Goal: Information Seeking & Learning: Learn about a topic

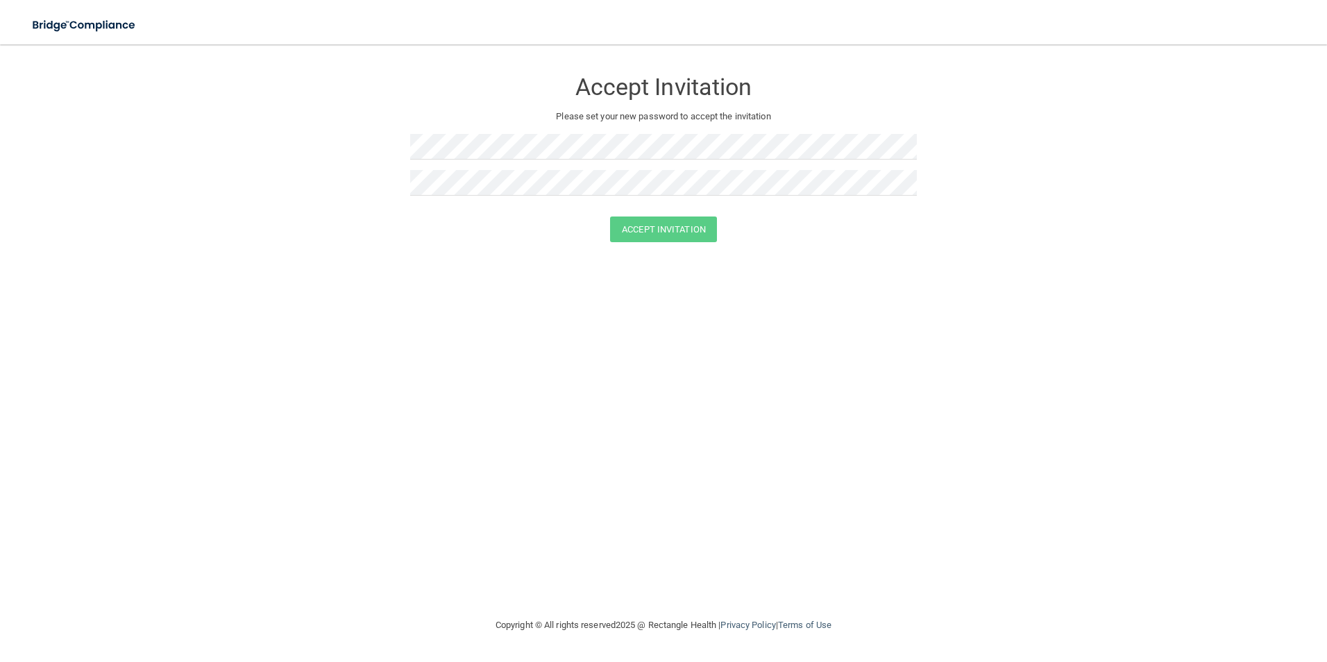
click at [595, 160] on div at bounding box center [663, 152] width 507 height 36
click at [610, 217] on button "Accept Invitation" at bounding box center [663, 230] width 107 height 26
click at [628, 235] on div "Token is invalid or blank." at bounding box center [663, 221] width 507 height 31
click at [628, 243] on button "Accept Invitation" at bounding box center [663, 250] width 107 height 26
click at [610, 217] on button "Accept Invitation" at bounding box center [663, 230] width 107 height 26
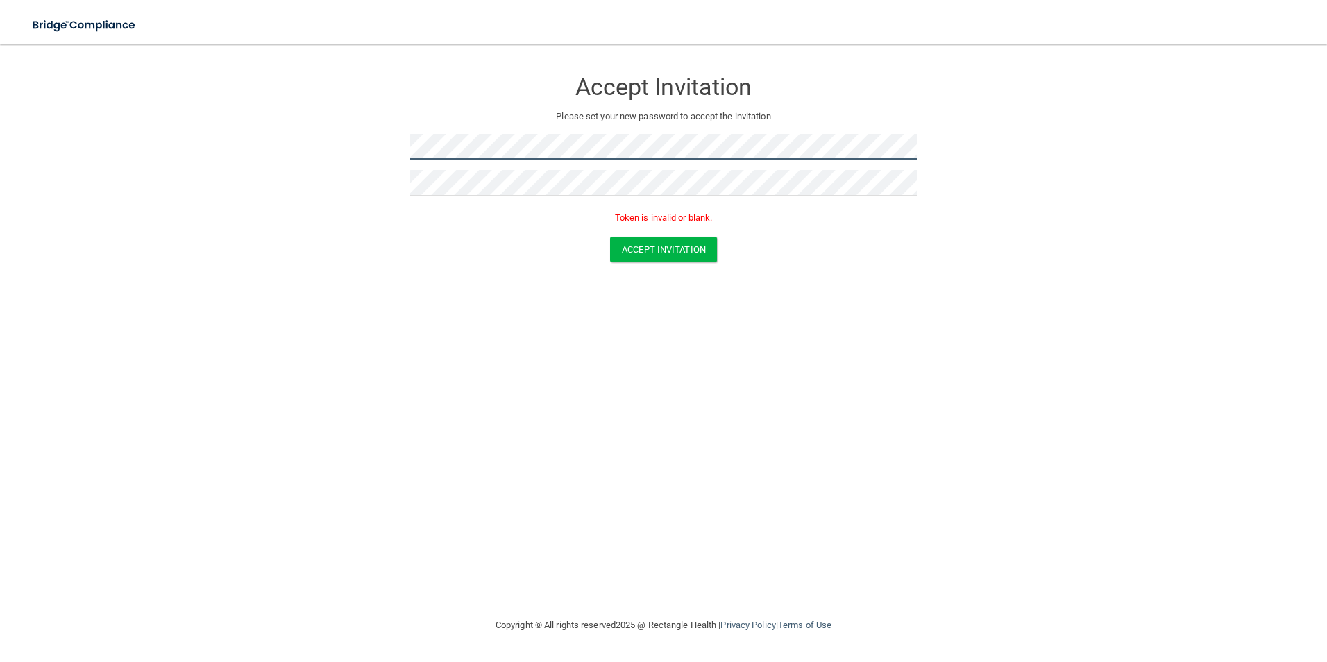
click at [359, 139] on form "Accept Invitation Please set your new password to accept the invitation Token i…" at bounding box center [663, 168] width 1271 height 221
click at [368, 183] on form "Accept Invitation Please set your new password to accept the invitation Token i…" at bounding box center [663, 168] width 1271 height 221
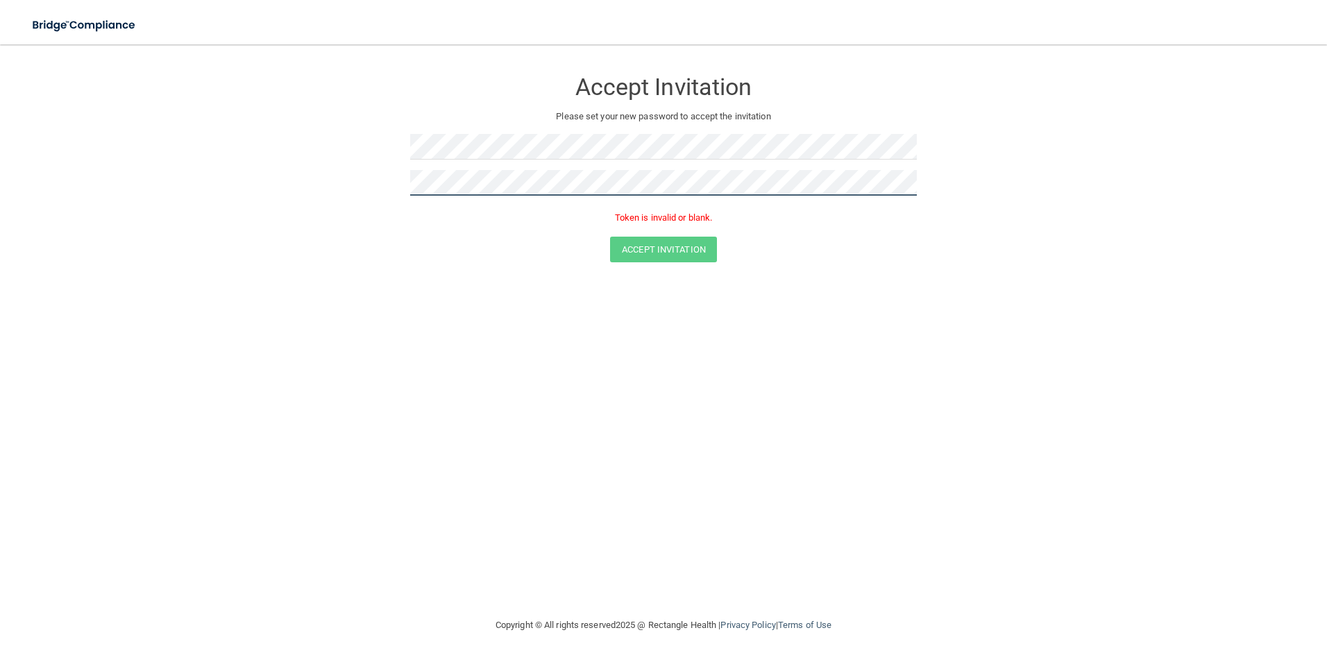
click at [344, 174] on form "Accept Invitation Please set your new password to accept the invitation Token i…" at bounding box center [663, 168] width 1271 height 221
click at [696, 257] on button "Accept Invitation" at bounding box center [663, 250] width 107 height 26
click at [665, 248] on button "Accept Invitation" at bounding box center [663, 250] width 107 height 26
click at [610, 217] on button "Accept Invitation" at bounding box center [663, 230] width 107 height 26
click at [705, 247] on button "Accept Invitation" at bounding box center [663, 250] width 107 height 26
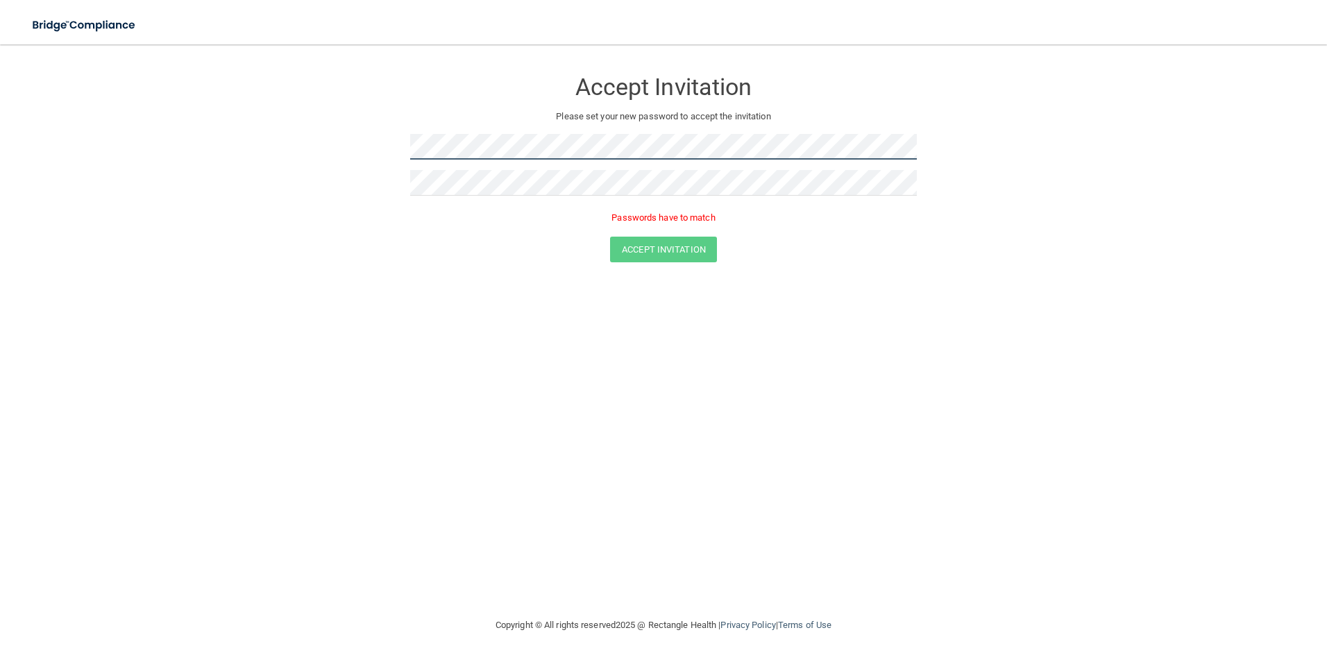
click at [378, 146] on form "Accept Invitation Please set your new password to accept the invitation Passwor…" at bounding box center [663, 168] width 1271 height 221
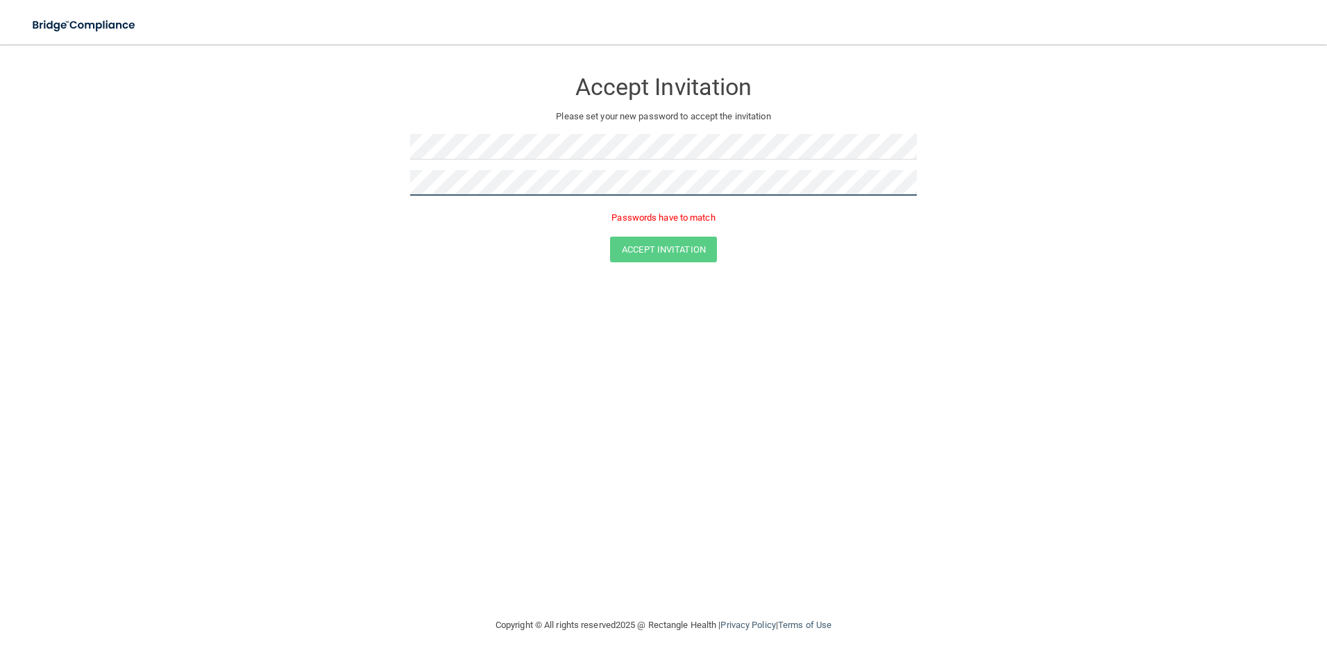
click at [368, 175] on form "Accept Invitation Please set your new password to accept the invitation Passwor…" at bounding box center [663, 168] width 1271 height 221
click at [610, 217] on button "Accept Invitation" at bounding box center [663, 230] width 107 height 26
click at [679, 248] on button "Accept Invitation" at bounding box center [663, 250] width 107 height 26
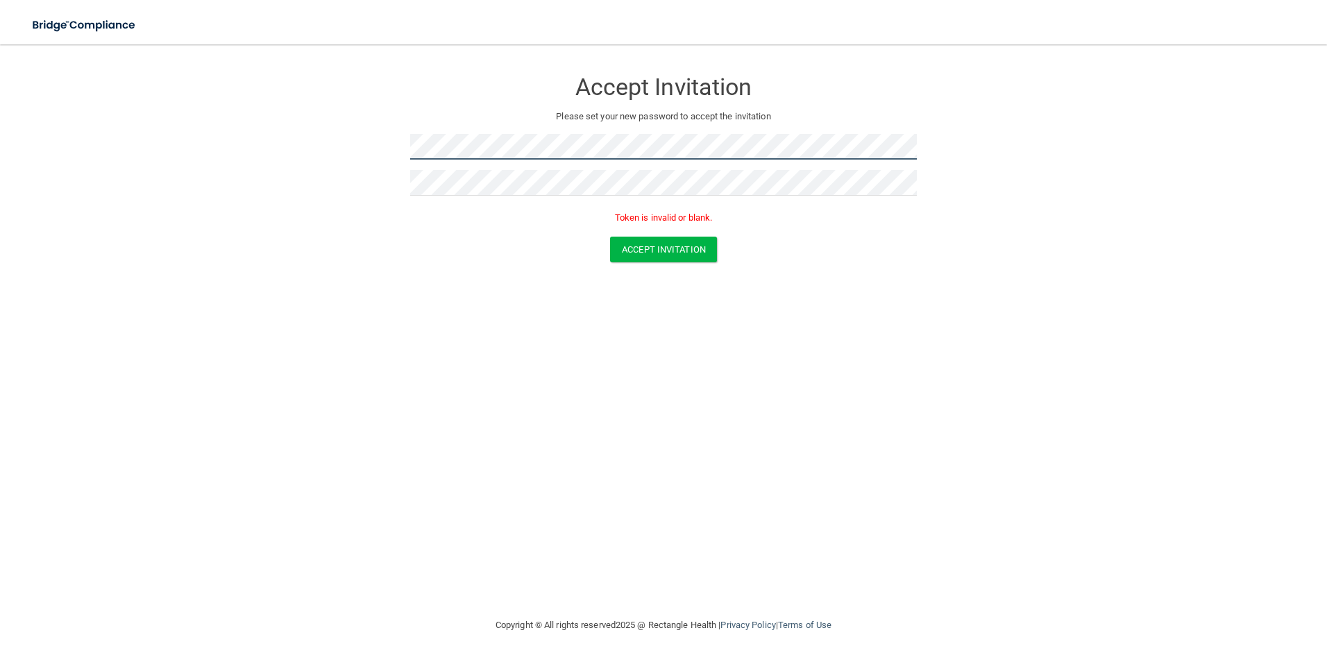
click at [345, 133] on form "Accept Invitation Please set your new password to accept the invitation Token i…" at bounding box center [663, 168] width 1271 height 221
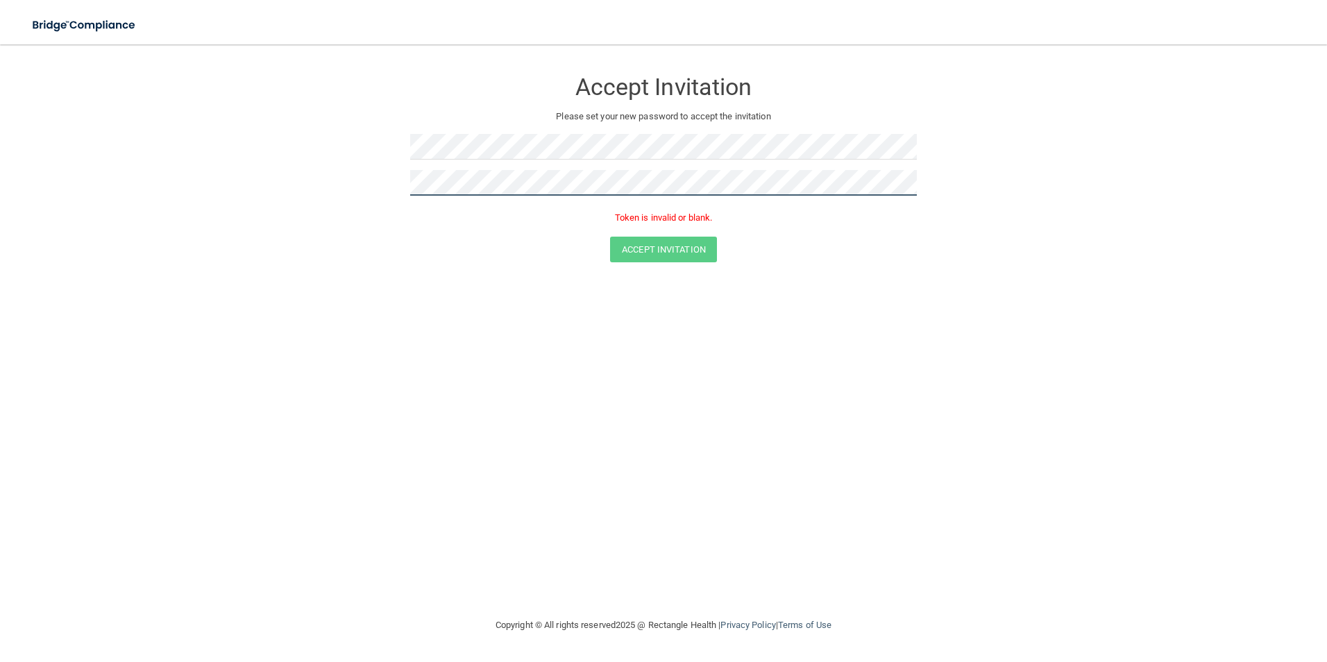
click at [347, 169] on form "Accept Invitation Please set your new password to accept the invitation Token i…" at bounding box center [663, 168] width 1271 height 221
click at [610, 237] on button "Accept Invitation" at bounding box center [663, 250] width 107 height 26
click at [652, 251] on button "Accept Invitation" at bounding box center [663, 250] width 107 height 26
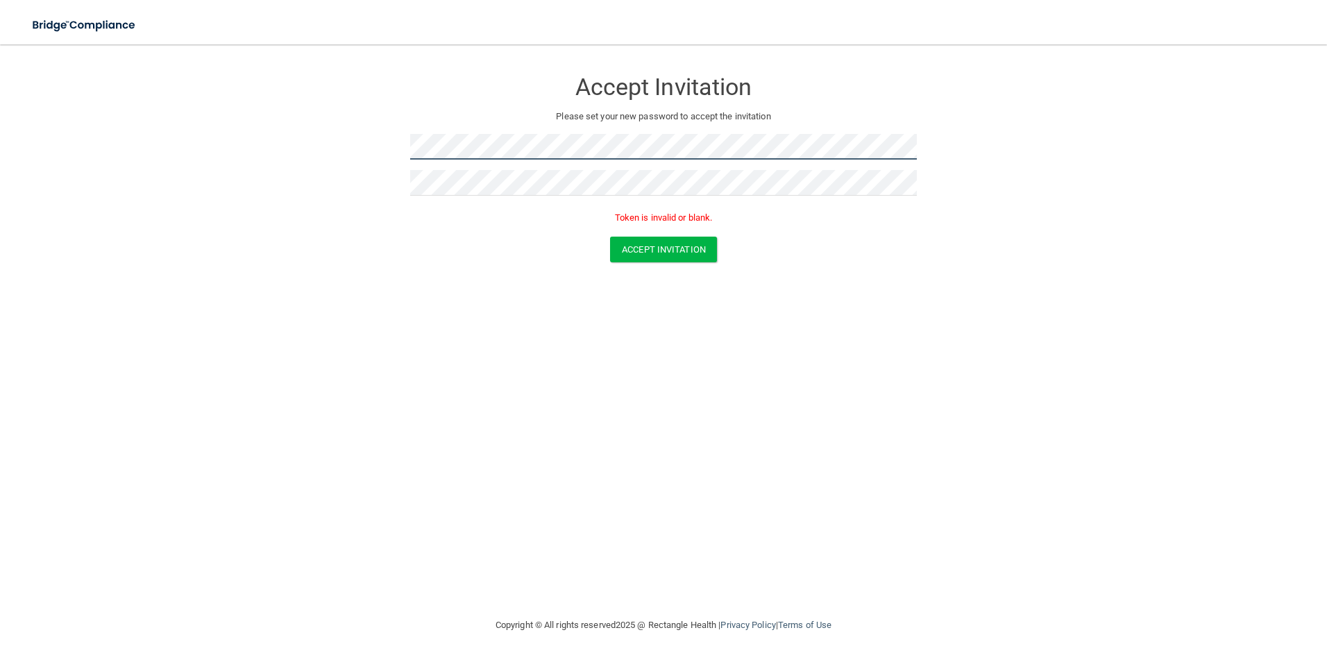
click at [330, 128] on form "Accept Invitation Please set your new password to accept the invitation Token i…" at bounding box center [663, 168] width 1271 height 221
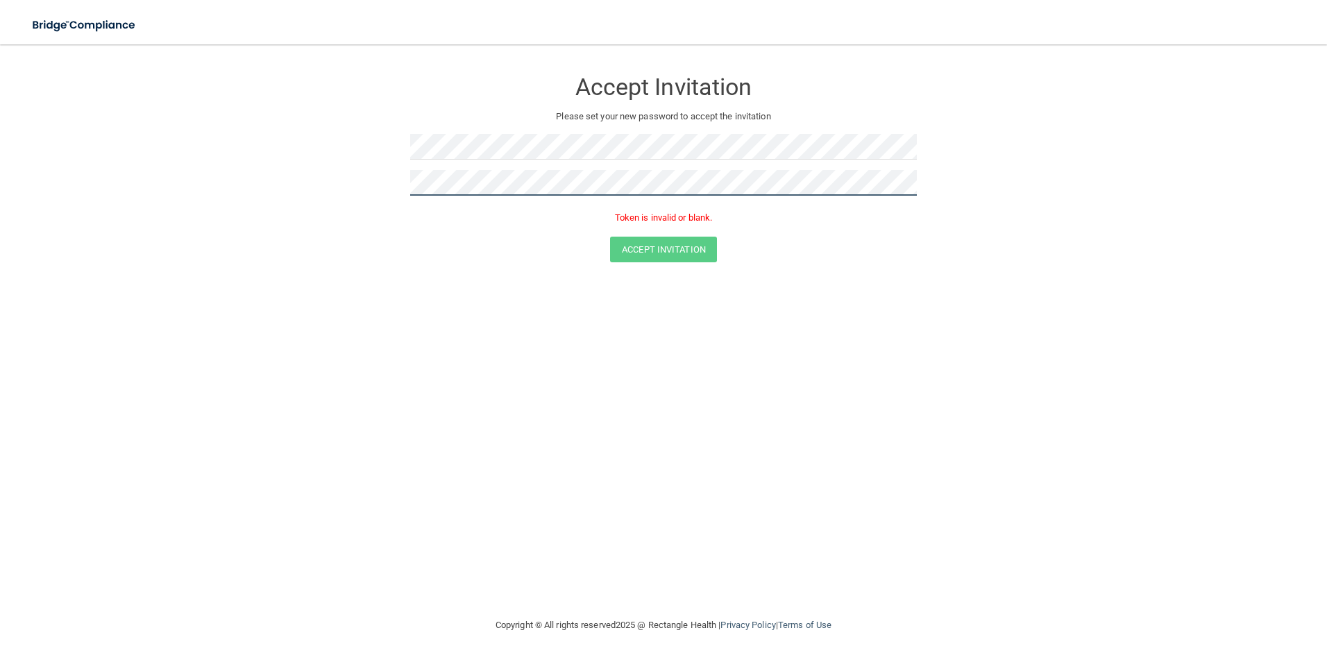
click at [344, 169] on form "Accept Invitation Please set your new password to accept the invitation Token i…" at bounding box center [663, 168] width 1271 height 221
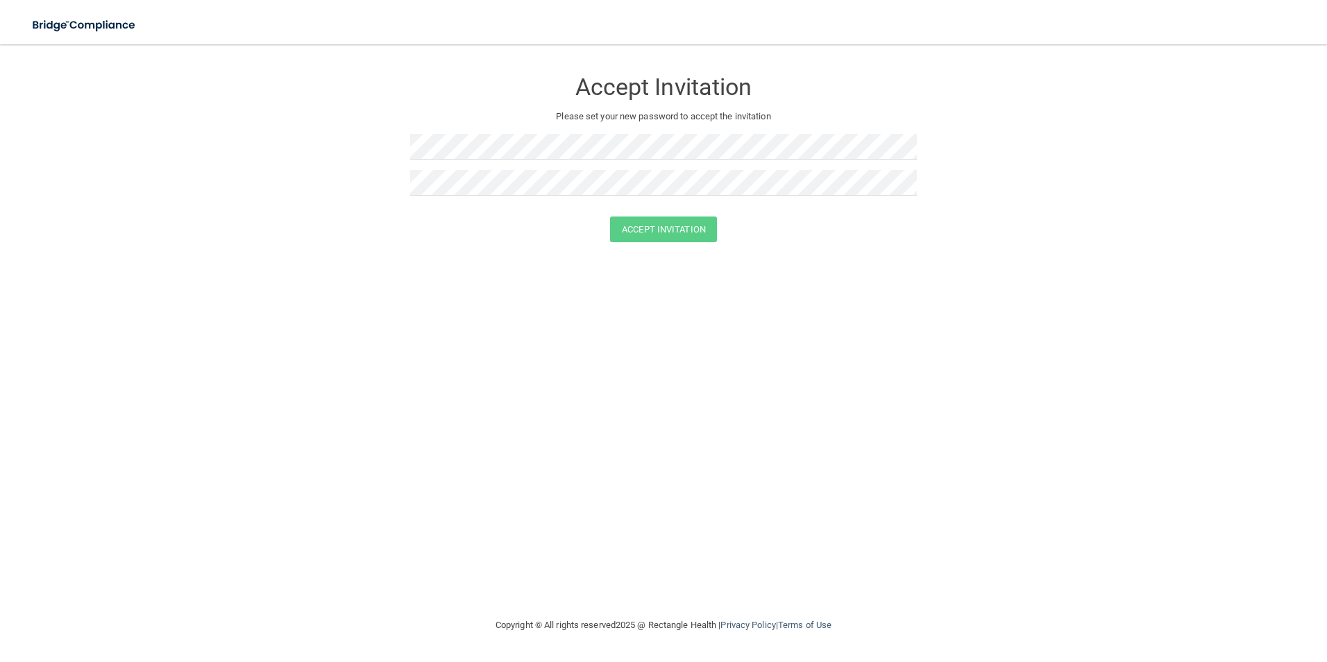
click at [529, 169] on div at bounding box center [663, 152] width 507 height 36
click at [610, 217] on button "Accept Invitation" at bounding box center [663, 230] width 107 height 26
click at [917, 186] on form "Accept Invitation Please set your new password to accept the invitation Token i…" at bounding box center [663, 168] width 1271 height 221
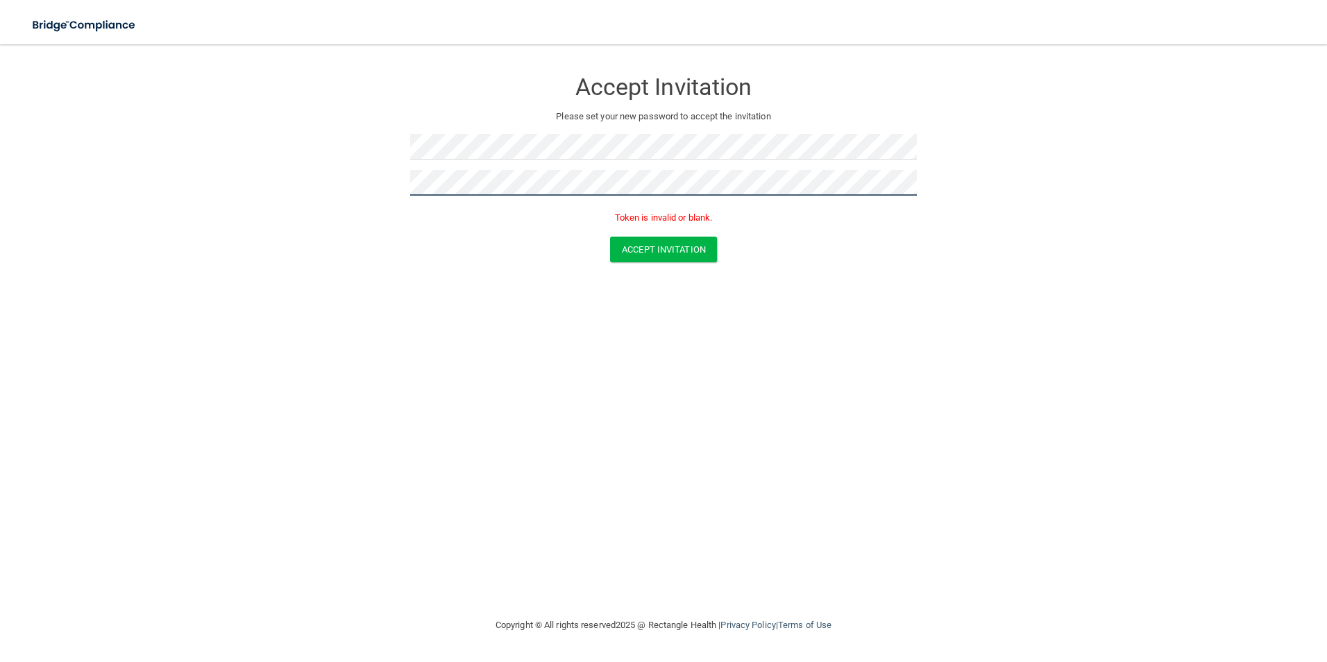
click at [910, 185] on form "Accept Invitation Please set your new password to accept the invitation Token i…" at bounding box center [663, 168] width 1271 height 221
drag, startPoint x: 917, startPoint y: 185, endPoint x: 257, endPoint y: 133, distance: 662.1
click at [257, 133] on form "Accept Invitation Please set your new password to accept the invitation Passwor…" at bounding box center [663, 180] width 1271 height 244
click at [610, 237] on button "Accept Invitation" at bounding box center [663, 250] width 107 height 26
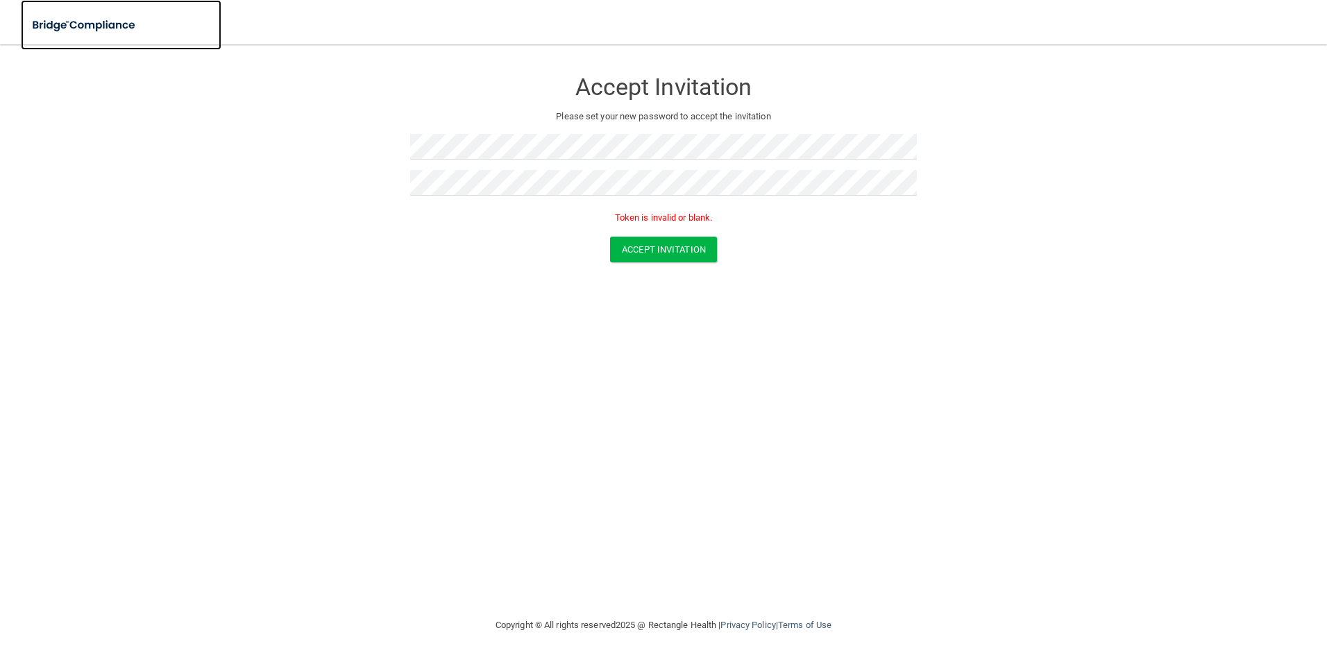
click at [53, 24] on img at bounding box center [85, 25] width 128 height 28
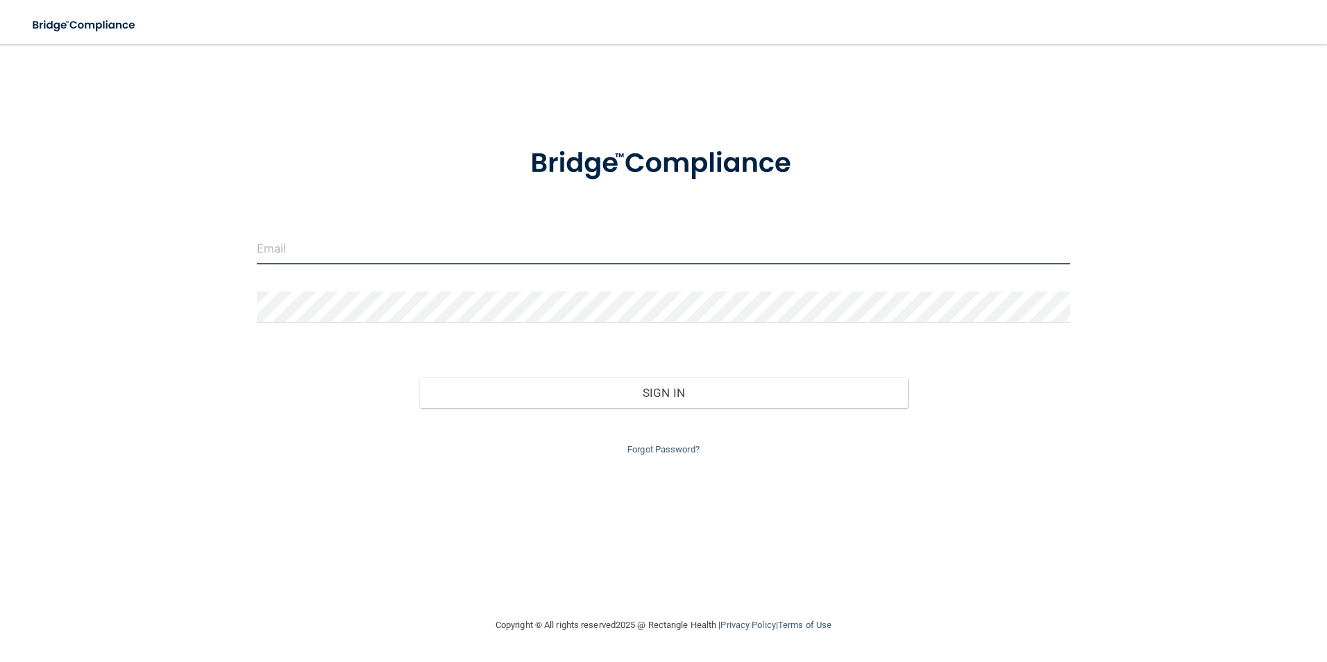
type input "[EMAIL_ADDRESS][DOMAIN_NAME]"
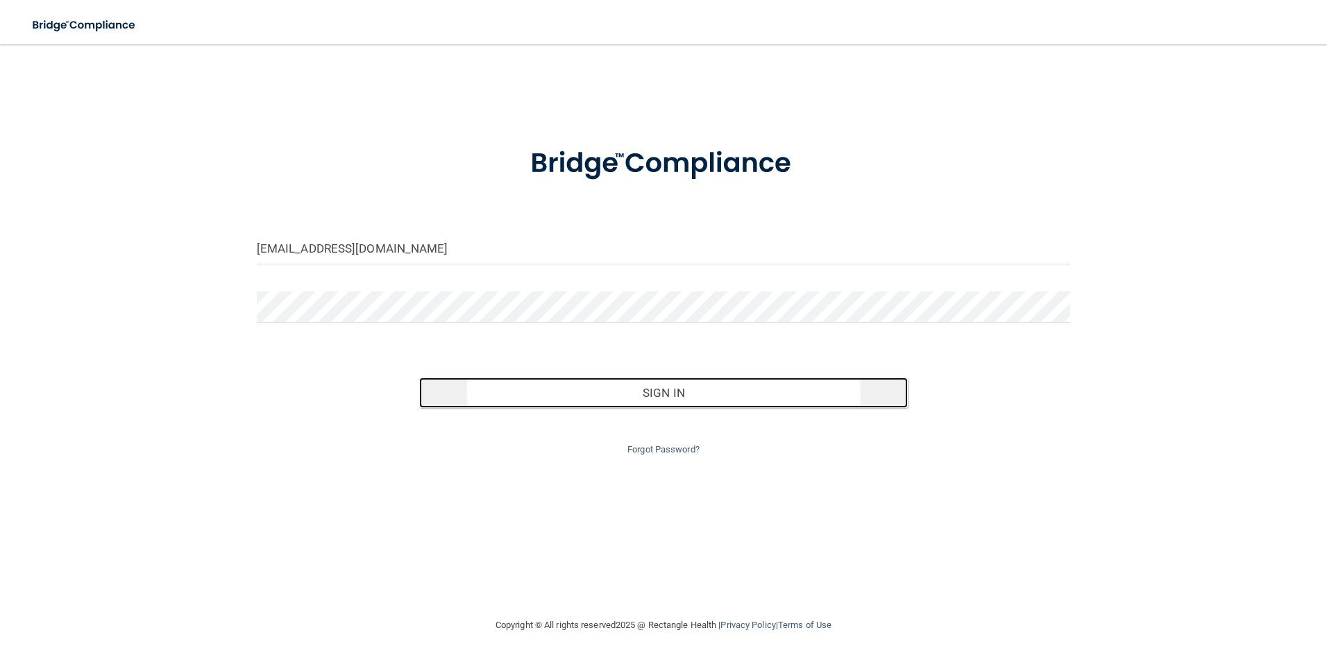
click at [677, 396] on button "Sign In" at bounding box center [663, 393] width 489 height 31
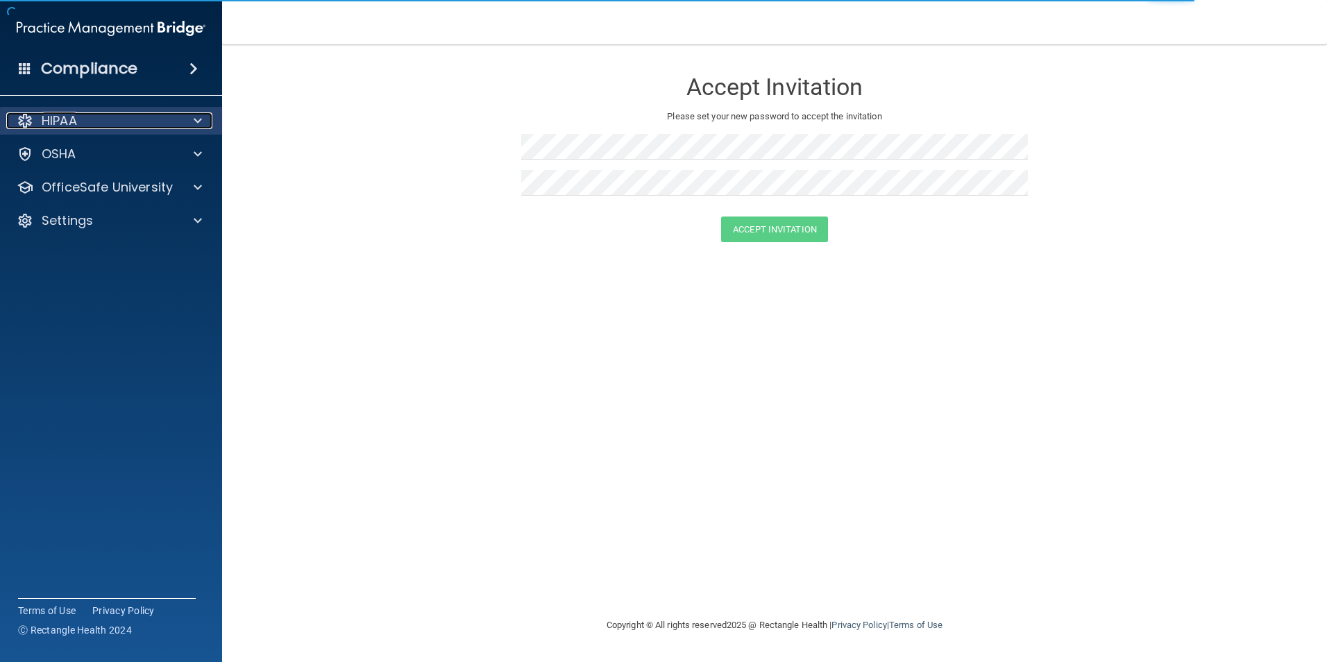
click at [164, 116] on div "HIPAA" at bounding box center [92, 120] width 172 height 17
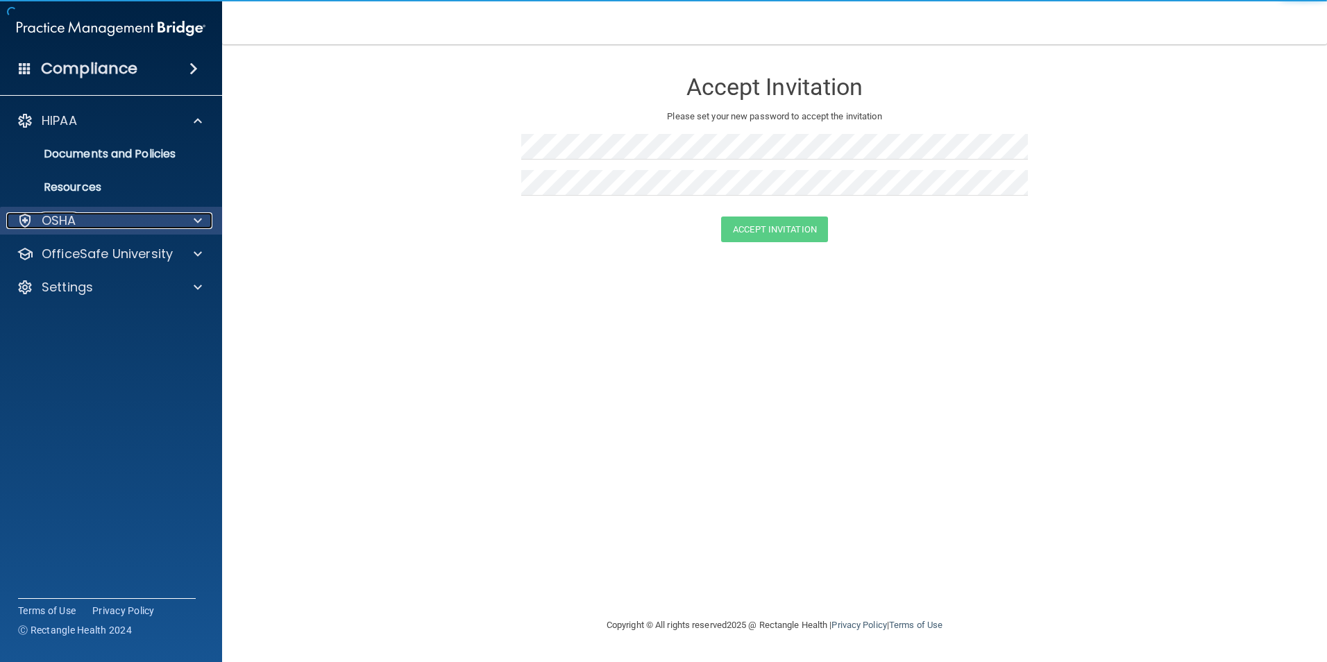
click at [101, 222] on div "OSHA" at bounding box center [92, 220] width 172 height 17
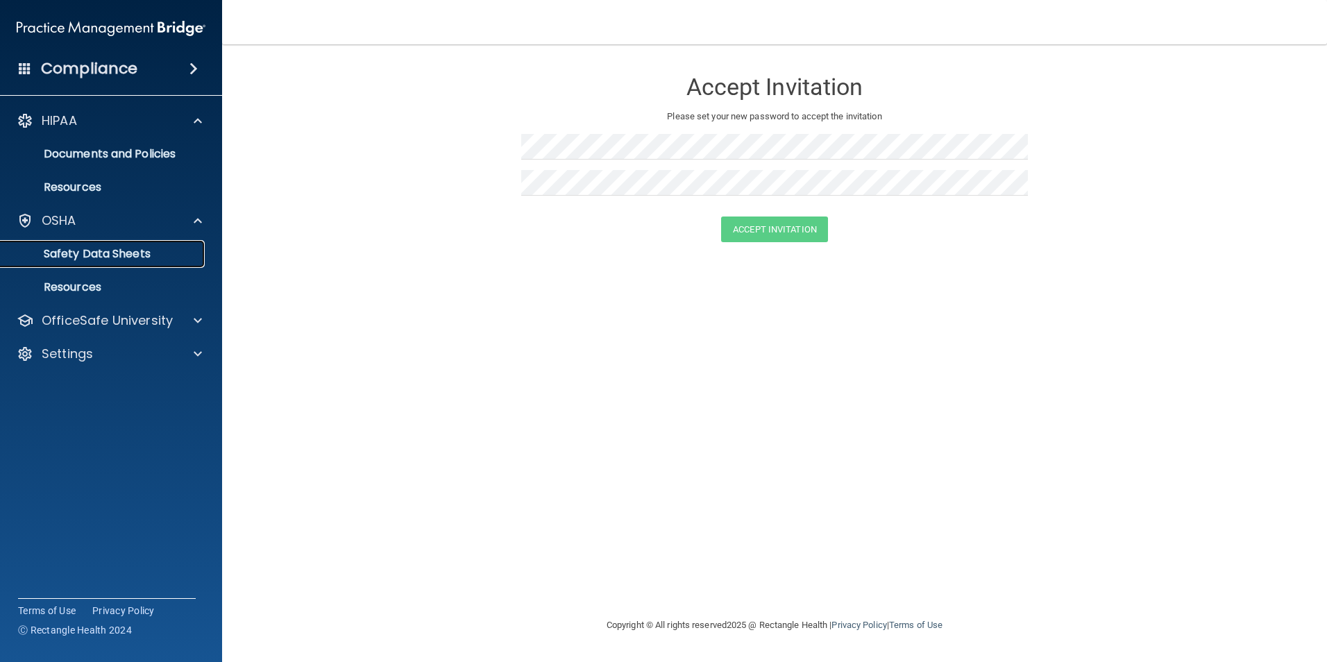
click at [160, 254] on p "Safety Data Sheets" at bounding box center [103, 254] width 189 height 14
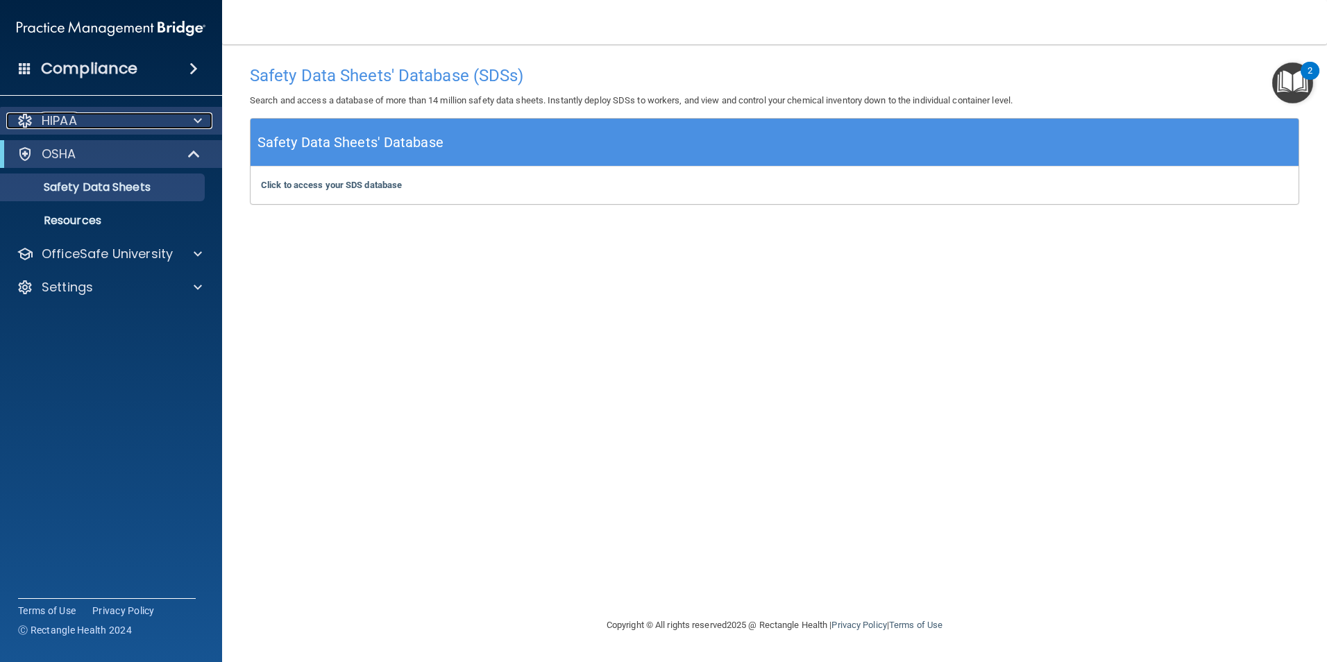
click at [150, 119] on div "HIPAA" at bounding box center [92, 120] width 172 height 17
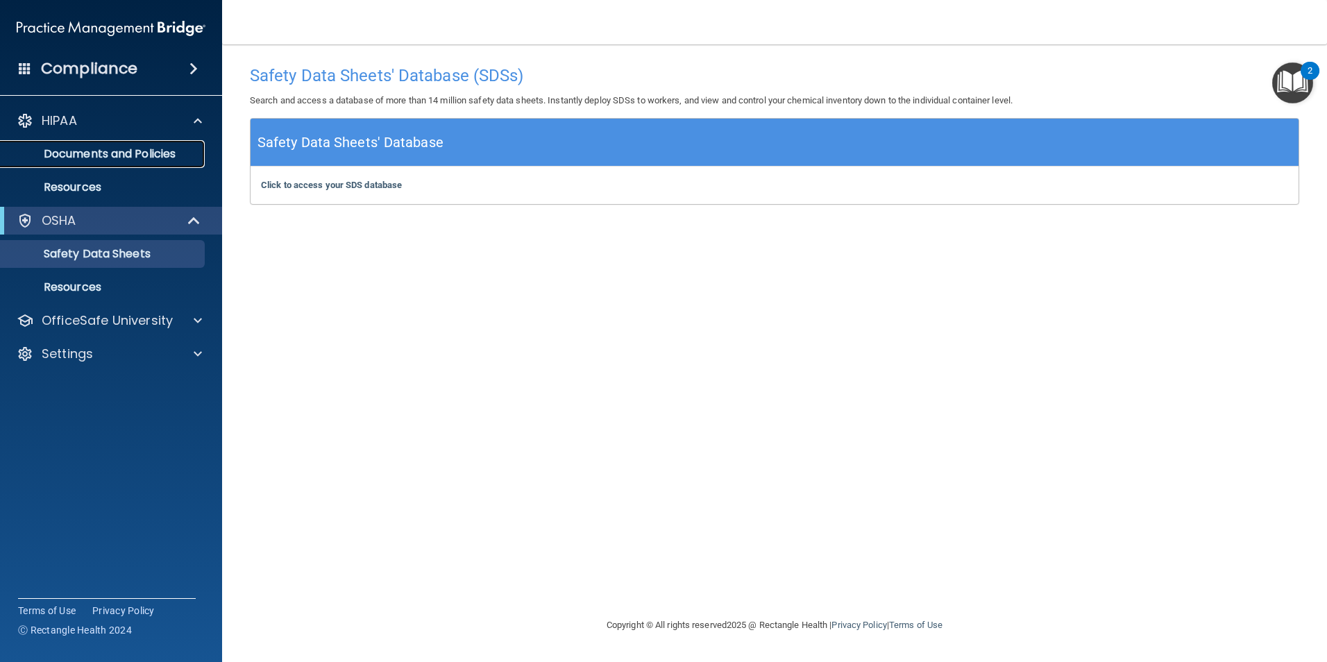
click at [157, 154] on p "Documents and Policies" at bounding box center [103, 154] width 189 height 14
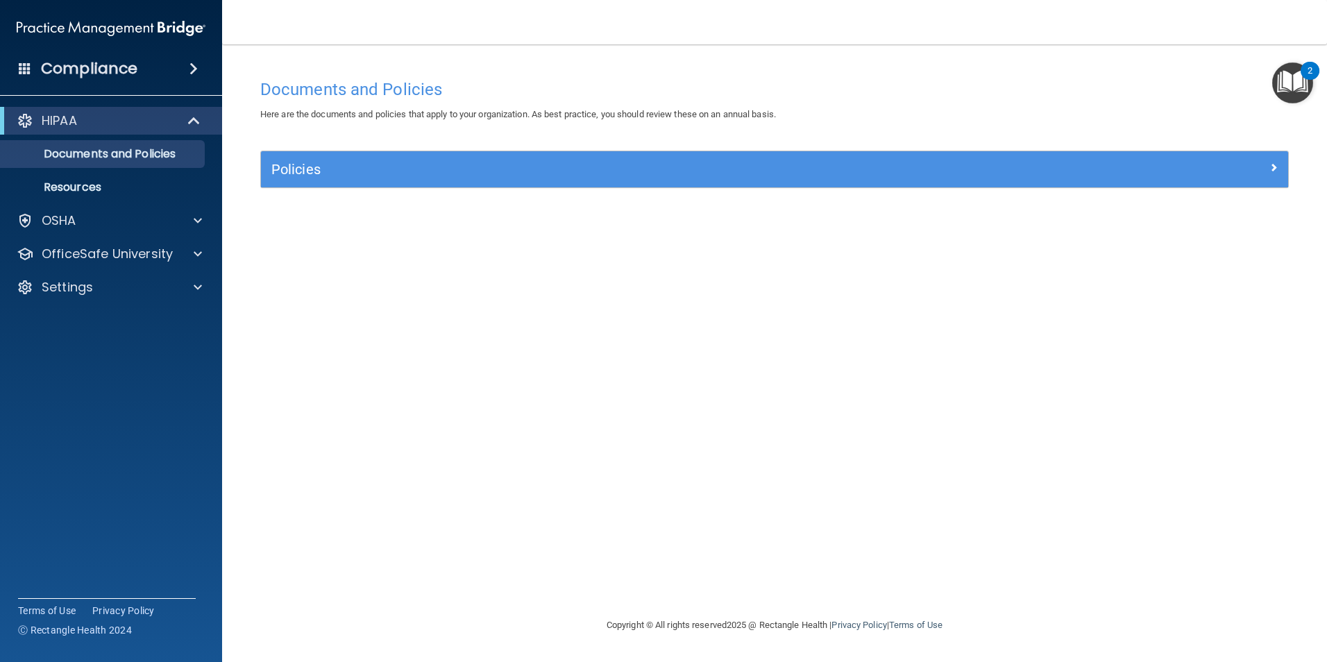
click at [92, 26] on img at bounding box center [111, 29] width 189 height 28
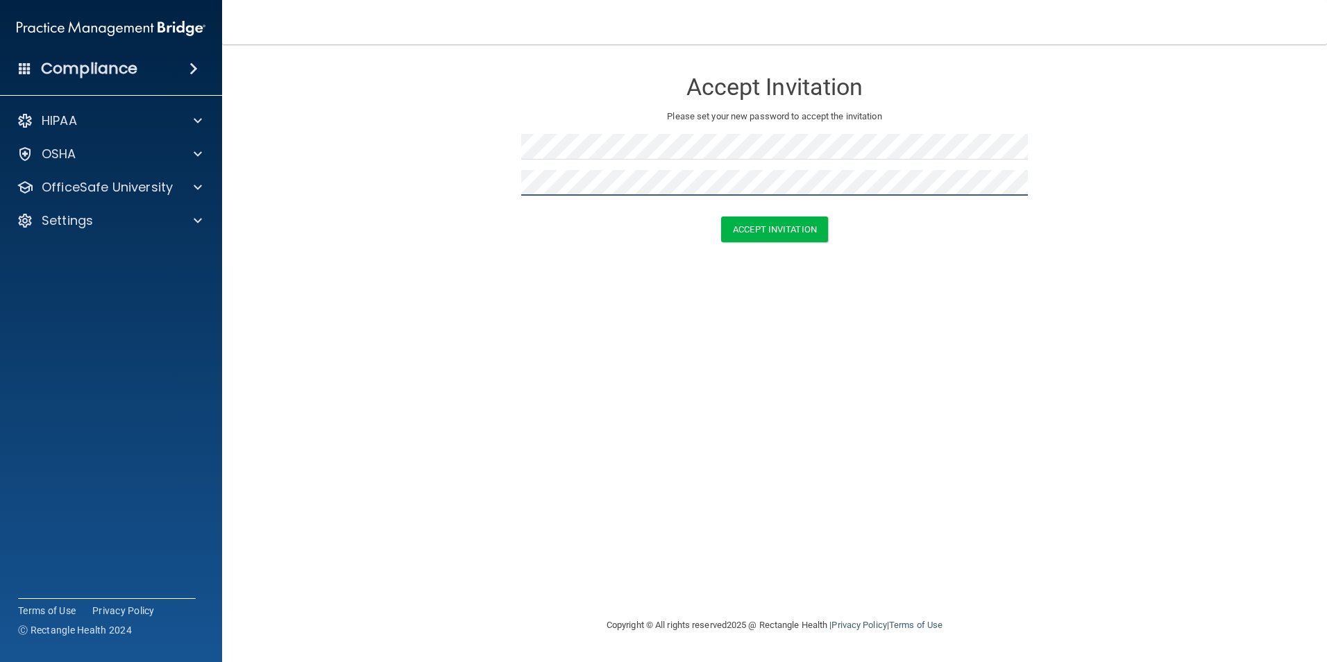
click at [721, 217] on button "Accept Invitation" at bounding box center [774, 230] width 107 height 26
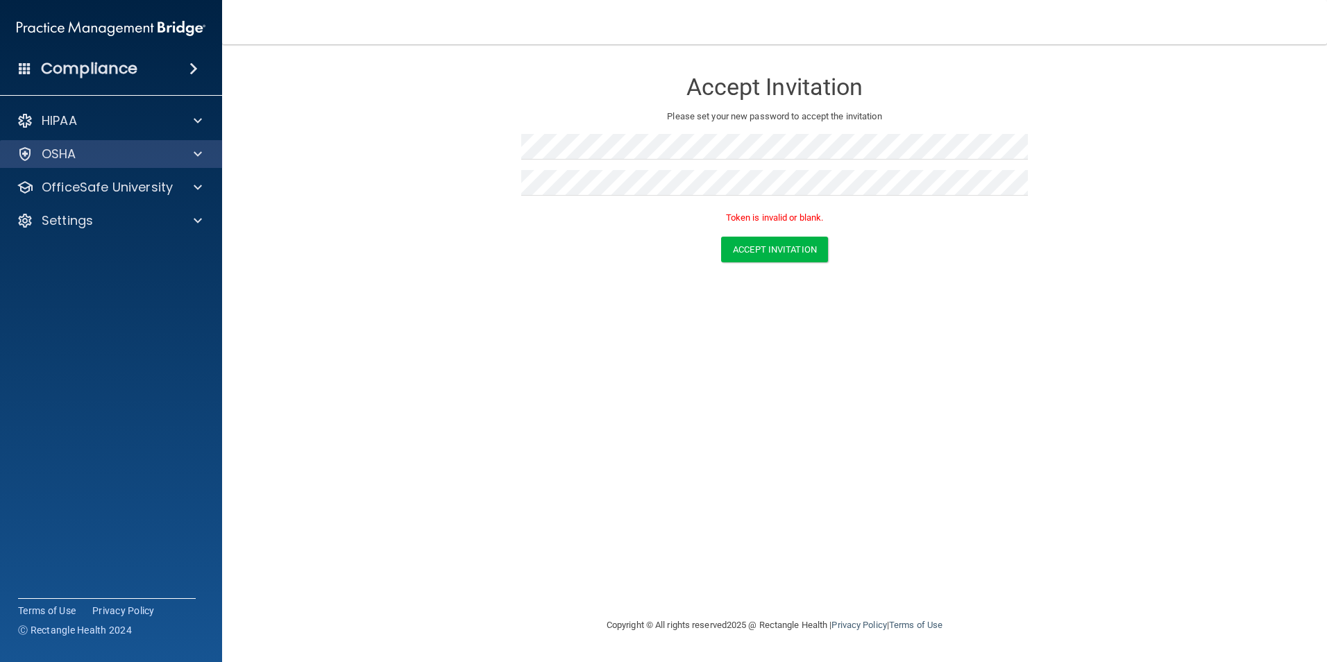
click at [124, 142] on div "OSHA" at bounding box center [111, 154] width 223 height 28
click at [195, 149] on span at bounding box center [198, 154] width 8 height 17
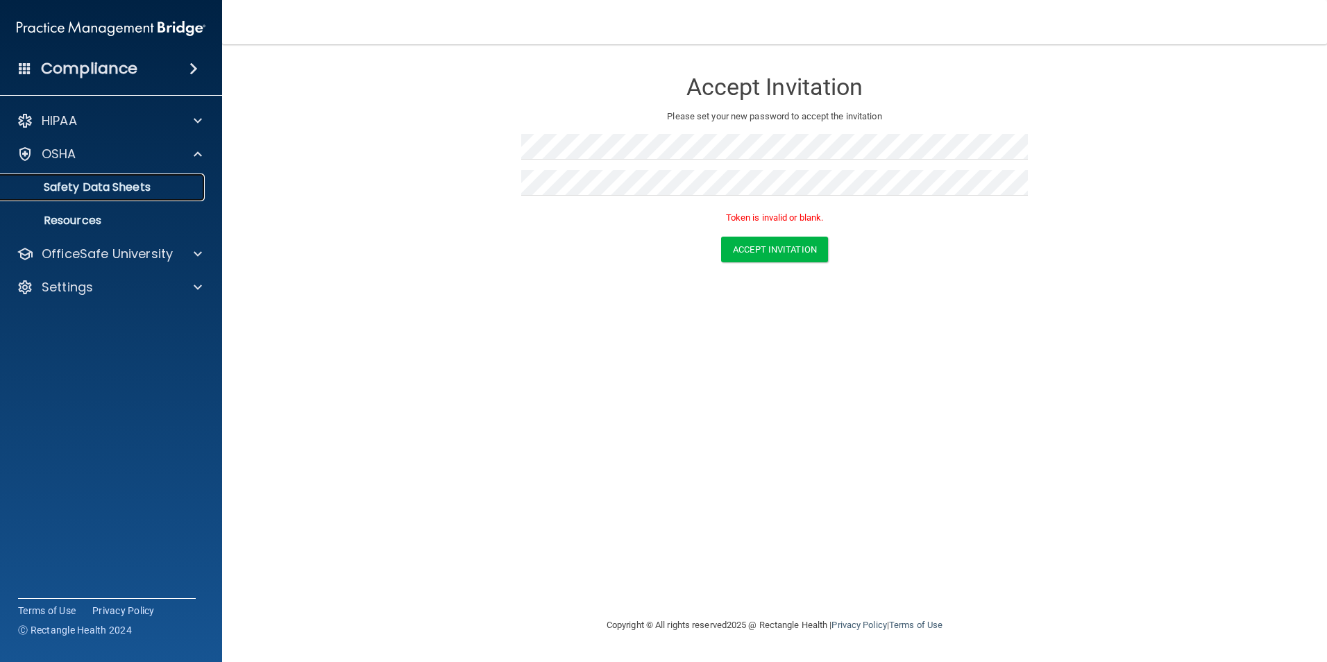
click at [178, 183] on p "Safety Data Sheets" at bounding box center [103, 187] width 189 height 14
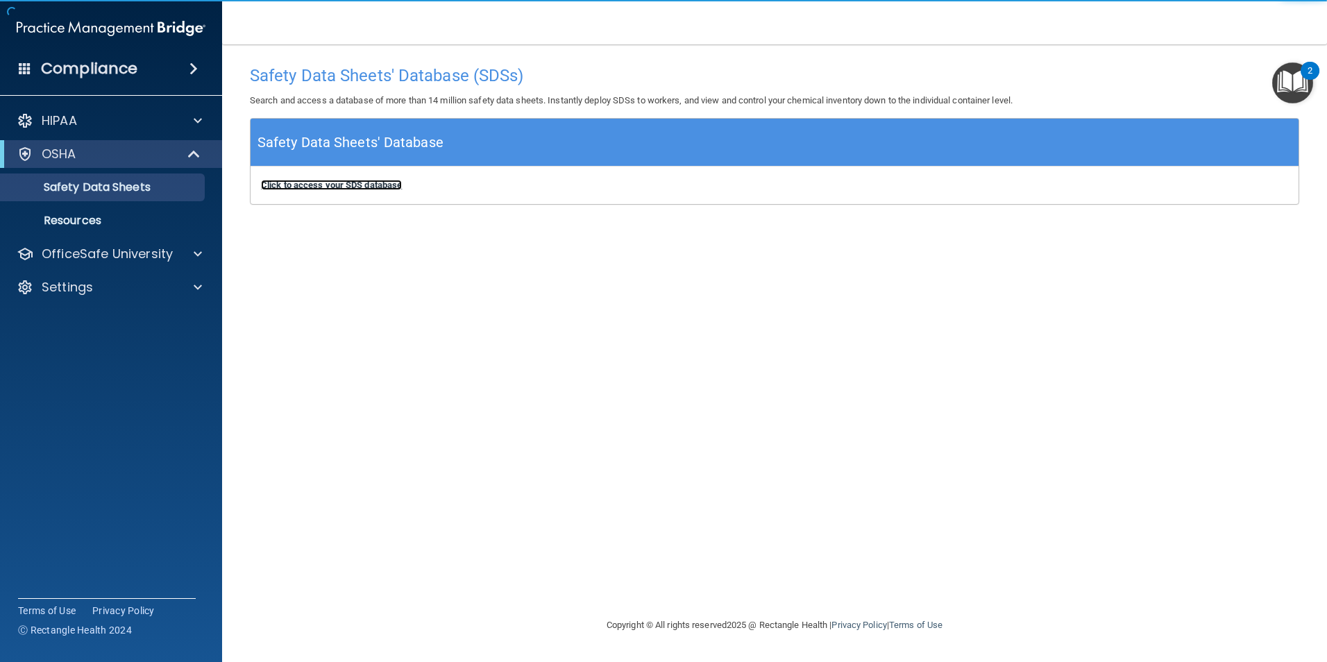
click at [345, 183] on b "Click to access your SDS database" at bounding box center [331, 185] width 141 height 10
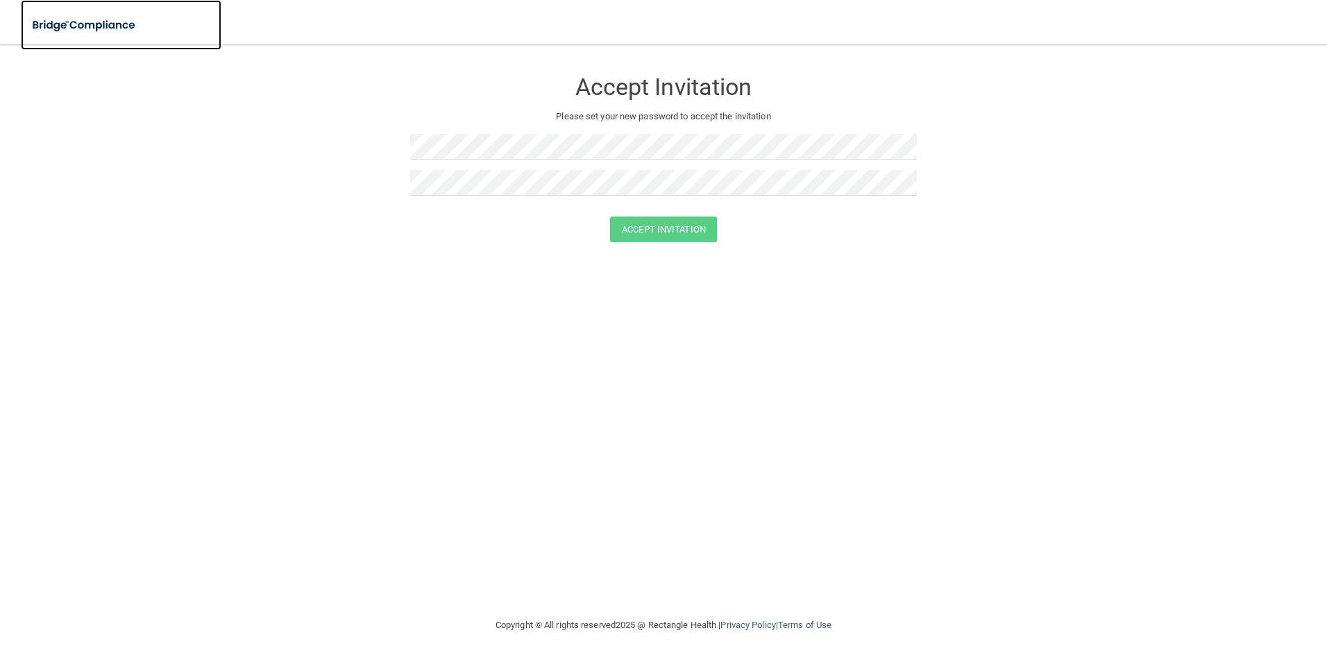
click at [67, 29] on img at bounding box center [85, 25] width 128 height 28
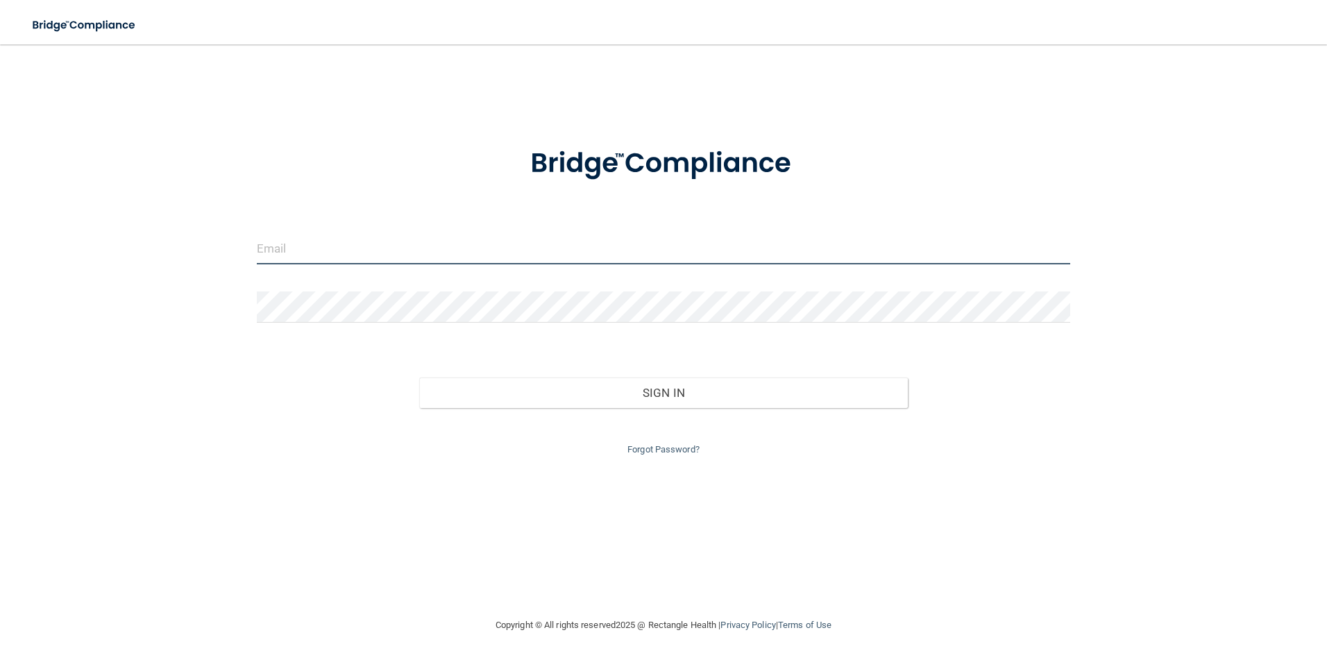
type input "[EMAIL_ADDRESS][DOMAIN_NAME]"
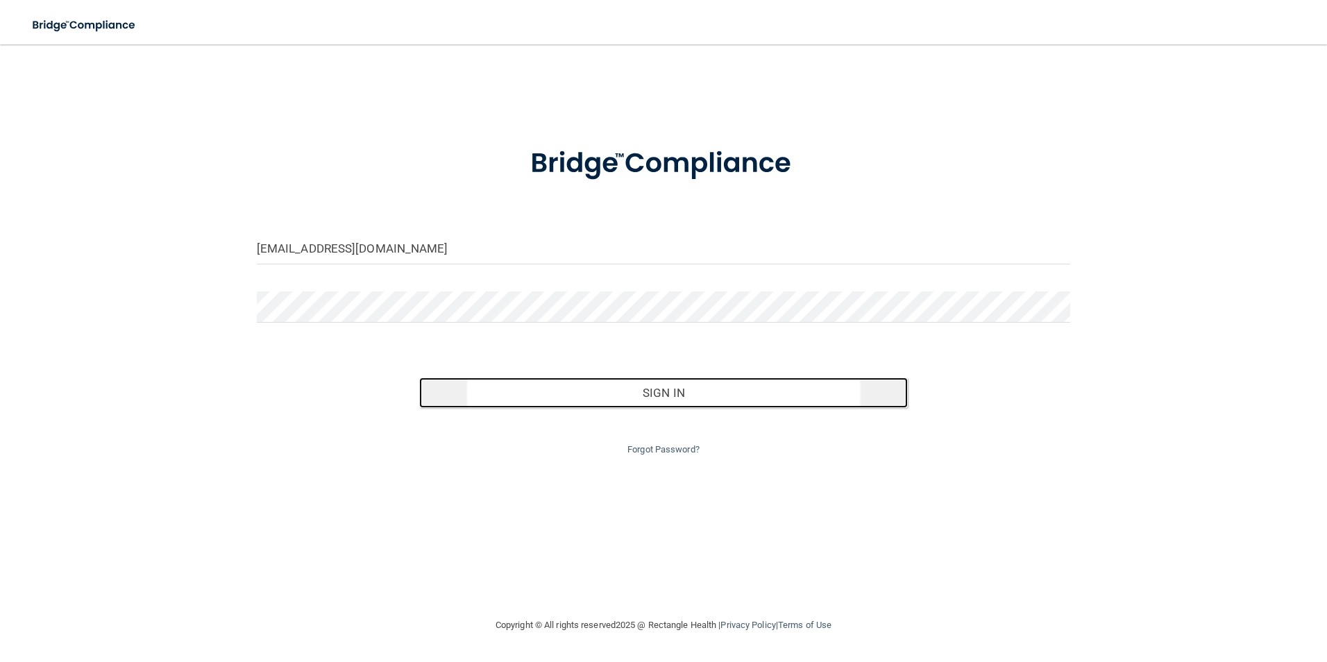
click at [759, 400] on button "Sign In" at bounding box center [663, 393] width 489 height 31
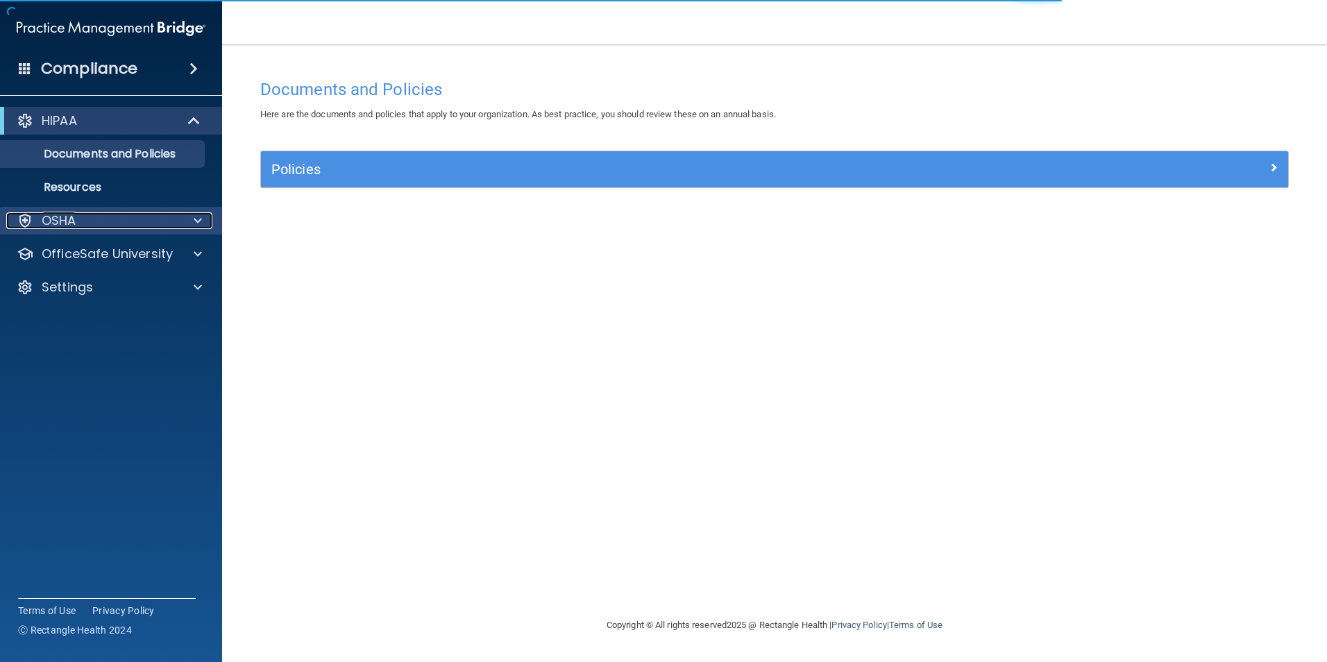
click at [105, 221] on div "OSHA" at bounding box center [92, 220] width 172 height 17
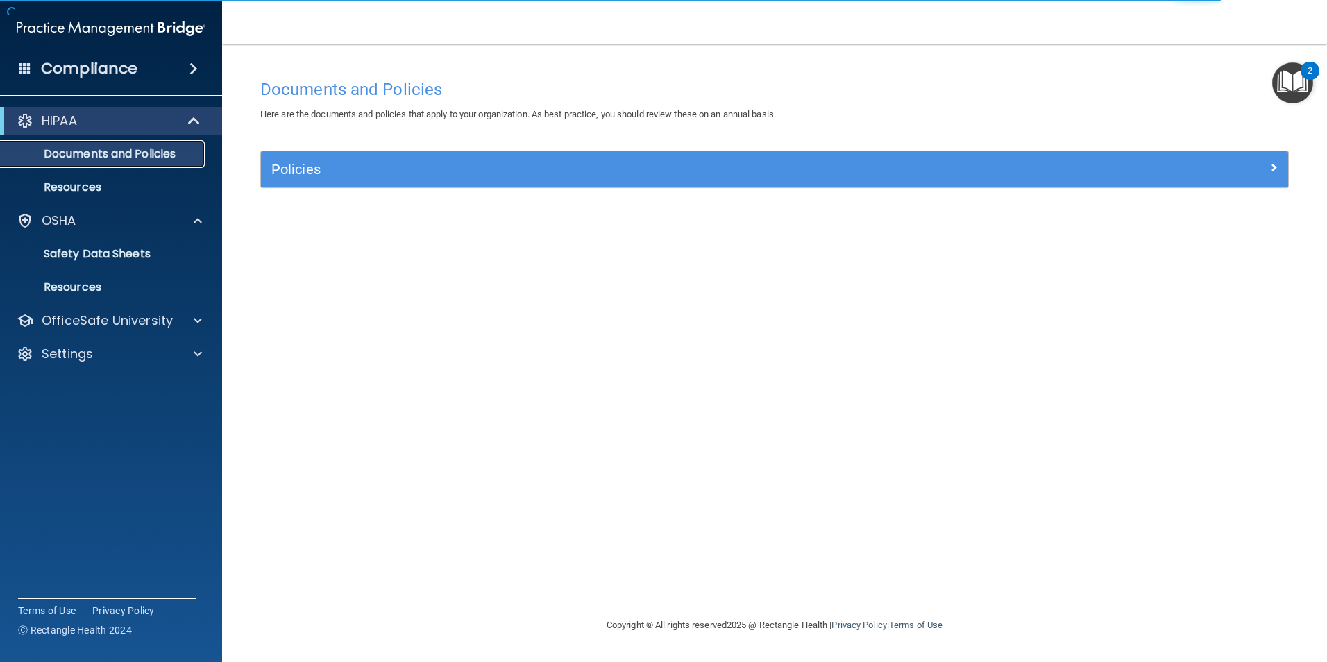
click at [174, 147] on p "Documents and Policies" at bounding box center [103, 154] width 189 height 14
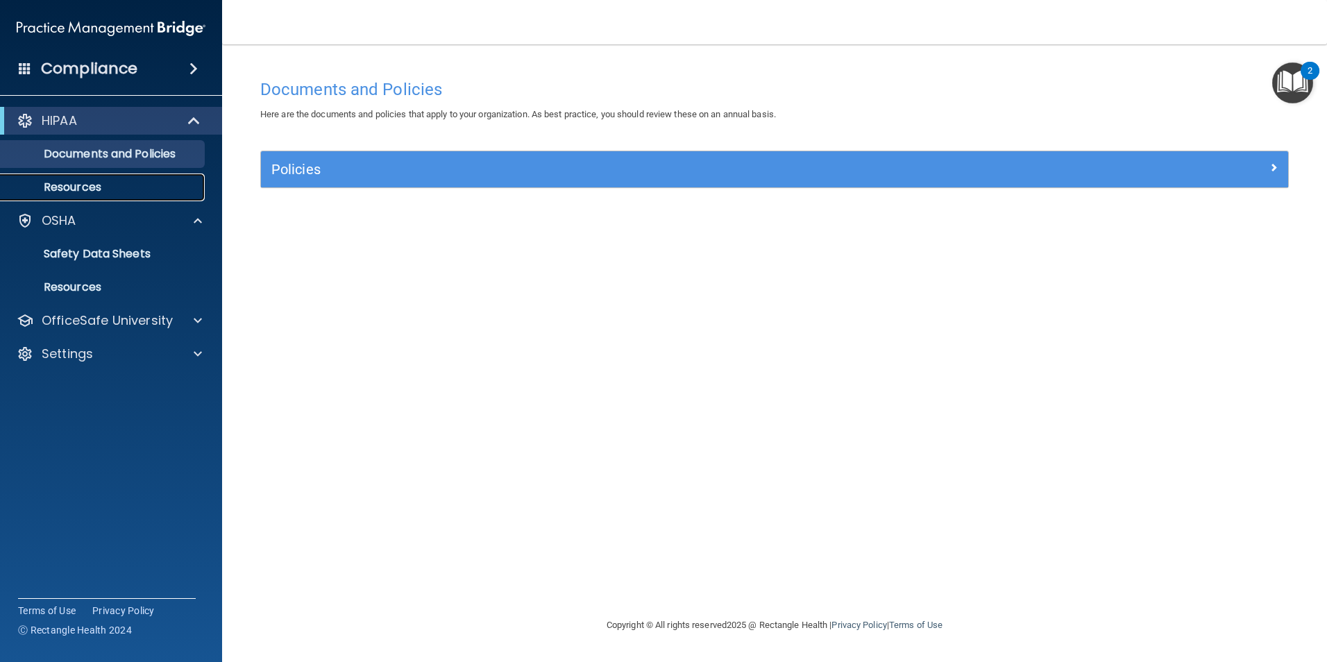
click at [105, 187] on p "Resources" at bounding box center [103, 187] width 189 height 14
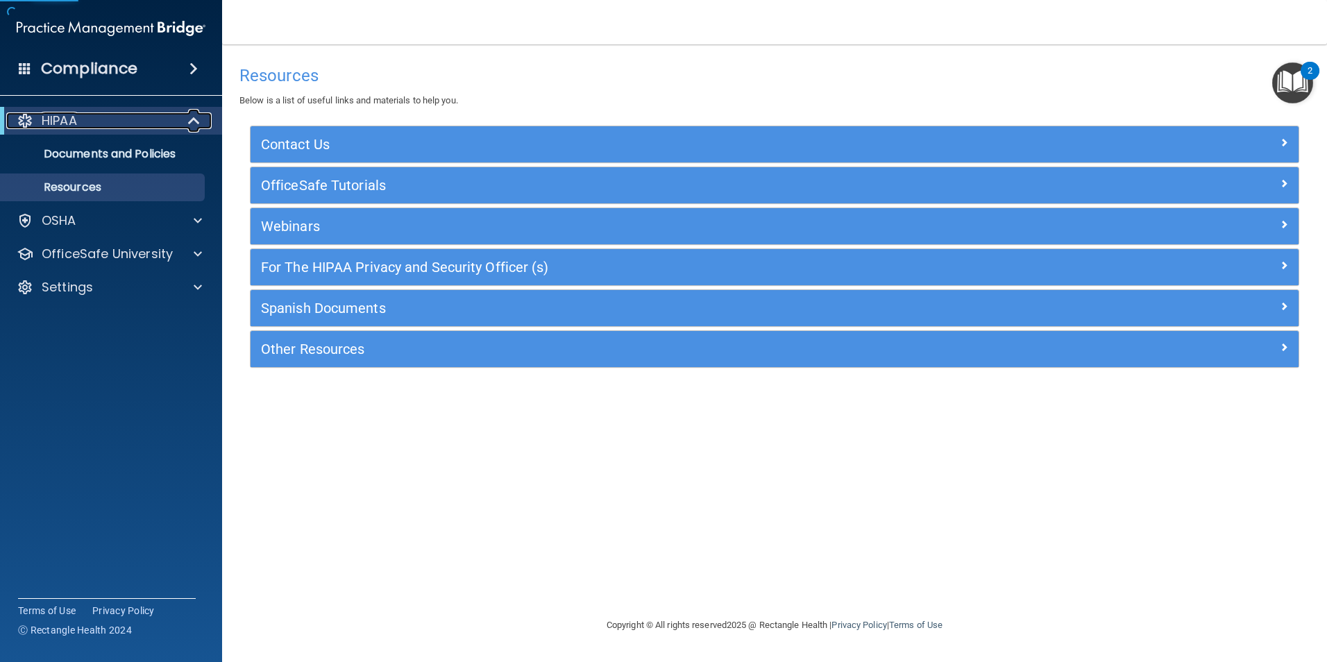
click at [172, 116] on div "HIPAA" at bounding box center [91, 120] width 171 height 17
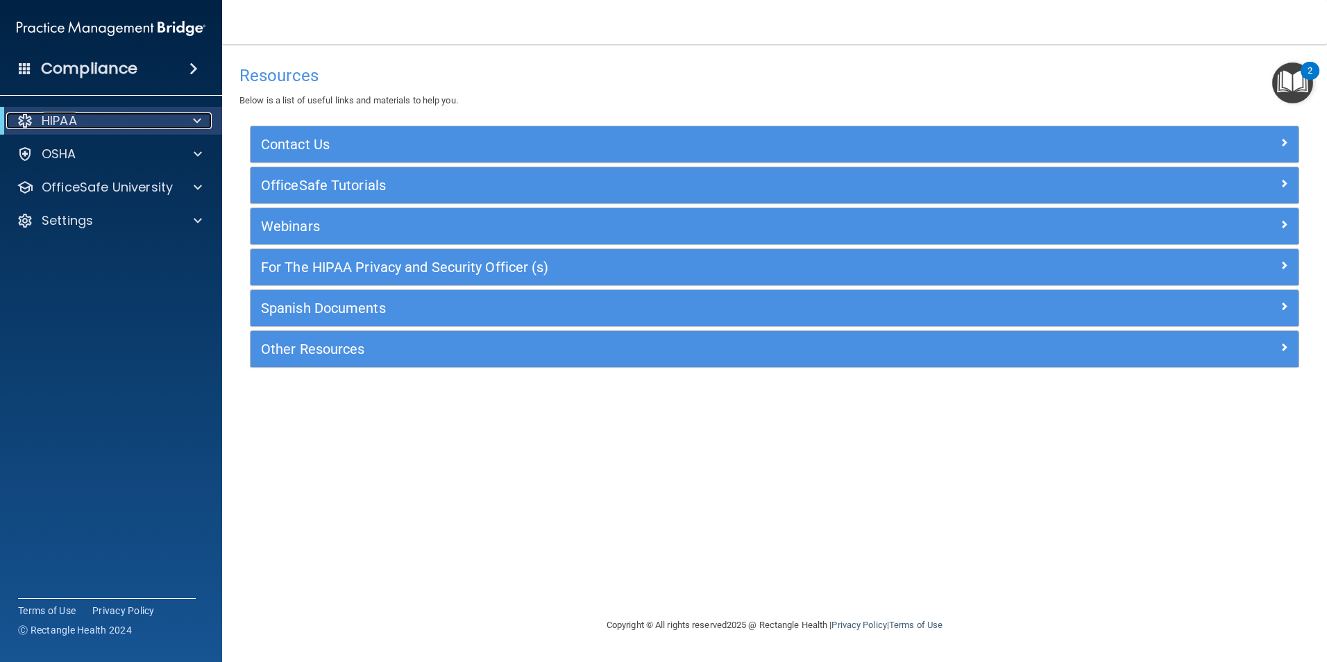
click at [201, 115] on div at bounding box center [195, 120] width 34 height 17
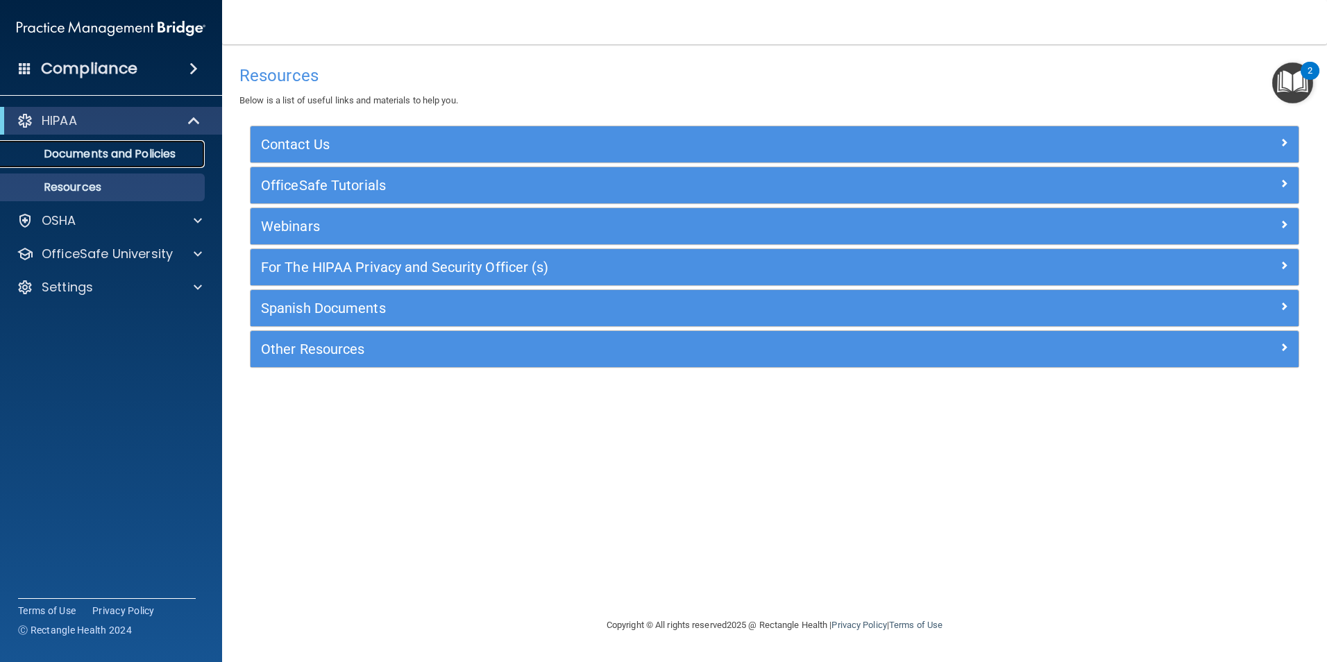
click at [164, 156] on p "Documents and Policies" at bounding box center [103, 154] width 189 height 14
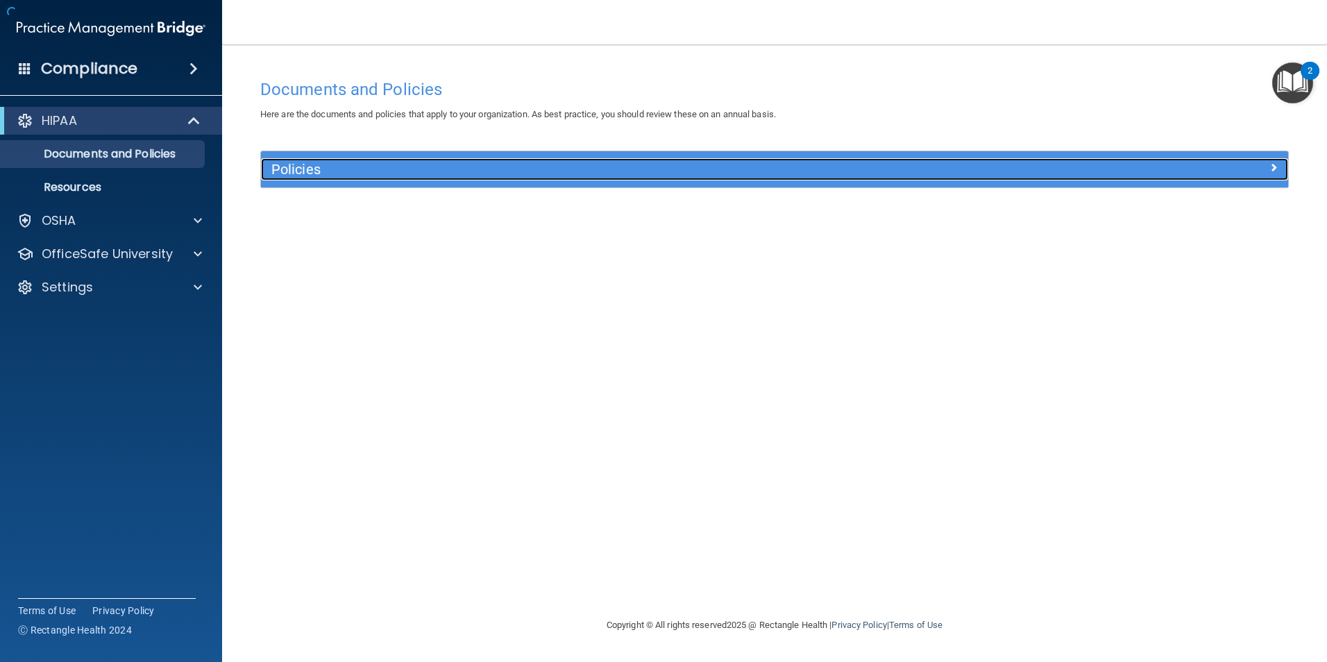
click at [313, 175] on h5 "Policies" at bounding box center [645, 169] width 749 height 15
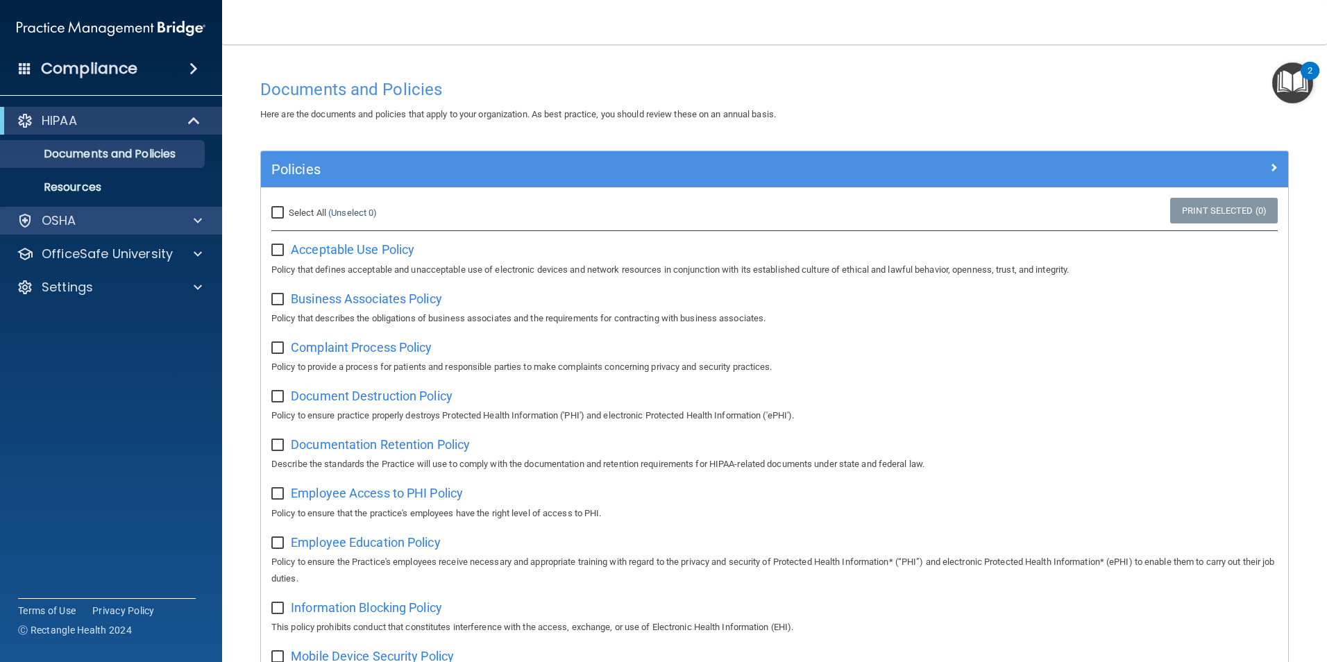
click at [110, 233] on div "OSHA" at bounding box center [111, 221] width 223 height 28
click at [192, 221] on div at bounding box center [195, 220] width 35 height 17
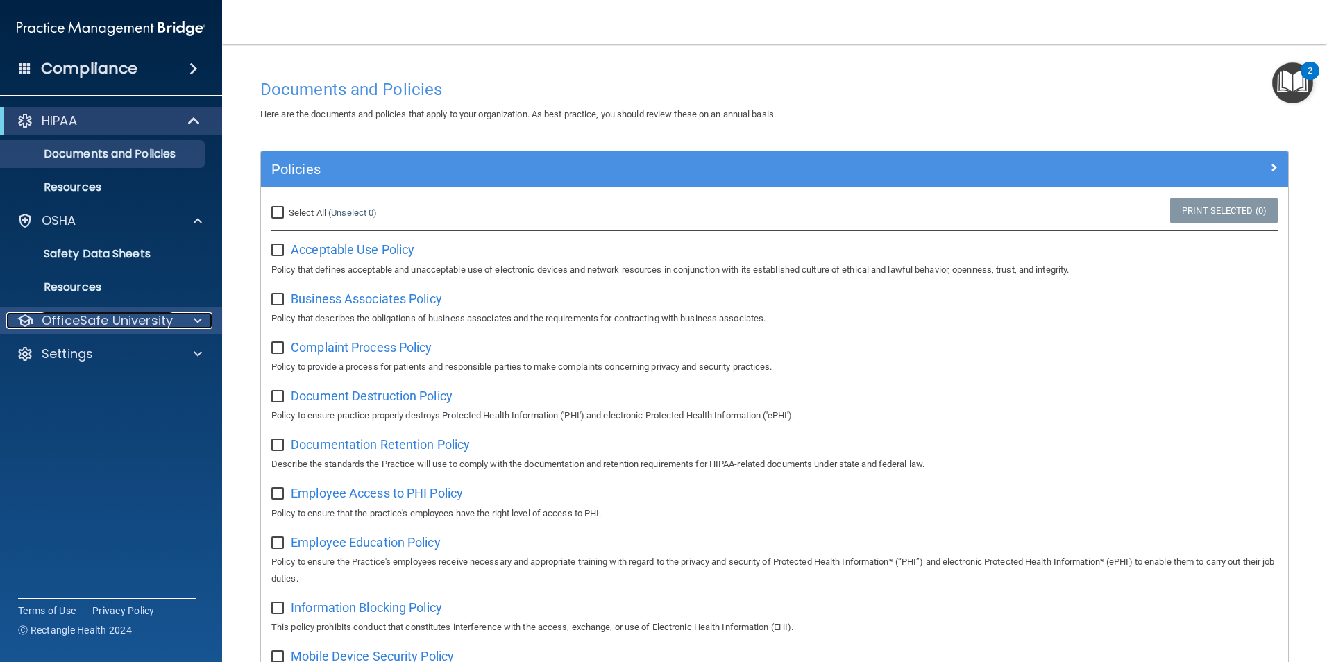
click at [184, 319] on div at bounding box center [195, 320] width 35 height 17
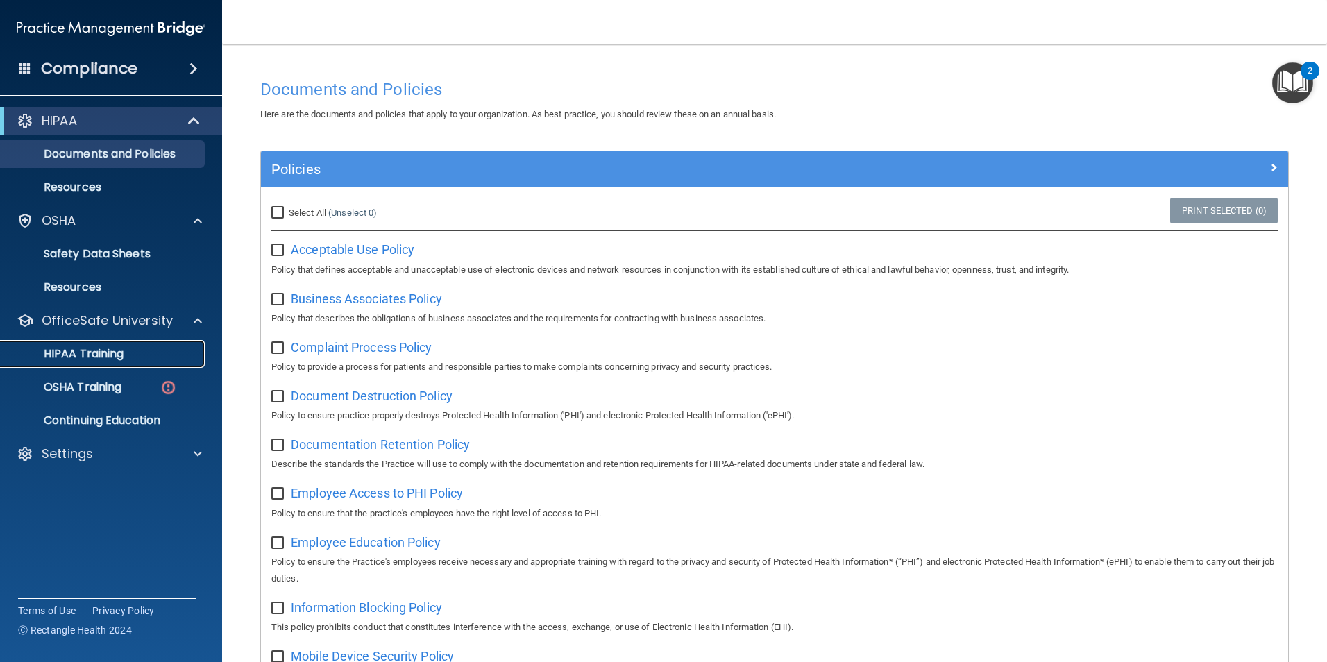
click at [158, 344] on link "HIPAA Training" at bounding box center [95, 354] width 219 height 28
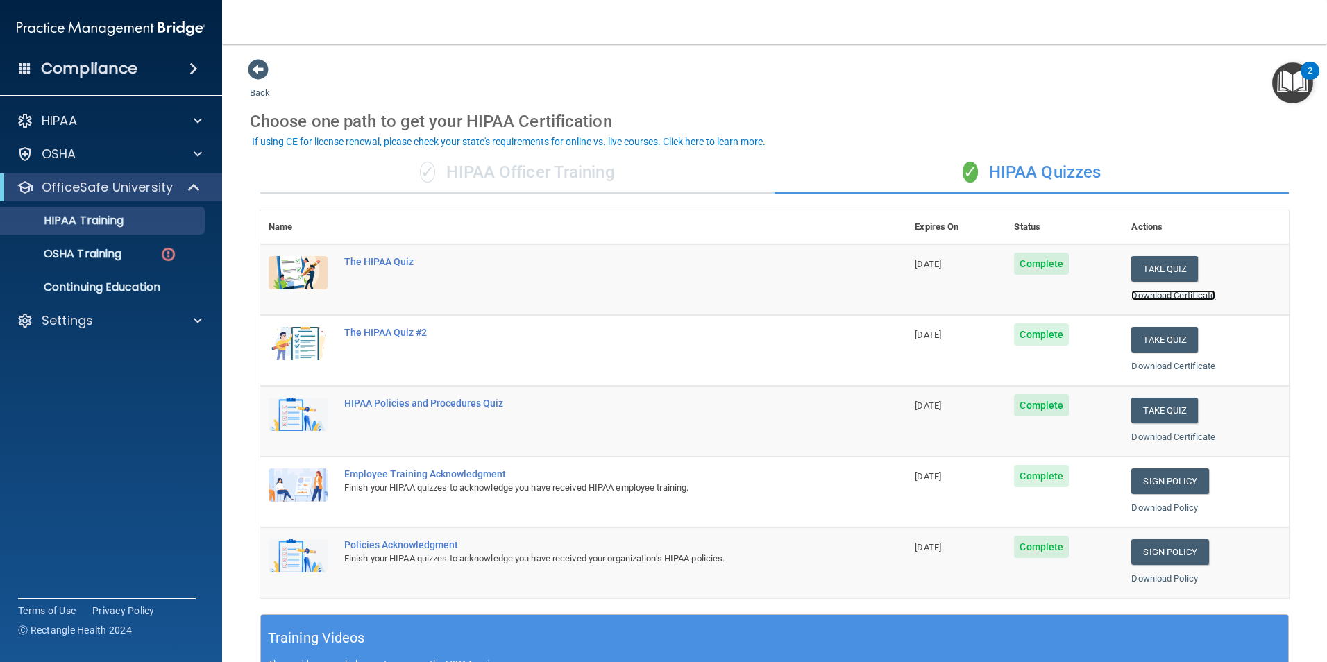
click at [1149, 296] on link "Download Certificate" at bounding box center [1173, 295] width 84 height 10
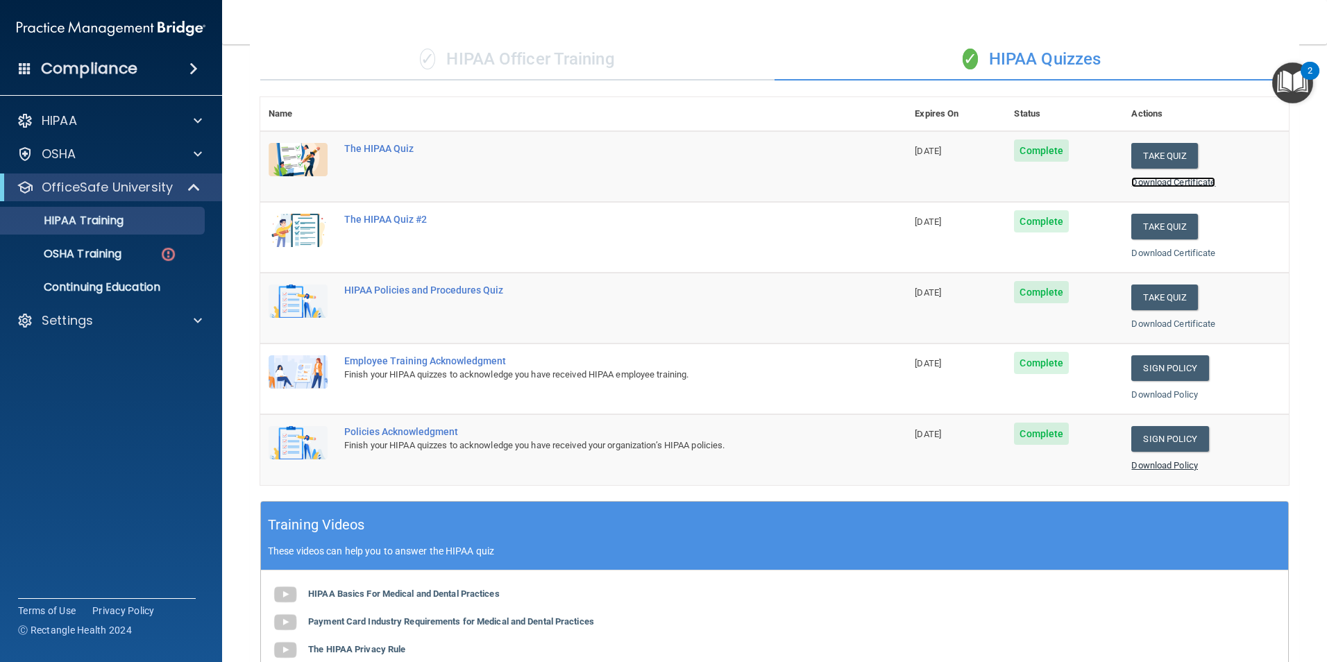
scroll to position [105, 0]
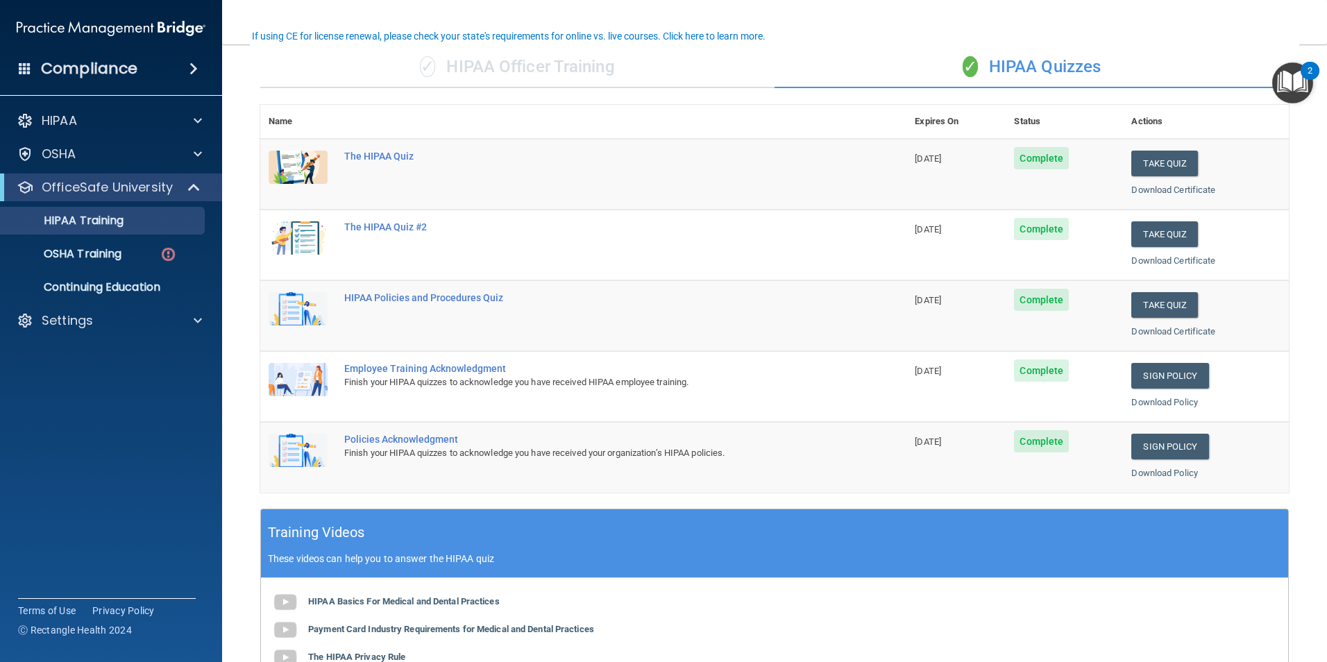
click at [1046, 158] on span "Complete" at bounding box center [1041, 158] width 55 height 22
click at [1006, 150] on td "Complete" at bounding box center [1064, 174] width 117 height 71
drag, startPoint x: 946, startPoint y: 155, endPoint x: 462, endPoint y: 164, distance: 483.8
click at [504, 161] on div "The HIPAA Quiz" at bounding box center [590, 156] width 493 height 11
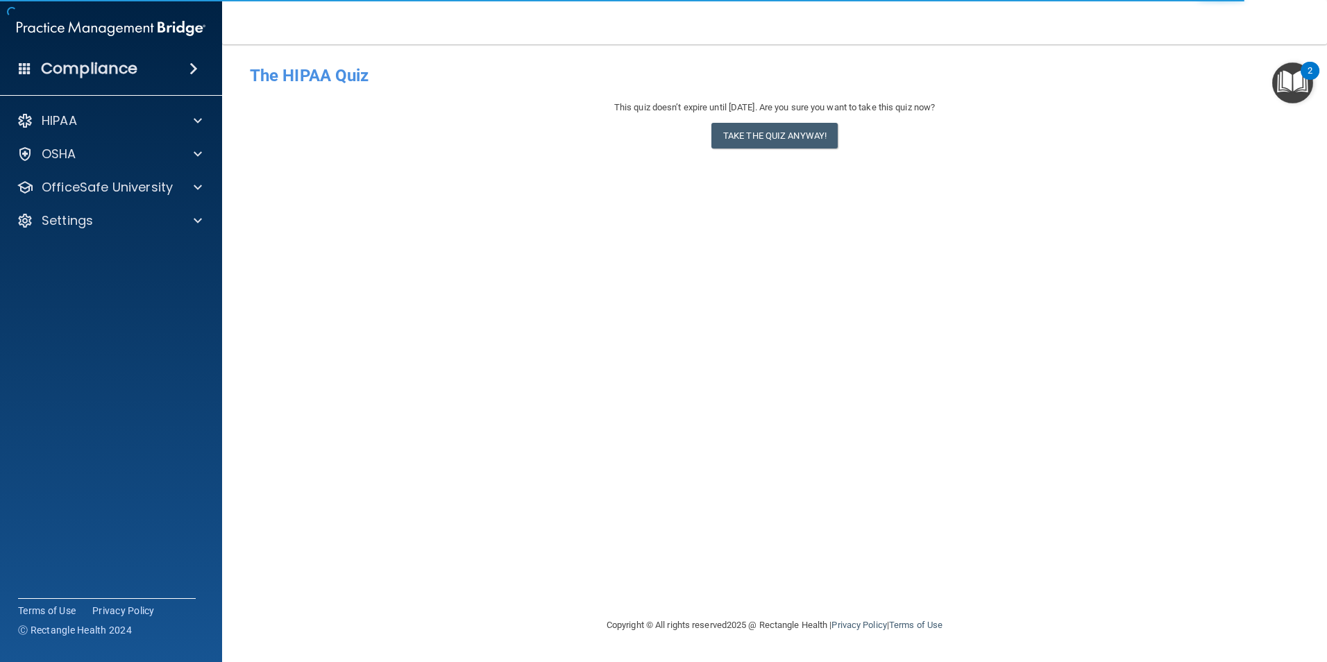
click at [366, 151] on div "This quiz doesn’t expire until 08/15/2026. Are you sure you want to take this q…" at bounding box center [774, 127] width 1049 height 56
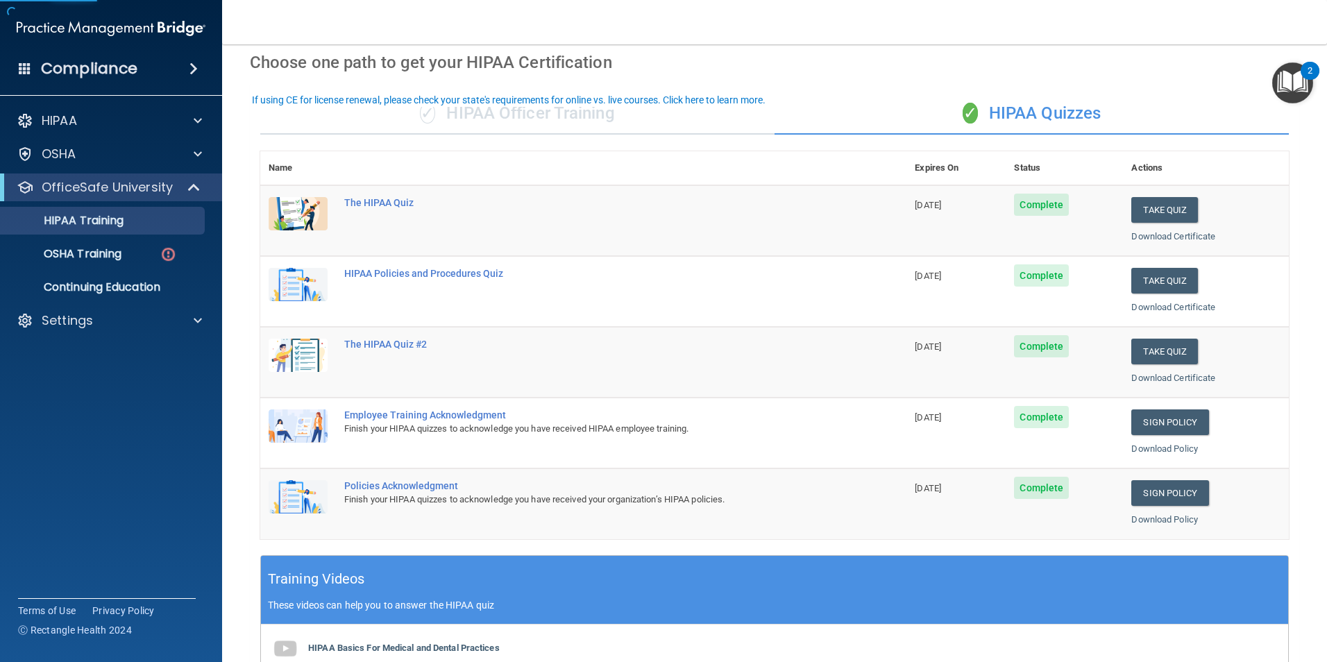
scroll to position [139, 0]
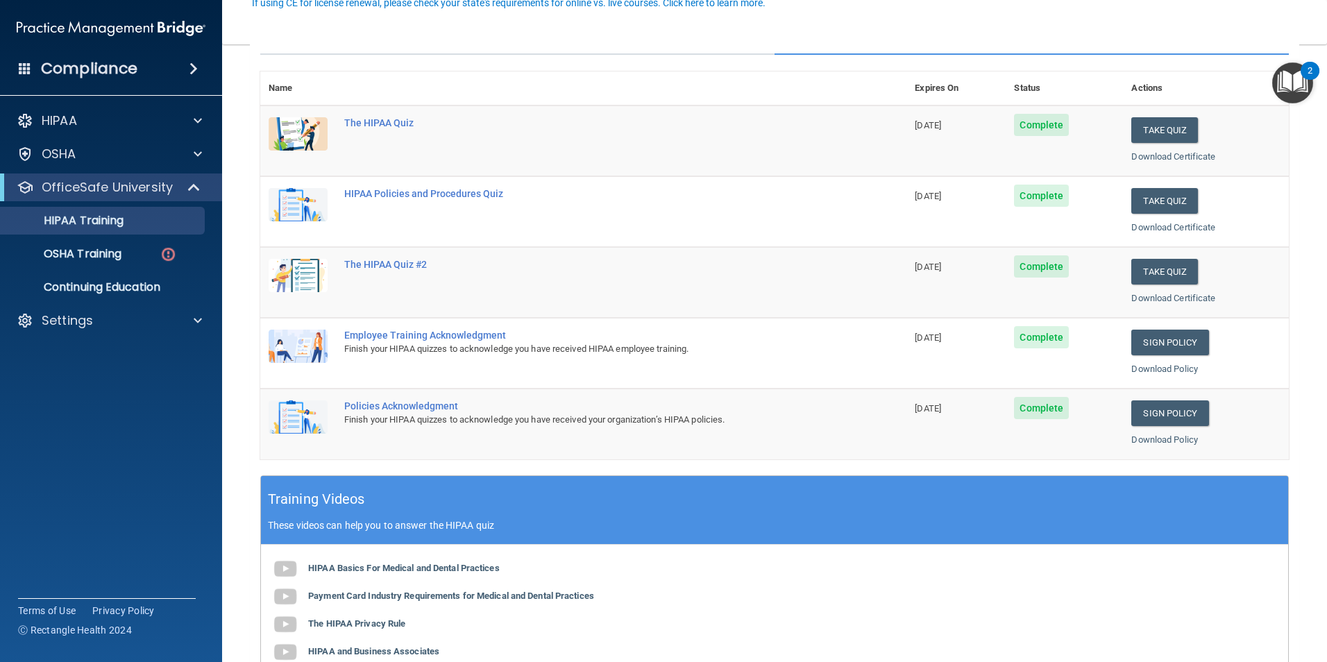
click at [296, 198] on img at bounding box center [298, 204] width 59 height 33
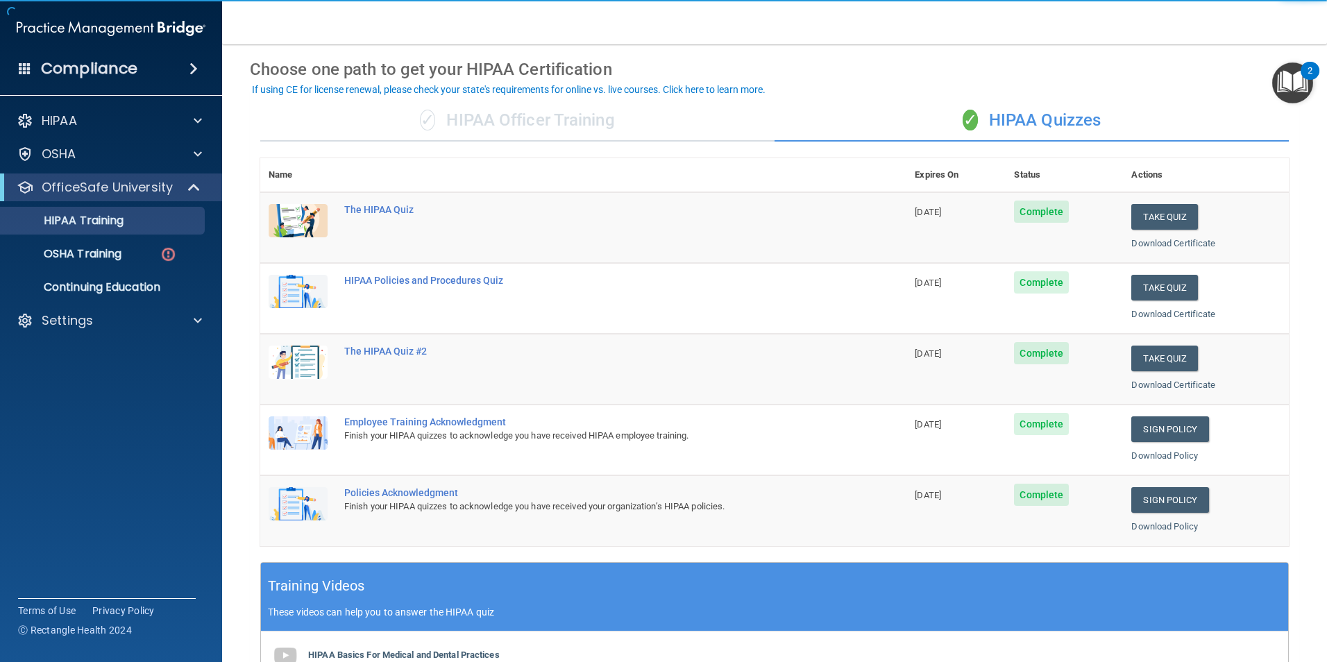
scroll to position [208, 0]
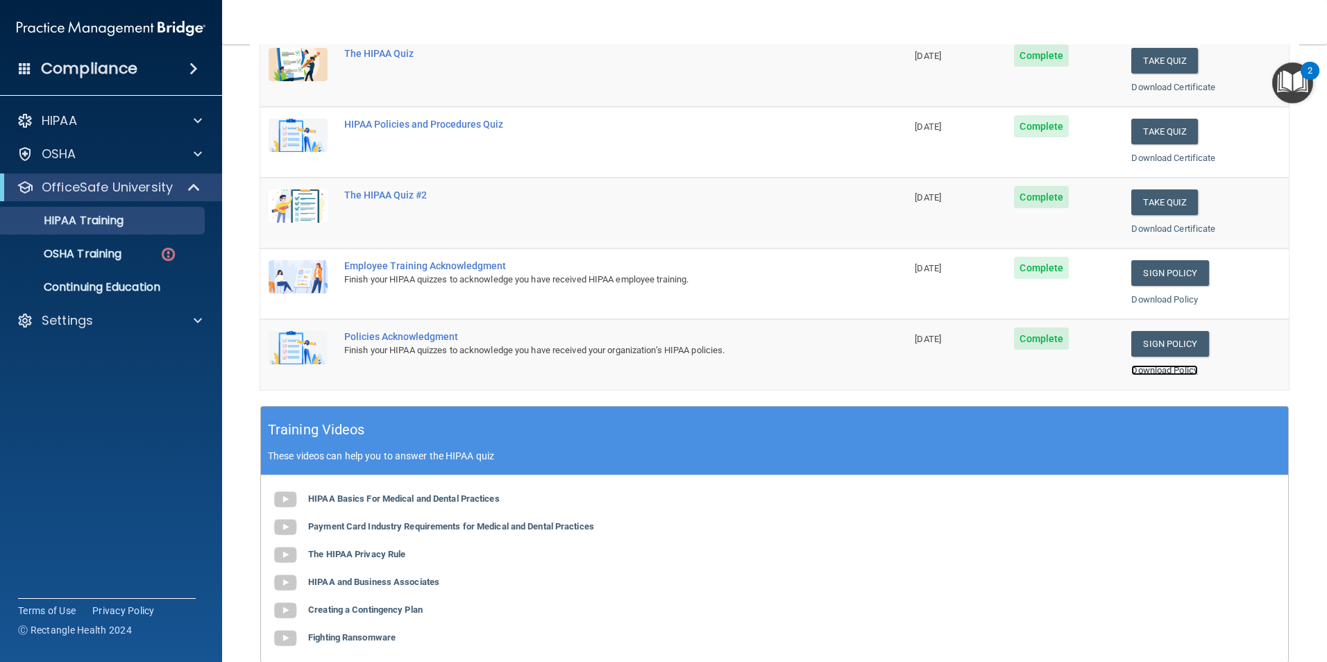
click at [1164, 374] on link "Download Policy" at bounding box center [1164, 370] width 67 height 10
click at [105, 258] on p "OSHA Training" at bounding box center [65, 254] width 112 height 14
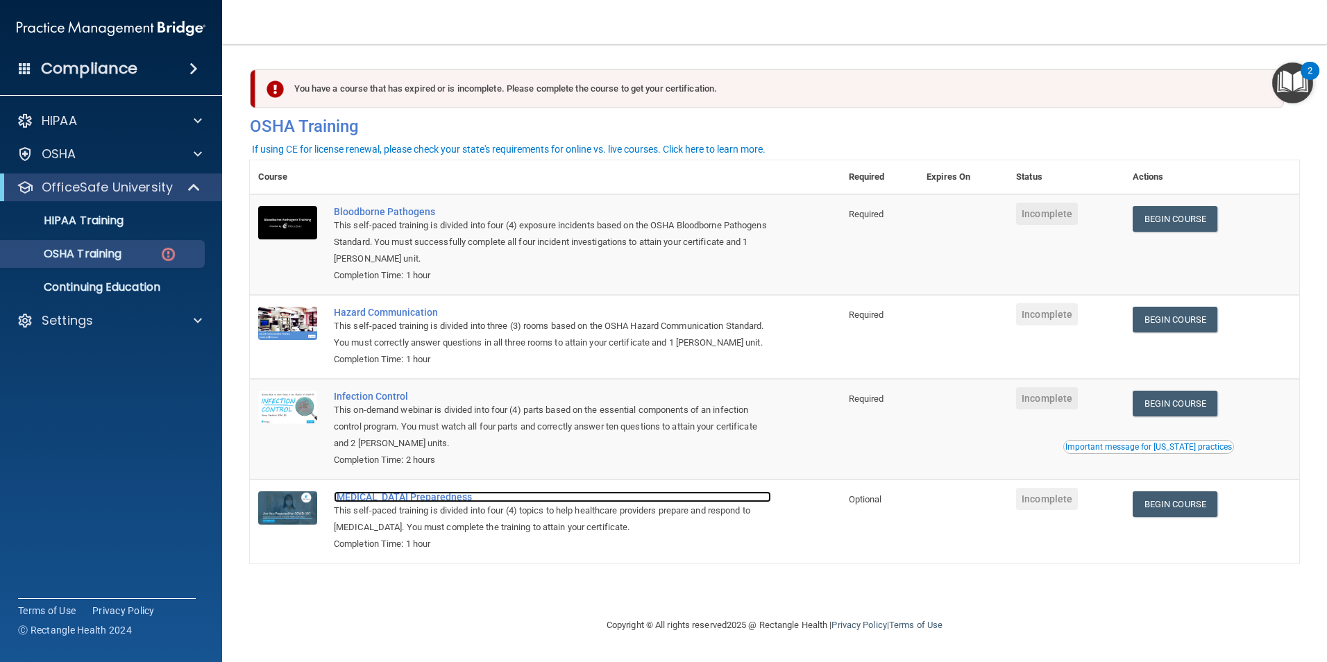
click at [364, 501] on div "[MEDICAL_DATA] Preparedness" at bounding box center [552, 496] width 437 height 11
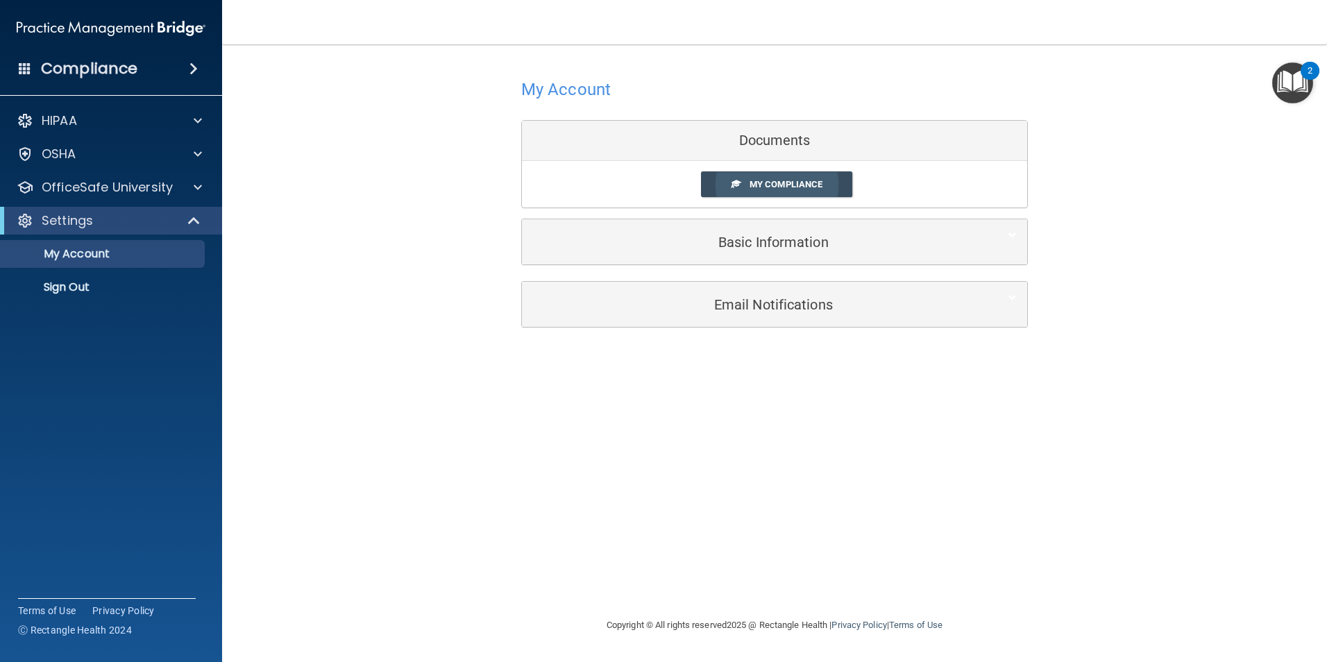
click at [789, 183] on span "My Compliance" at bounding box center [785, 184] width 73 height 10
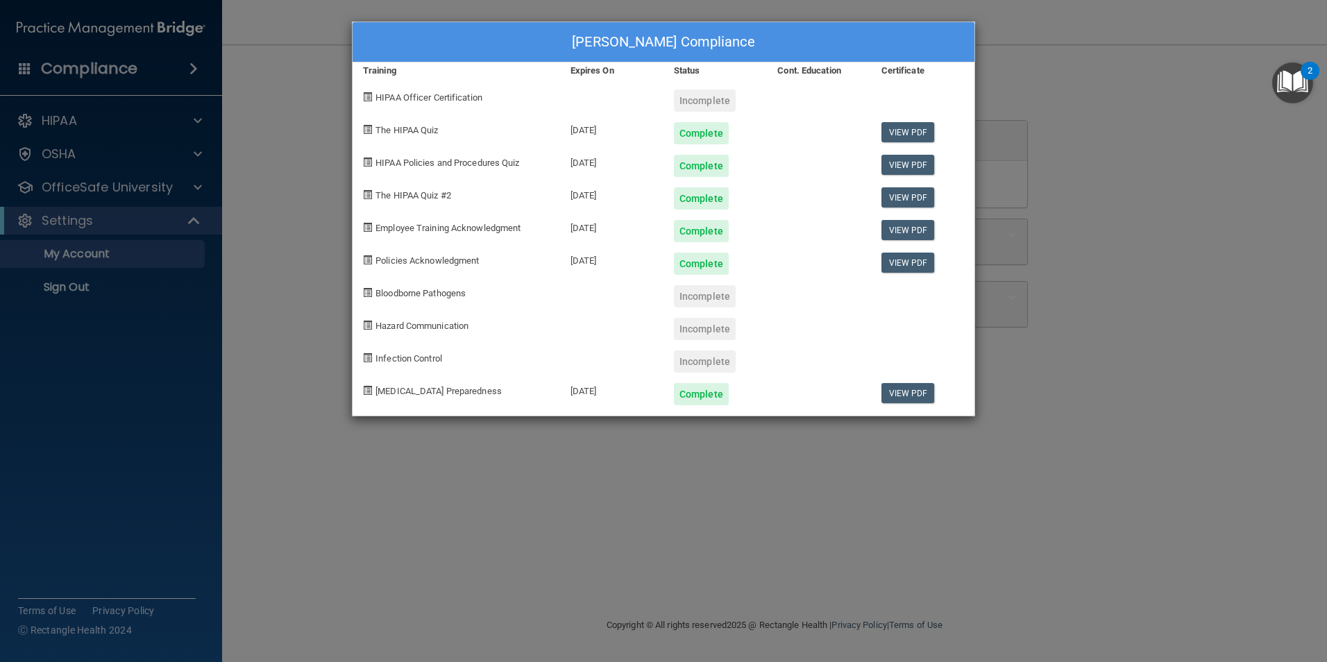
click at [409, 94] on span "HIPAA Officer Certification" at bounding box center [428, 97] width 107 height 10
click at [899, 389] on link "View PDF" at bounding box center [907, 393] width 53 height 20
drag, startPoint x: 1109, startPoint y: 58, endPoint x: 1068, endPoint y: 48, distance: 42.1
click at [1109, 56] on div "Kaylee Gourley's Compliance Training Expires On Status Cont. Education Certific…" at bounding box center [663, 331] width 1327 height 662
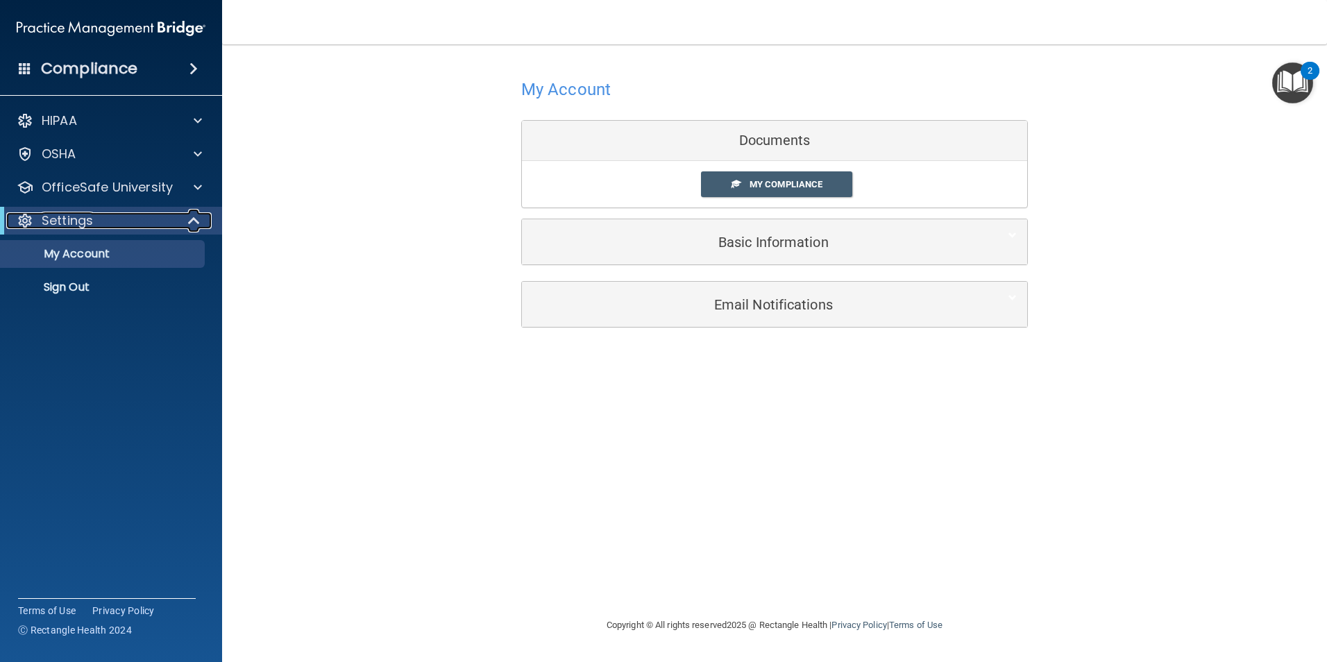
click at [194, 223] on span at bounding box center [195, 220] width 12 height 17
click at [187, 219] on div at bounding box center [195, 220] width 34 height 17
click at [185, 188] on div at bounding box center [195, 187] width 35 height 17
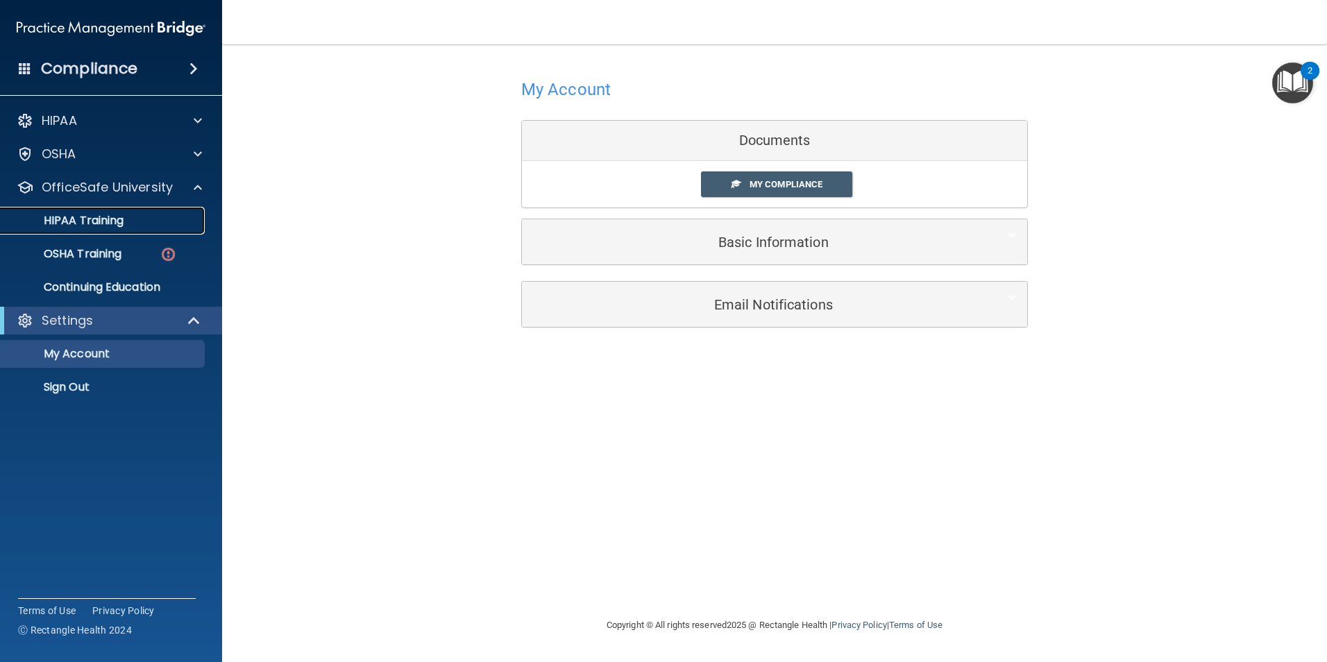
click at [147, 230] on link "HIPAA Training" at bounding box center [95, 221] width 219 height 28
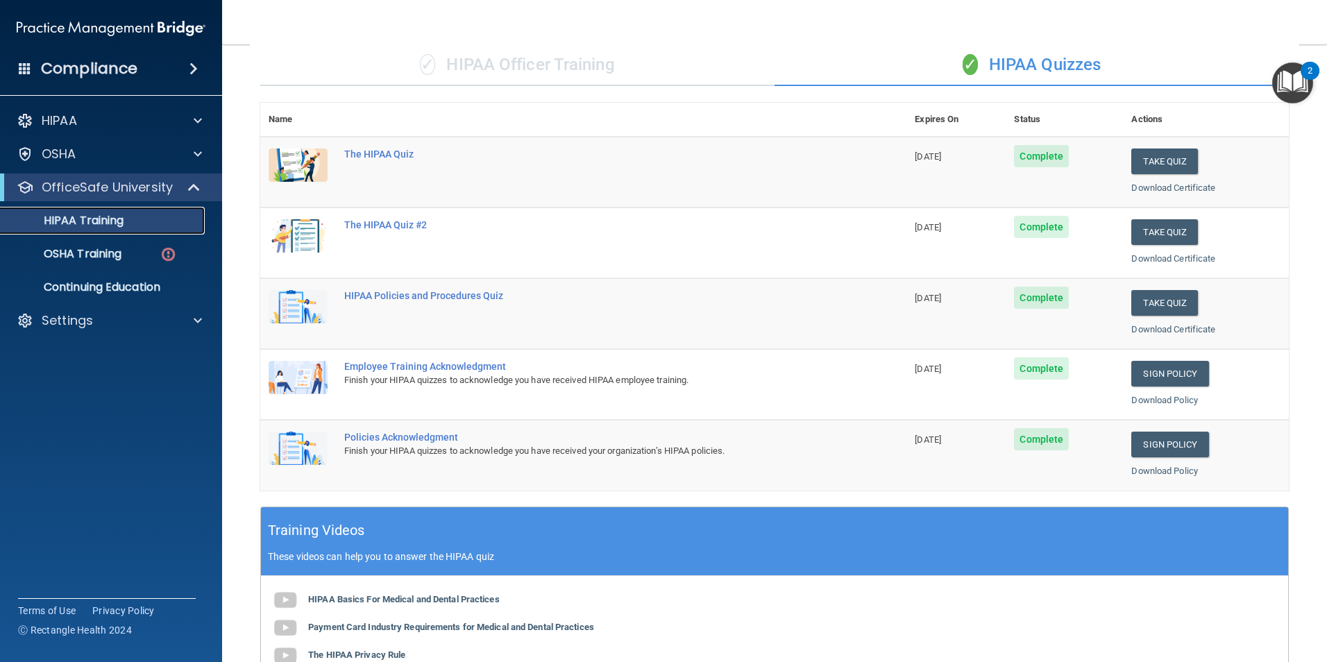
scroll to position [105, 0]
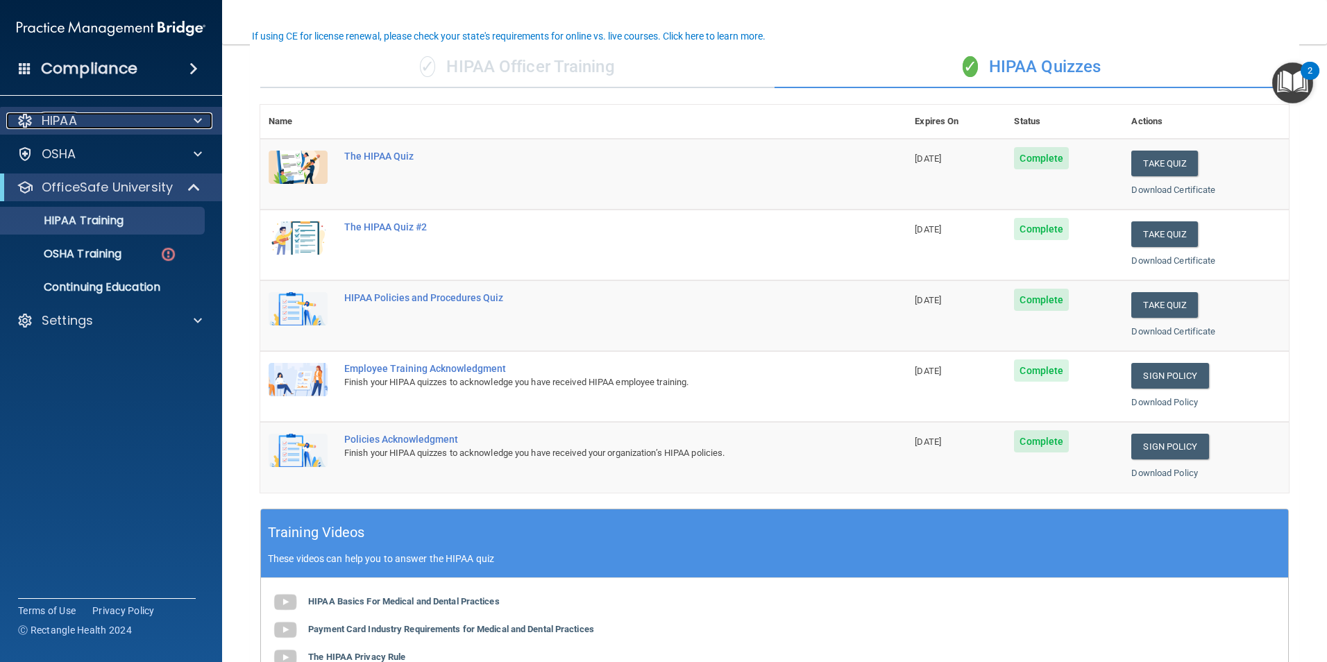
click at [166, 116] on div "HIPAA" at bounding box center [92, 120] width 172 height 17
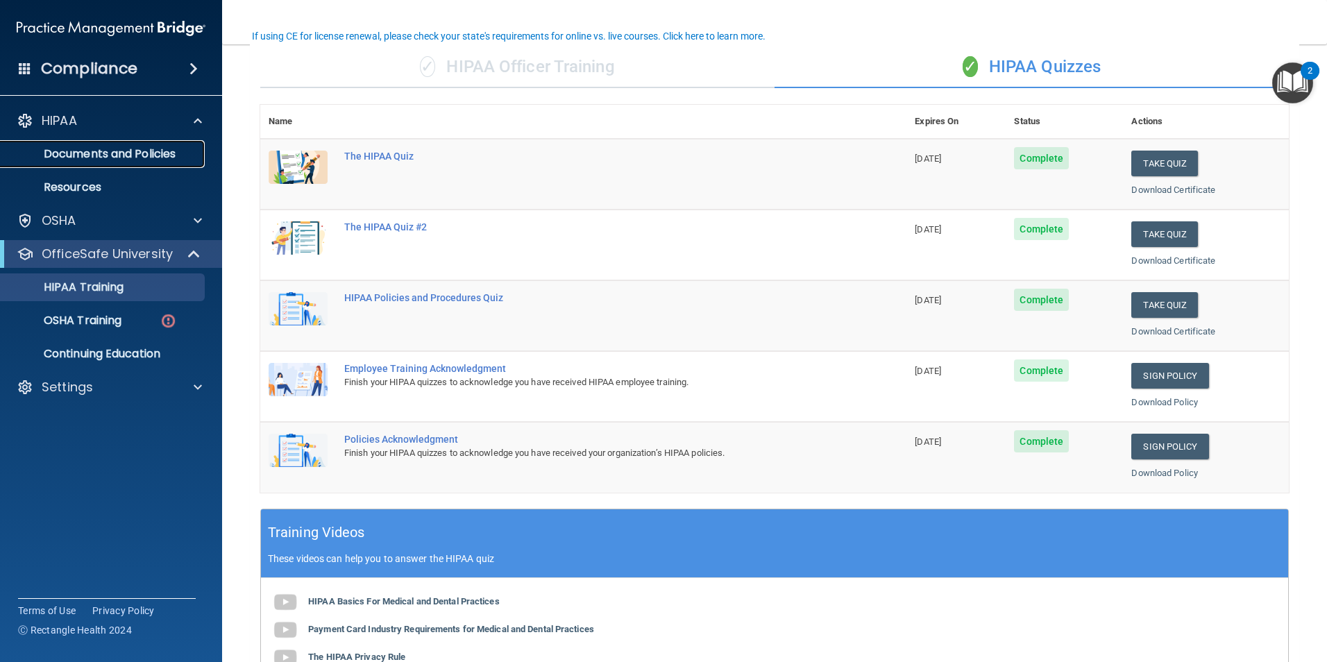
click at [149, 158] on p "Documents and Policies" at bounding box center [103, 154] width 189 height 14
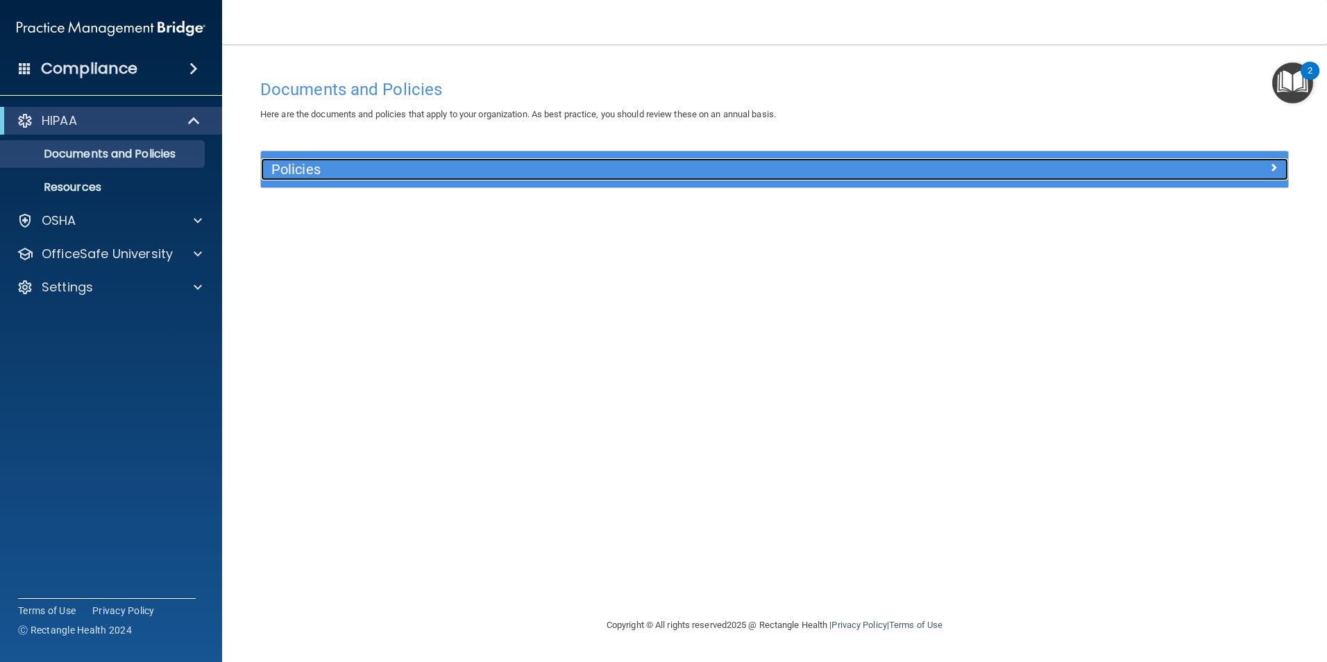
click at [1257, 162] on div at bounding box center [1159, 166] width 257 height 17
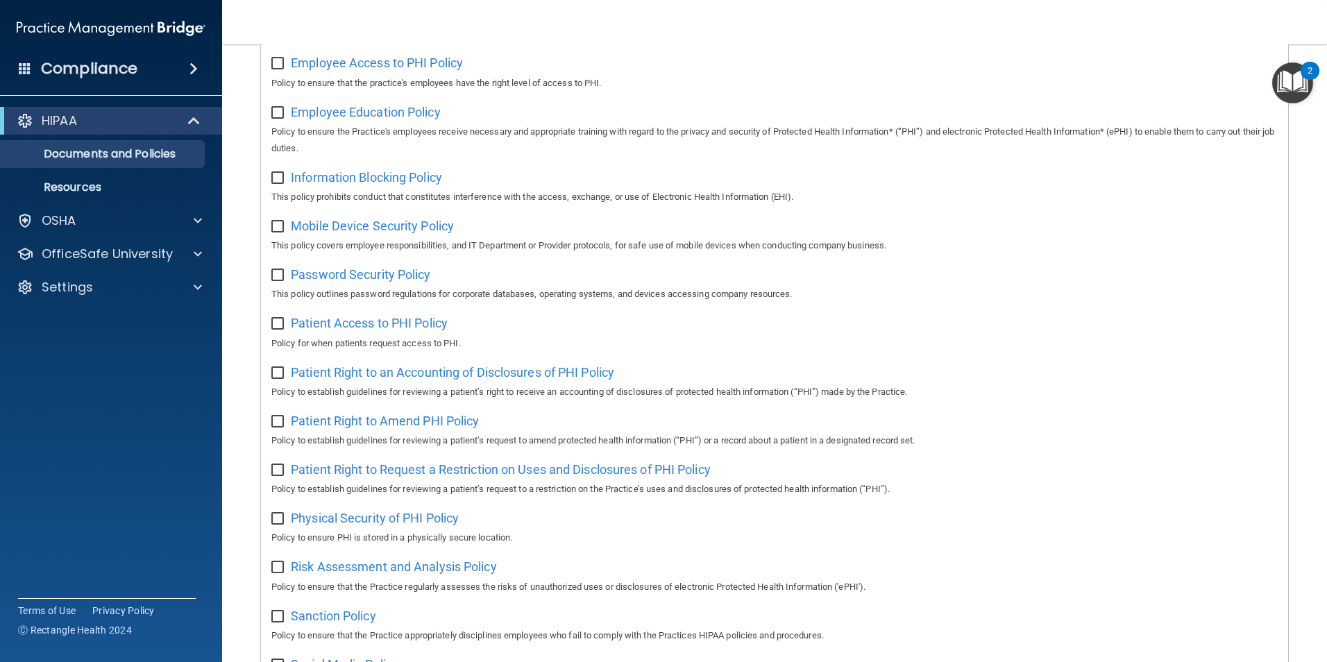
scroll to position [383, 0]
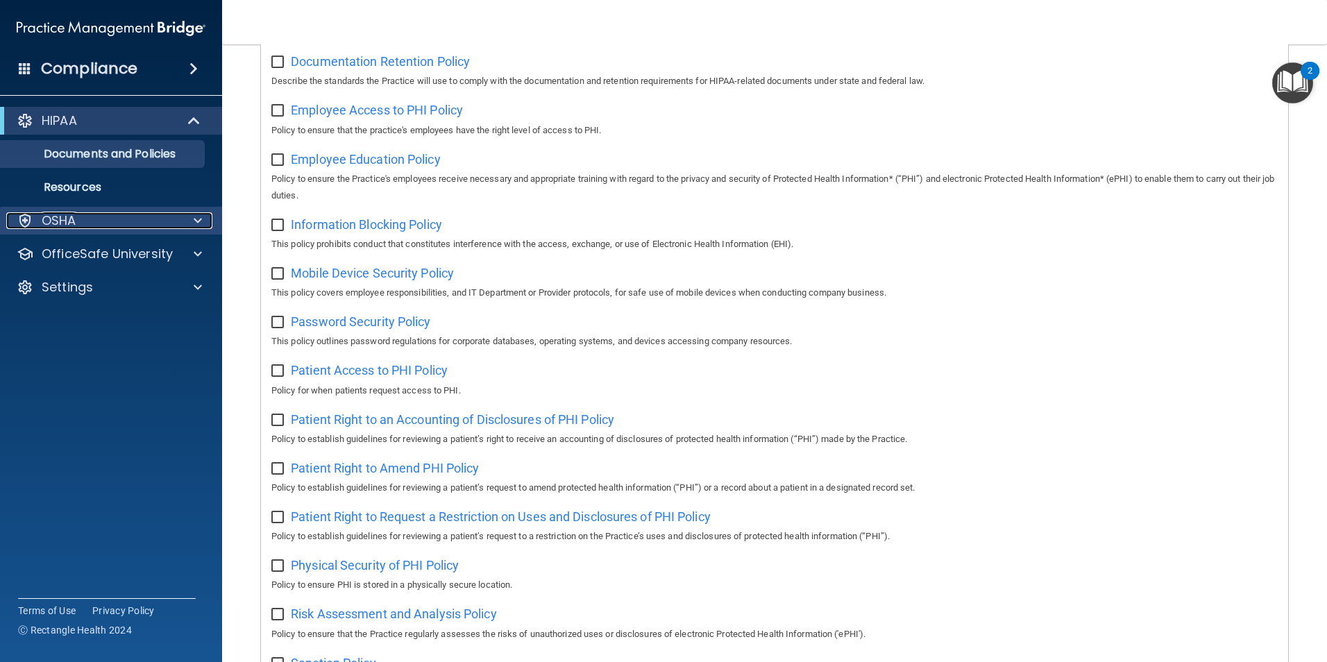
click at [152, 213] on div "OSHA" at bounding box center [92, 220] width 172 height 17
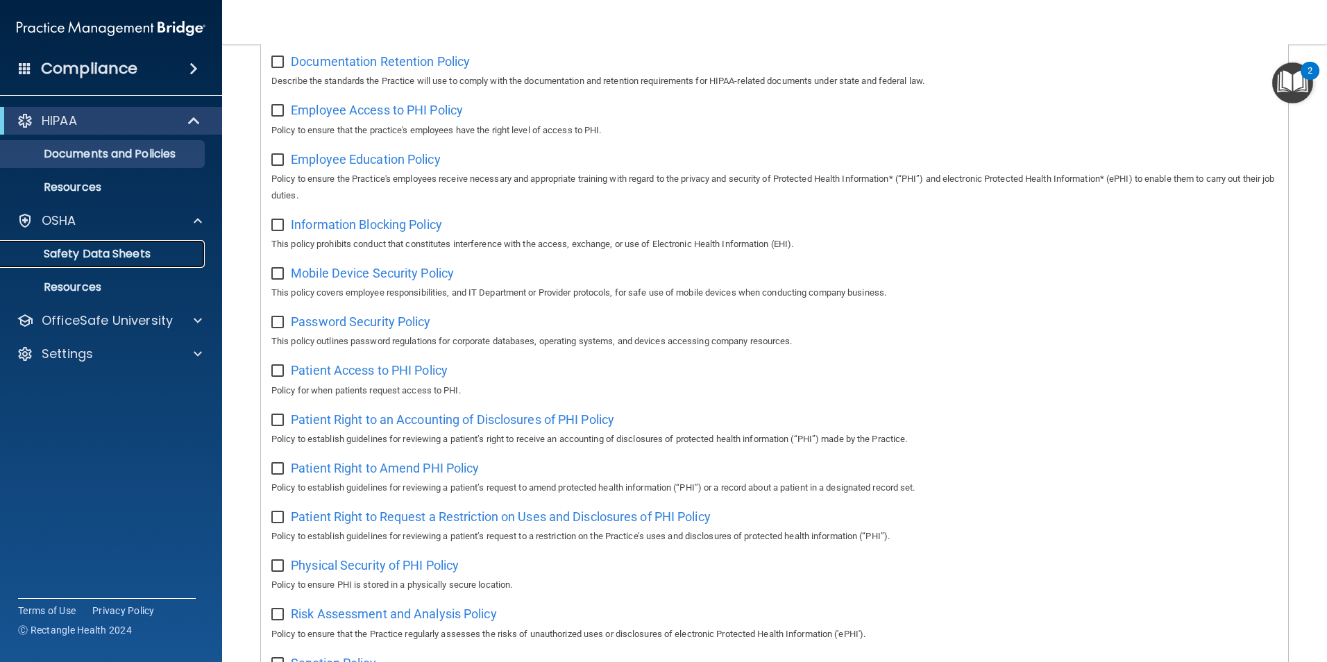
click at [153, 261] on link "Safety Data Sheets" at bounding box center [95, 254] width 219 height 28
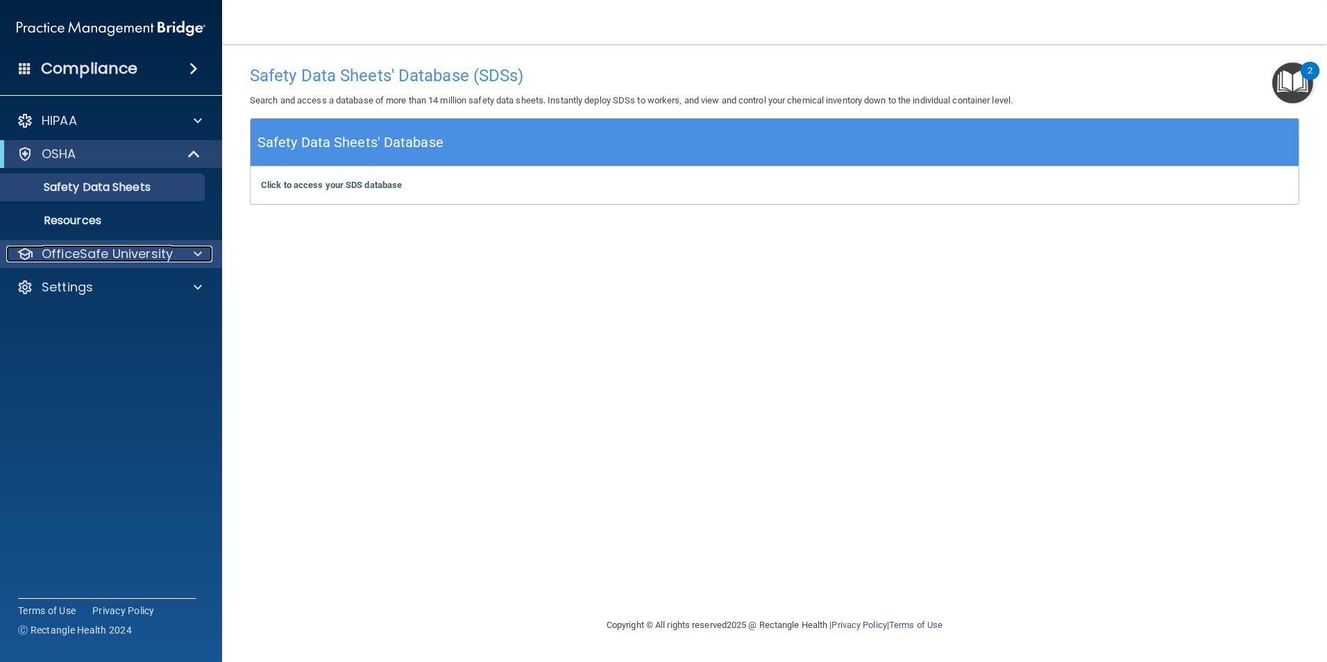
click at [119, 261] on p "OfficeSafe University" at bounding box center [107, 254] width 131 height 17
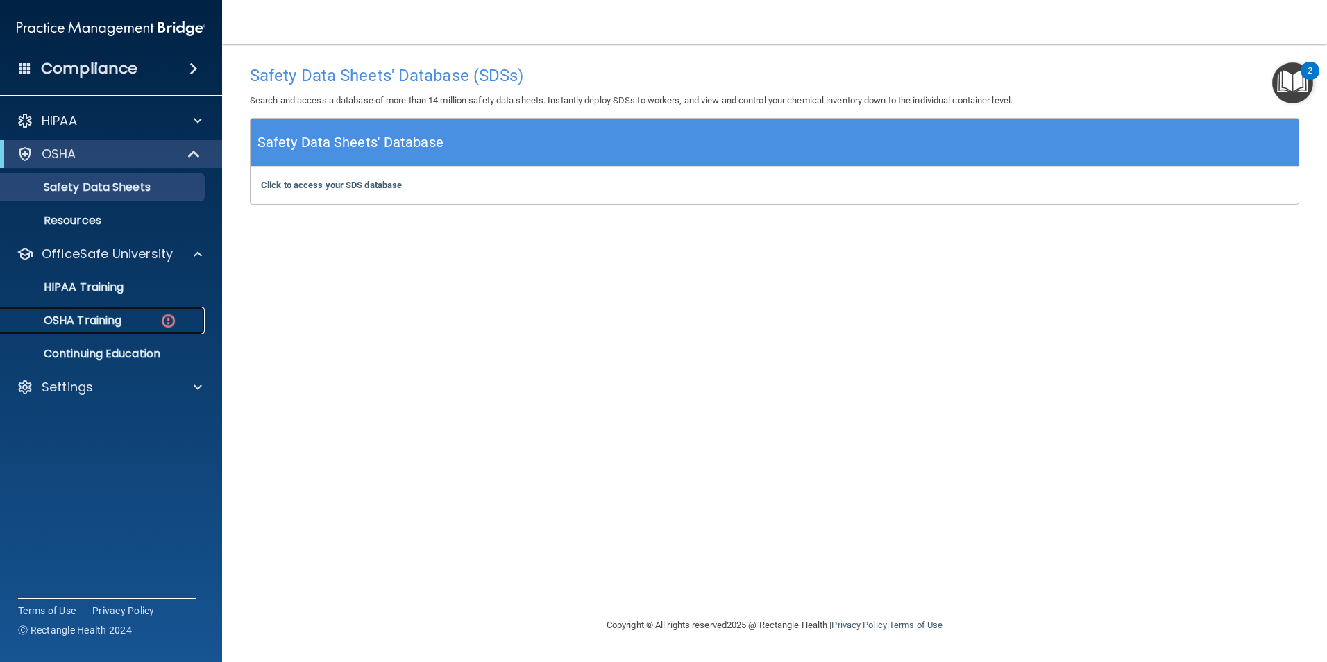
click at [112, 325] on p "OSHA Training" at bounding box center [65, 321] width 112 height 14
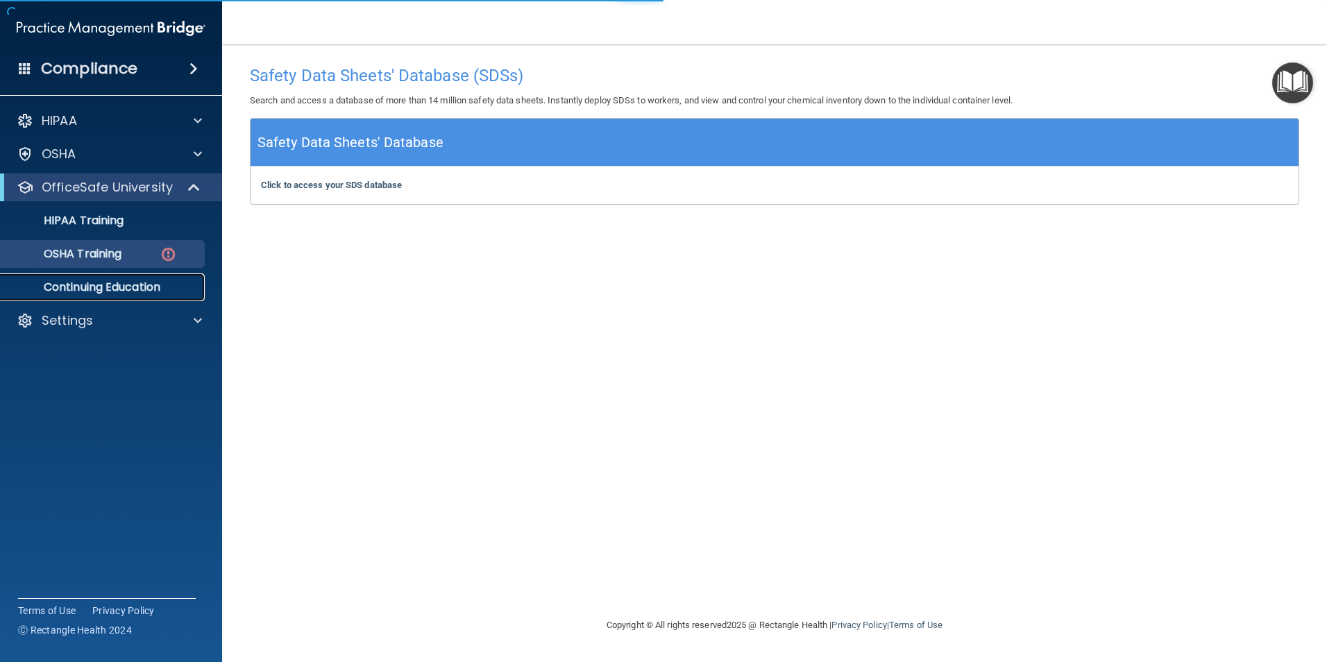
click at [135, 286] on p "Continuing Education" at bounding box center [103, 287] width 189 height 14
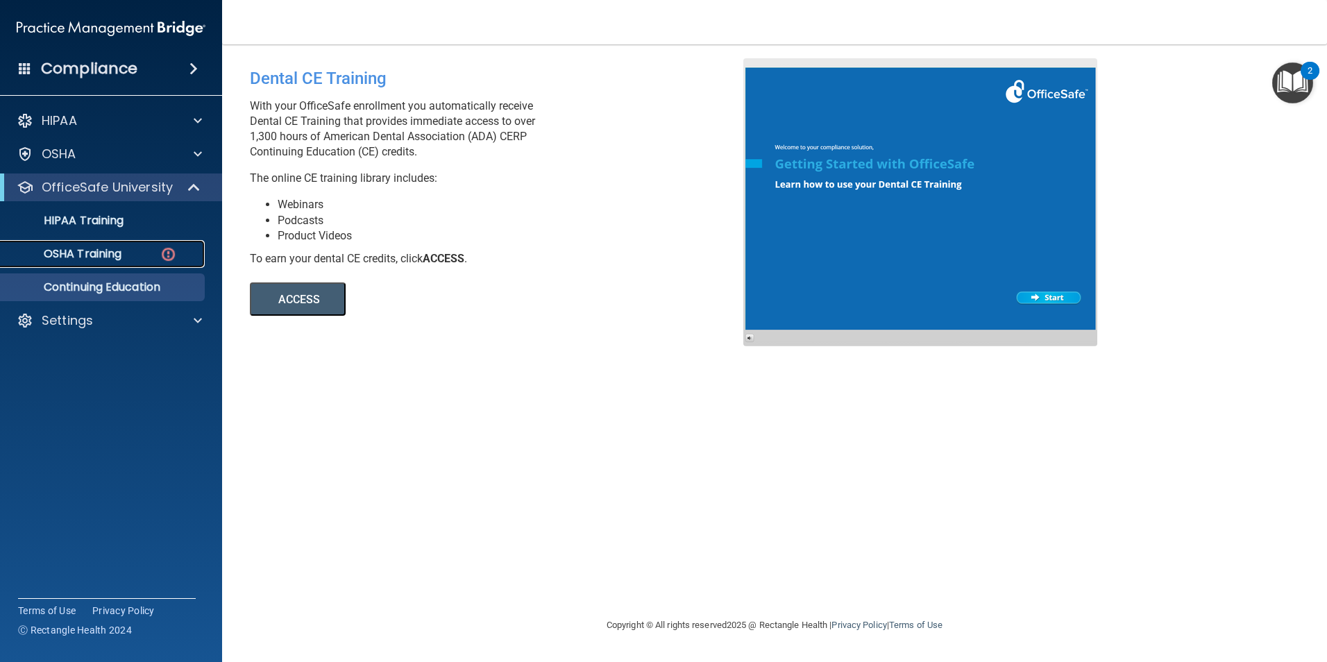
click at [176, 263] on link "OSHA Training" at bounding box center [95, 254] width 219 height 28
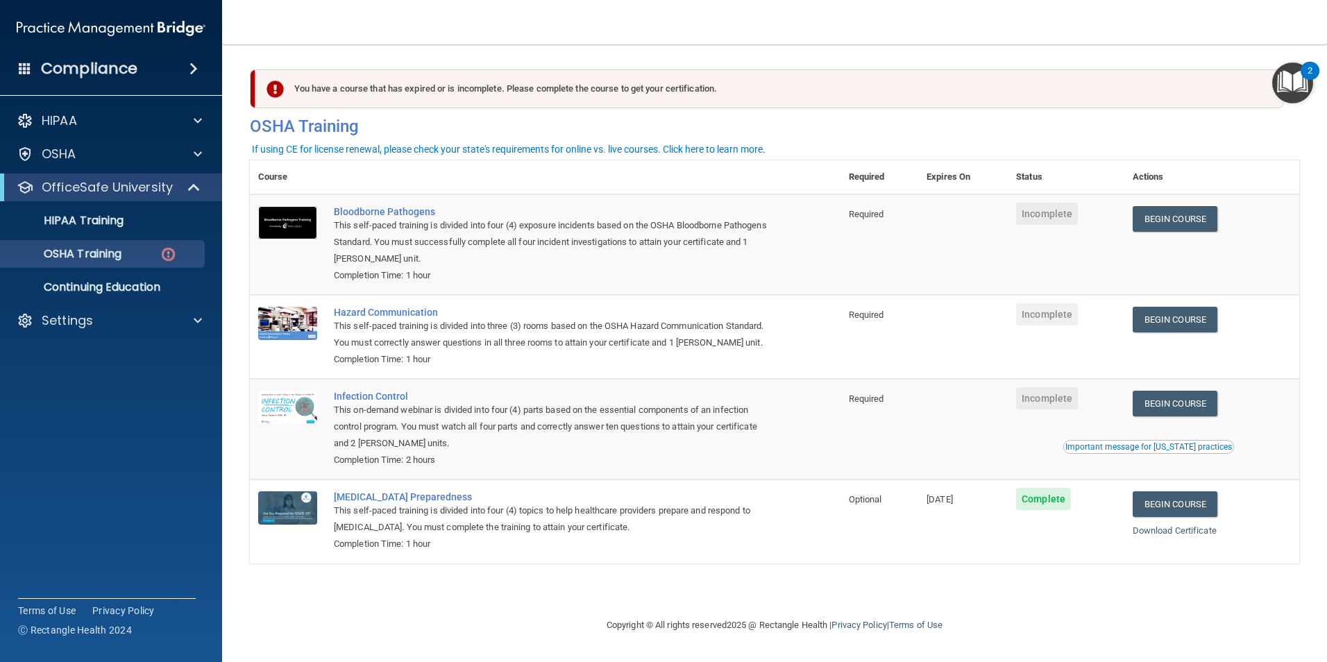
click at [285, 234] on img at bounding box center [287, 222] width 59 height 33
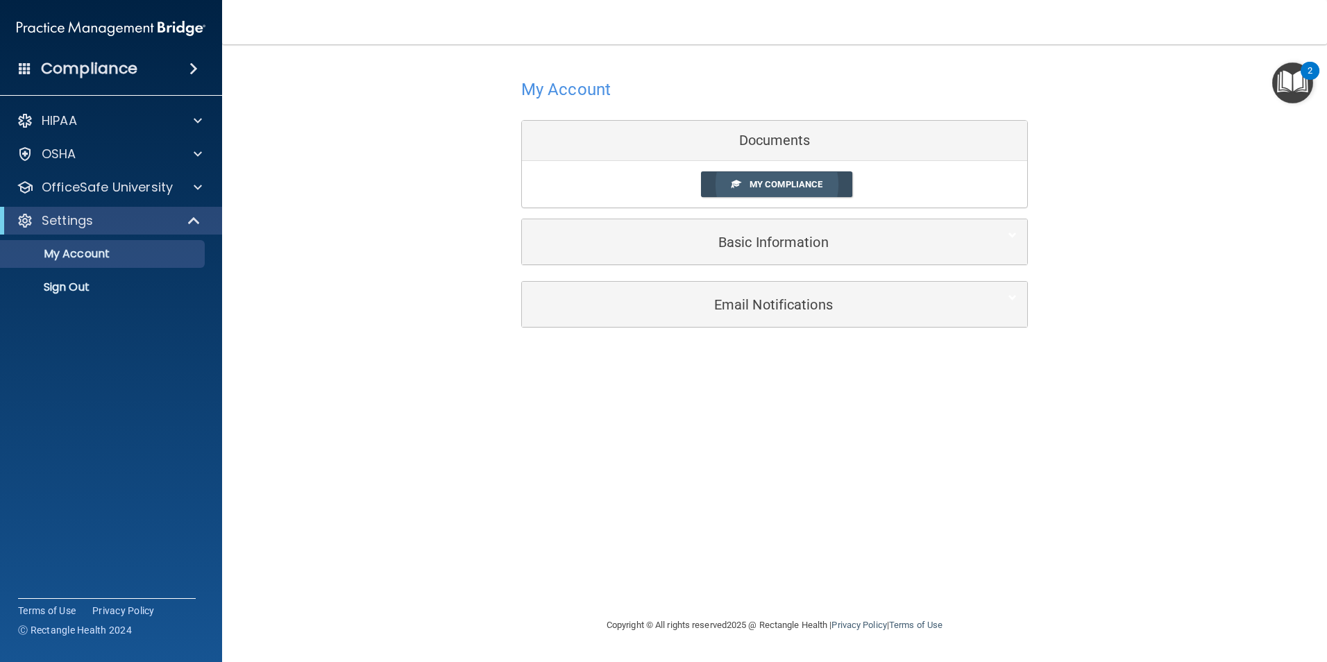
click at [790, 183] on span "My Compliance" at bounding box center [785, 184] width 73 height 10
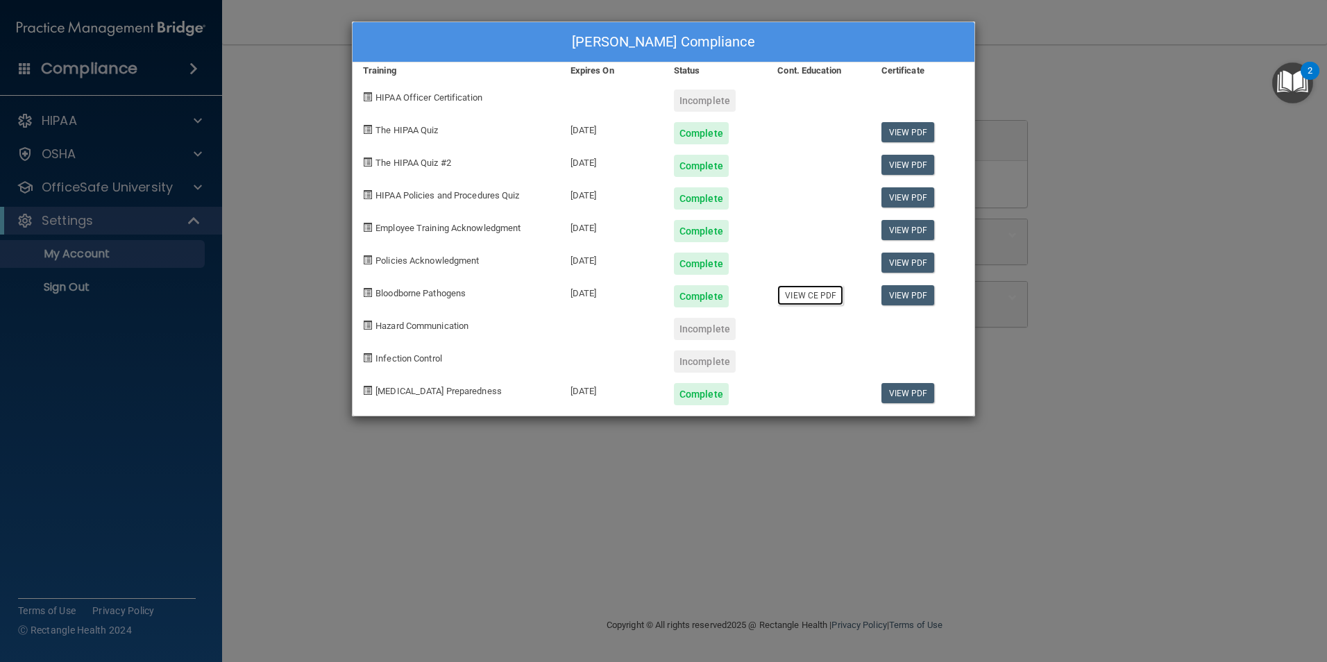
click at [816, 298] on link "View CE PDF" at bounding box center [810, 295] width 66 height 20
drag, startPoint x: 762, startPoint y: 503, endPoint x: 594, endPoint y: 446, distance: 177.3
click at [763, 503] on div "[PERSON_NAME] Compliance Training Expires On Status Cont. Education Certificate…" at bounding box center [663, 331] width 1327 height 662
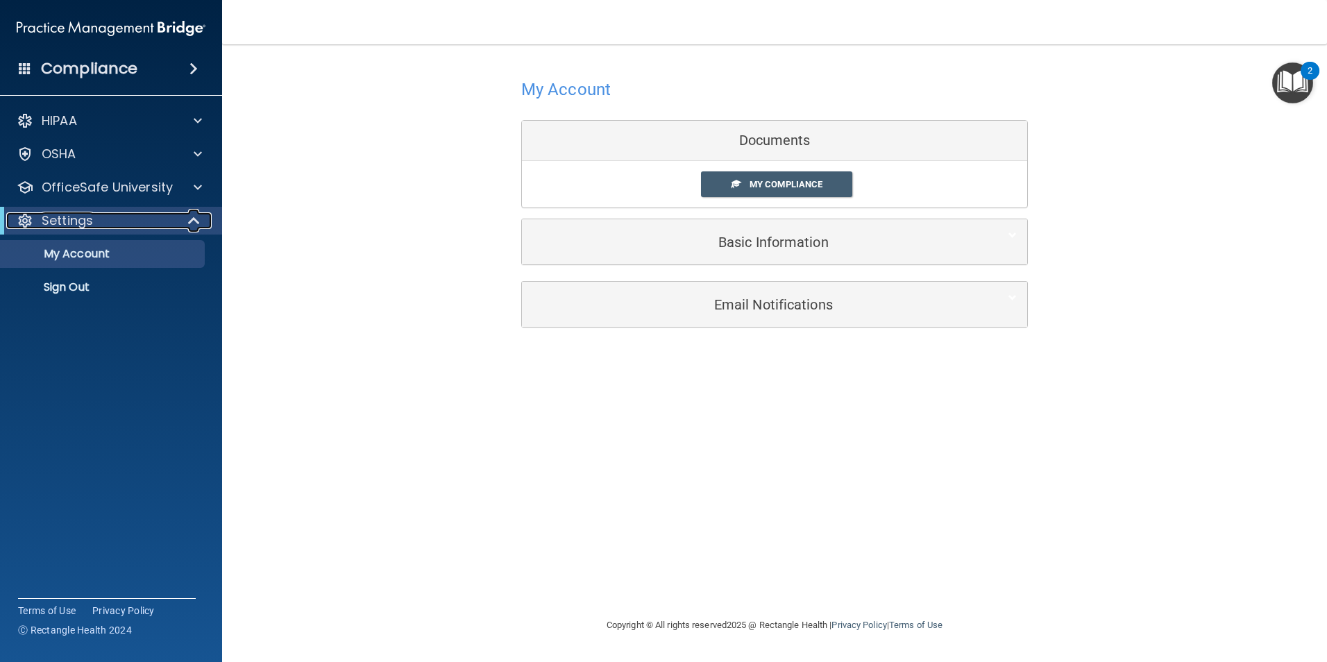
click at [143, 225] on div "Settings" at bounding box center [91, 220] width 171 height 17
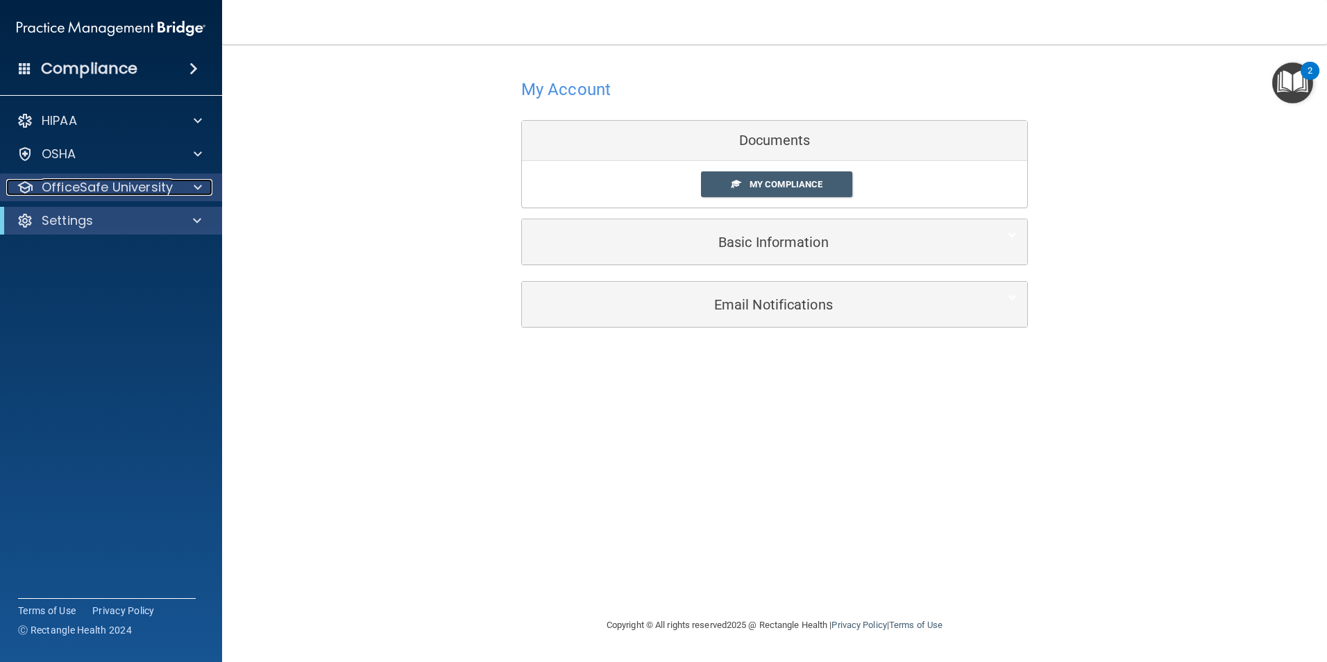
click at [206, 189] on div at bounding box center [195, 187] width 35 height 17
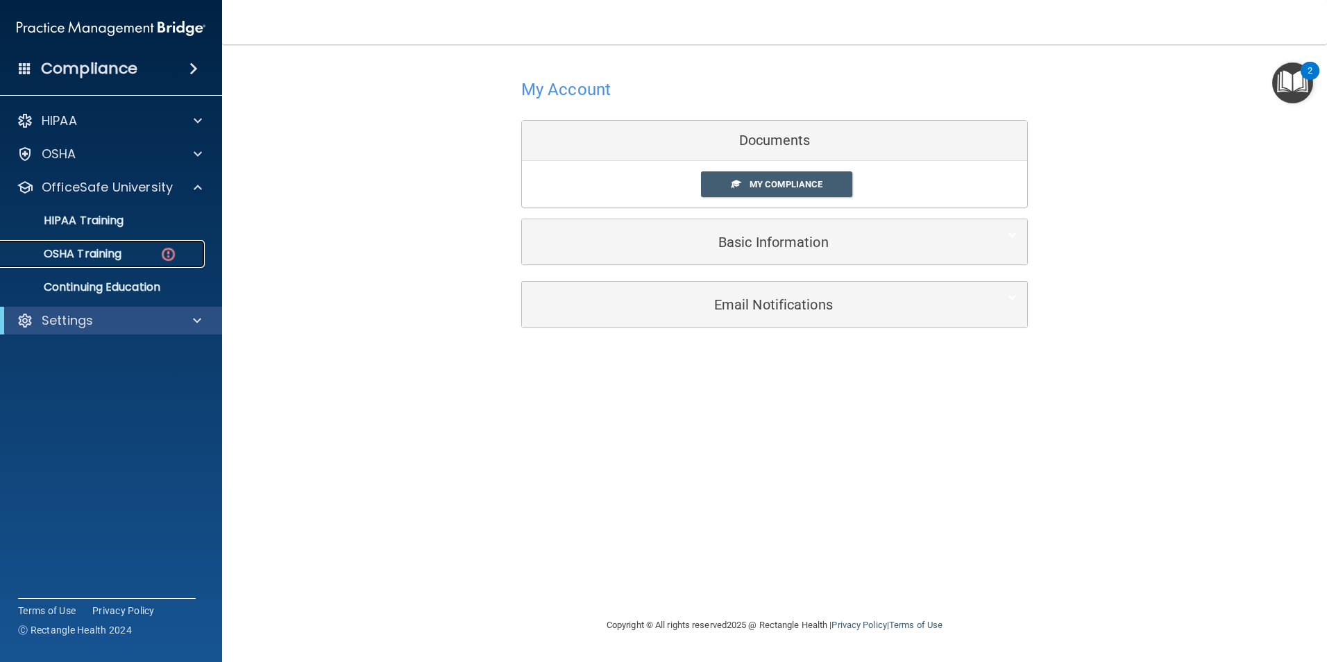
click at [167, 255] on img at bounding box center [168, 254] width 17 height 17
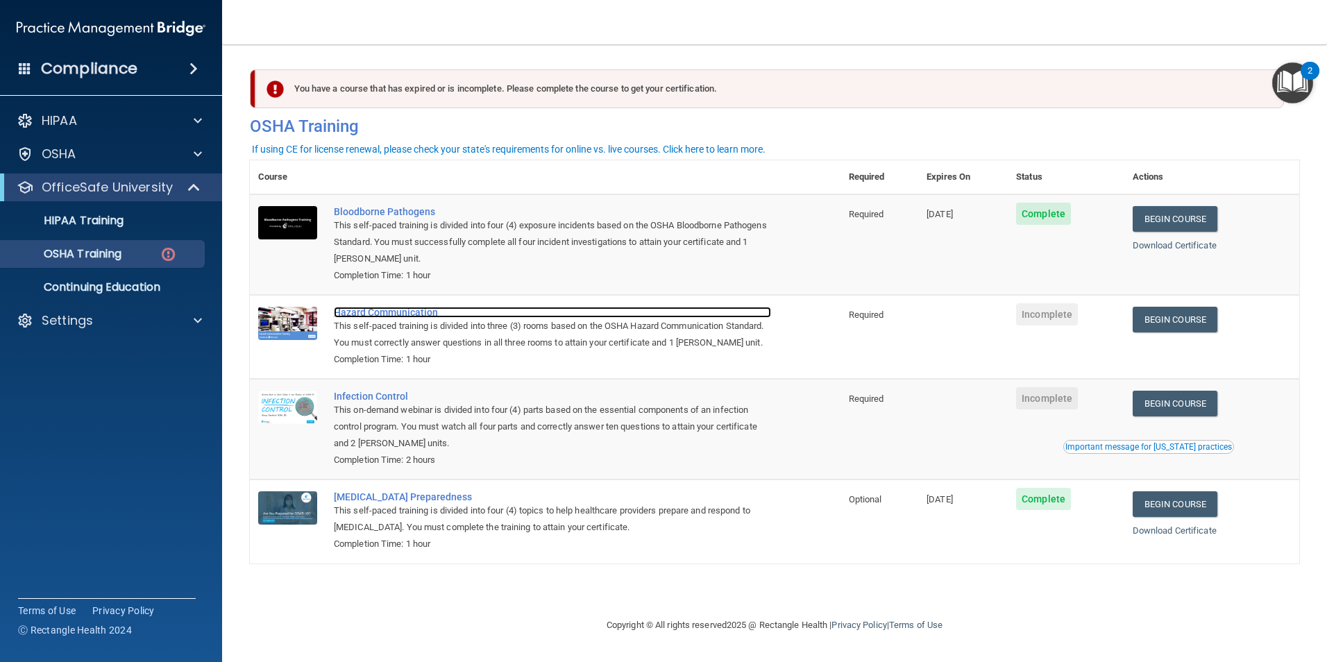
click at [363, 313] on div "Hazard Communication" at bounding box center [552, 312] width 437 height 11
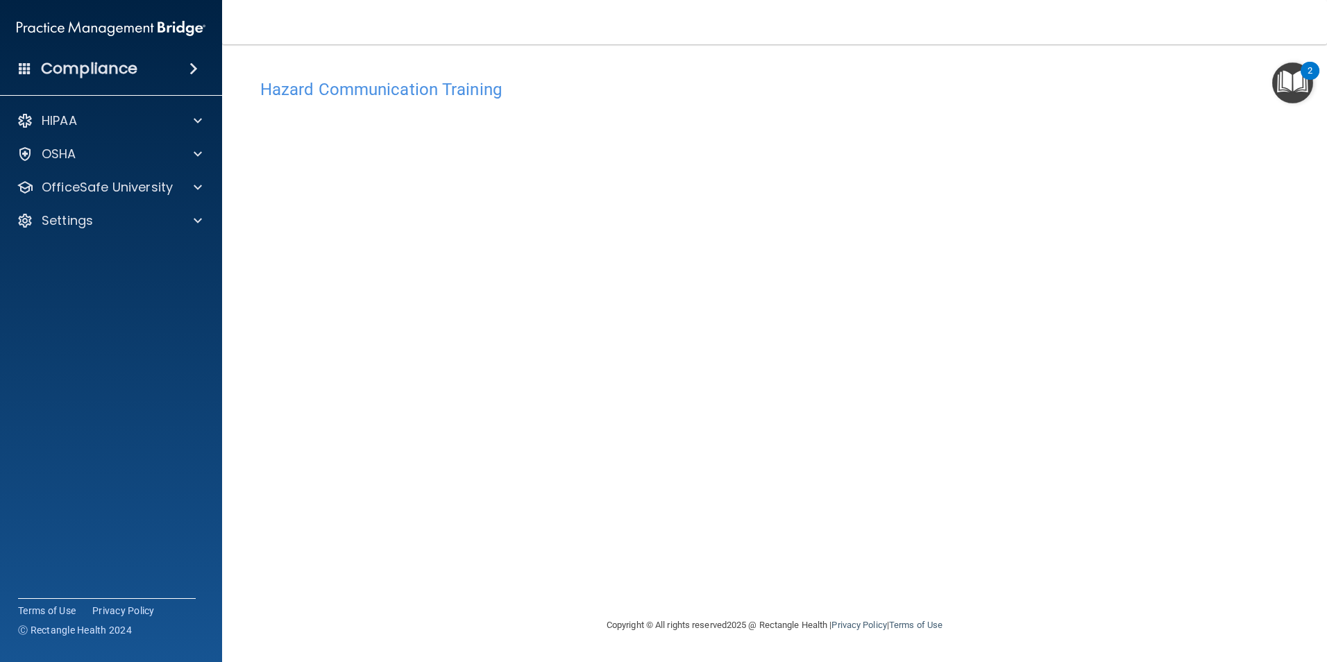
click at [974, 527] on div "Hazard Communication Training This course doesn’t expire until . Are you sure y…" at bounding box center [774, 344] width 1049 height 545
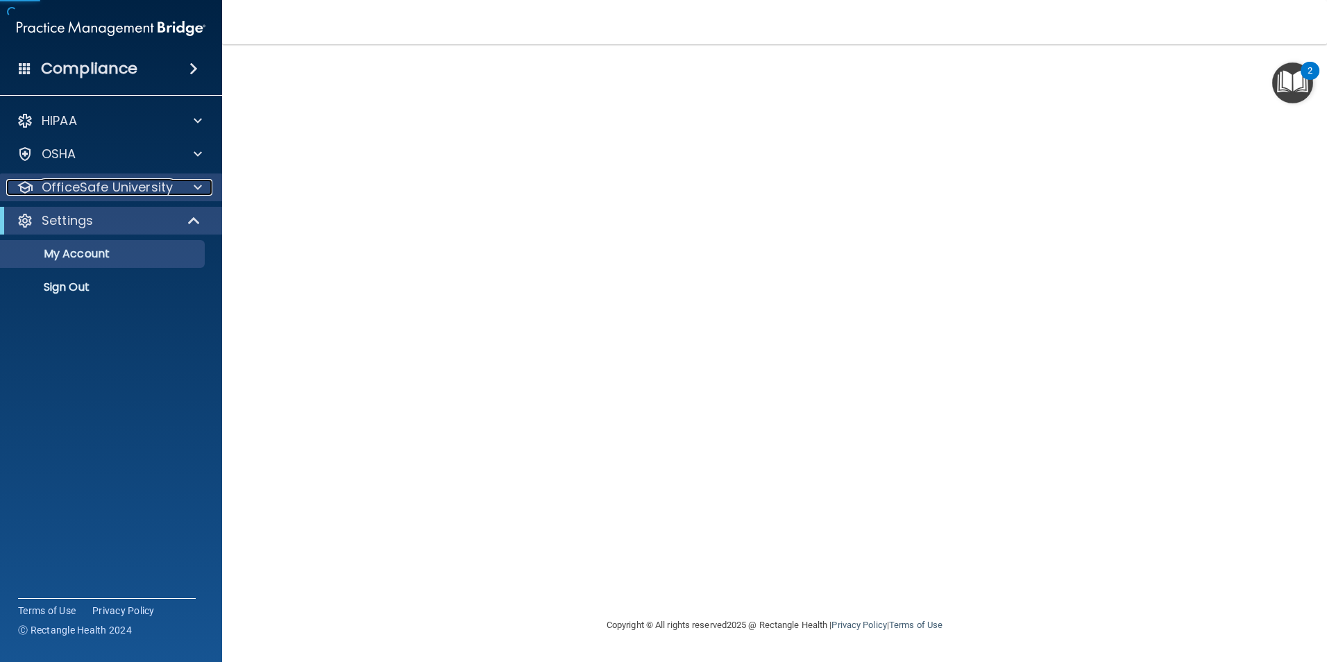
click at [82, 185] on p "OfficeSafe University" at bounding box center [107, 187] width 131 height 17
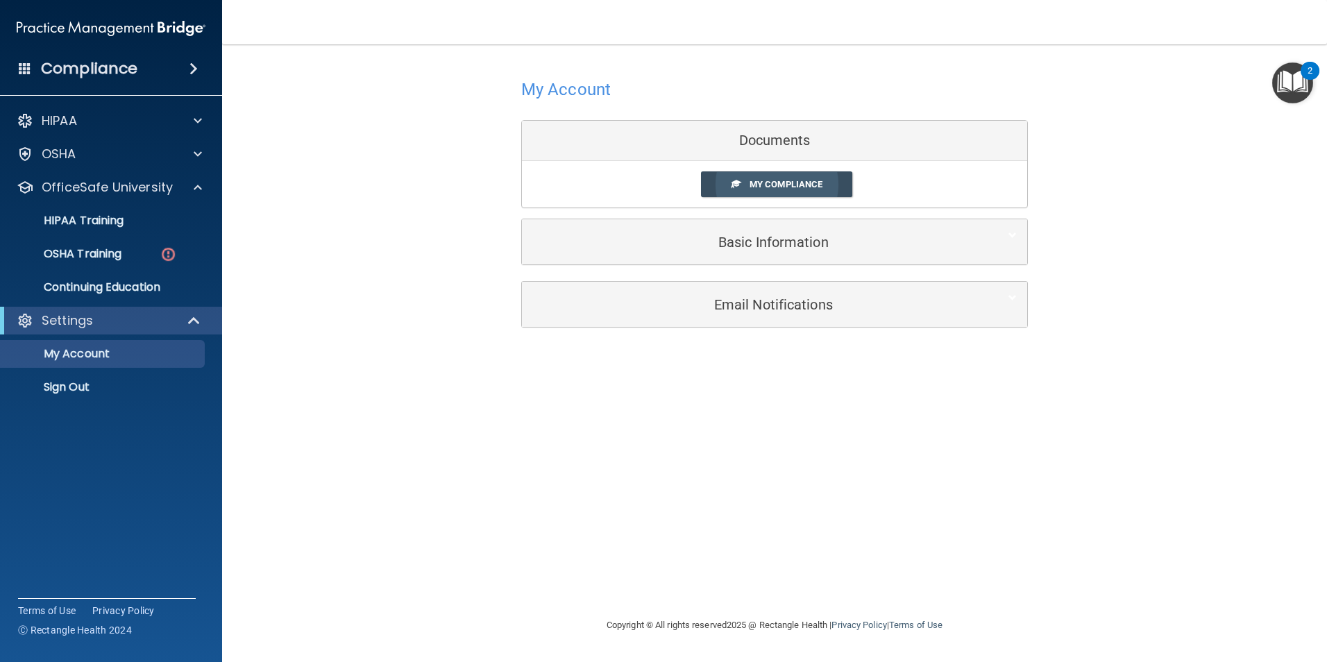
click at [743, 178] on link "My Compliance" at bounding box center [777, 184] width 152 height 26
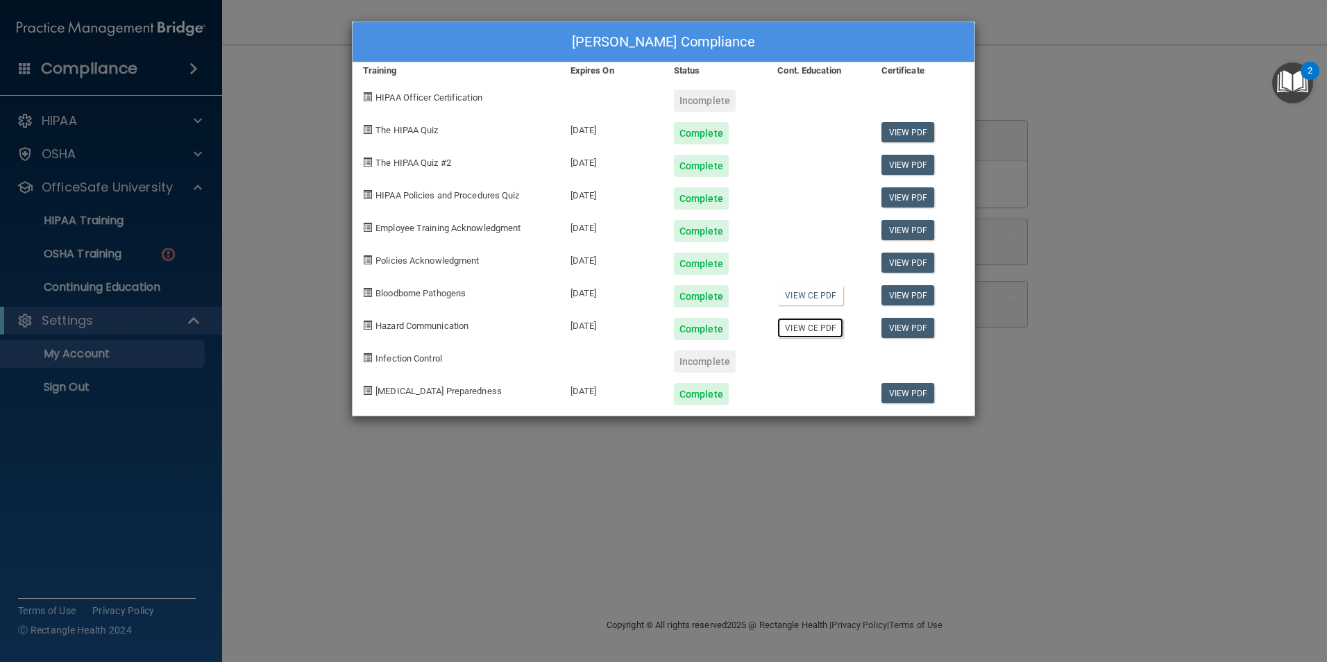
click at [814, 331] on link "View CE PDF" at bounding box center [810, 328] width 66 height 20
click at [709, 439] on div "Kaylee Gourley's Compliance Training Expires On Status Cont. Education Certific…" at bounding box center [663, 331] width 1327 height 662
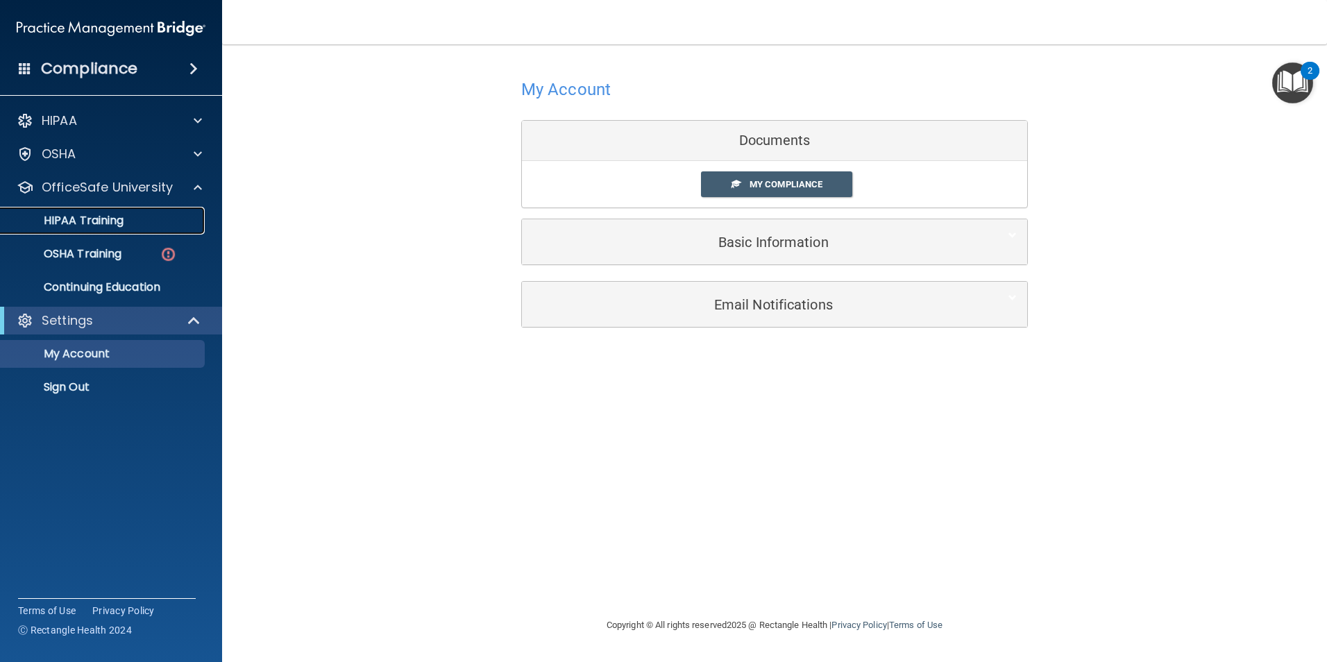
click at [169, 222] on div "HIPAA Training" at bounding box center [103, 221] width 189 height 14
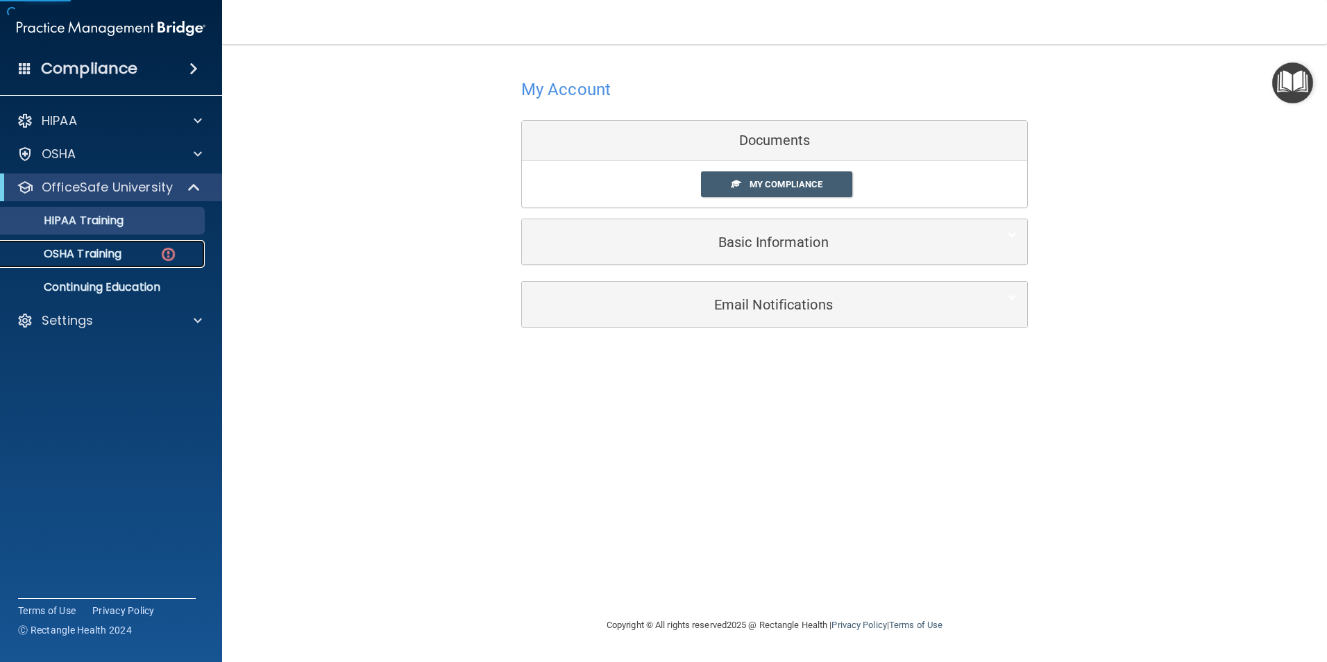
click at [155, 245] on link "OSHA Training" at bounding box center [95, 254] width 219 height 28
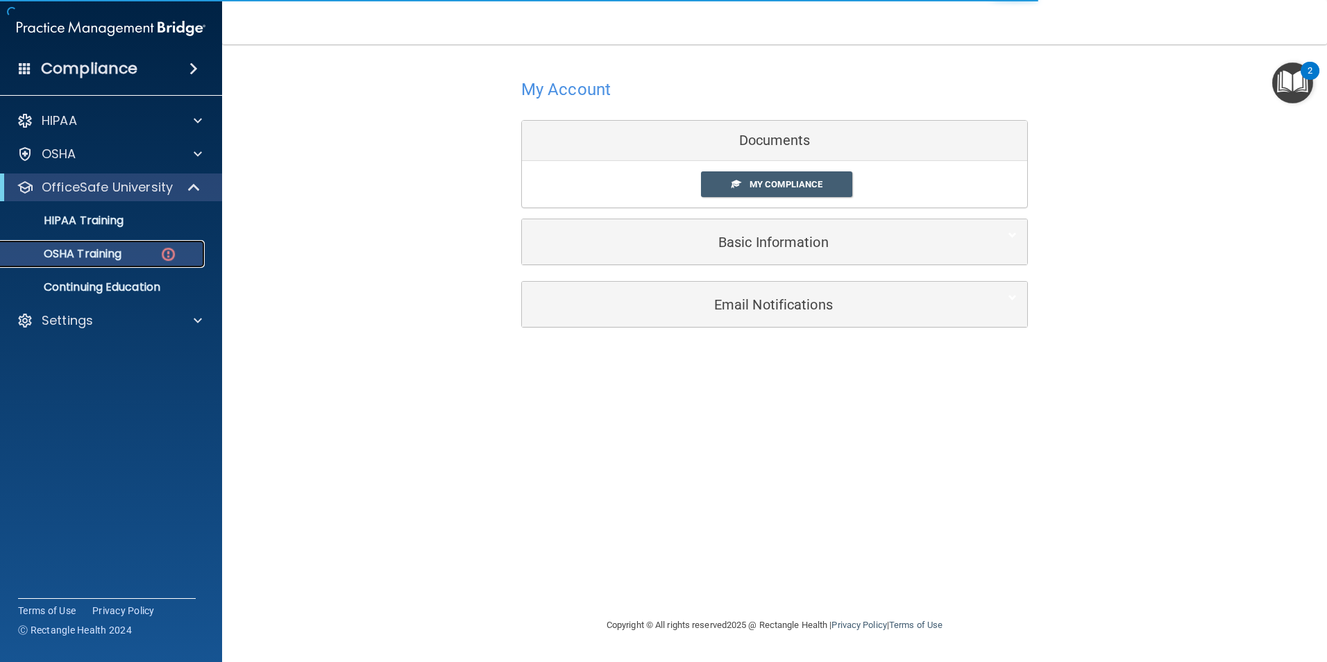
click at [165, 260] on img at bounding box center [168, 254] width 17 height 17
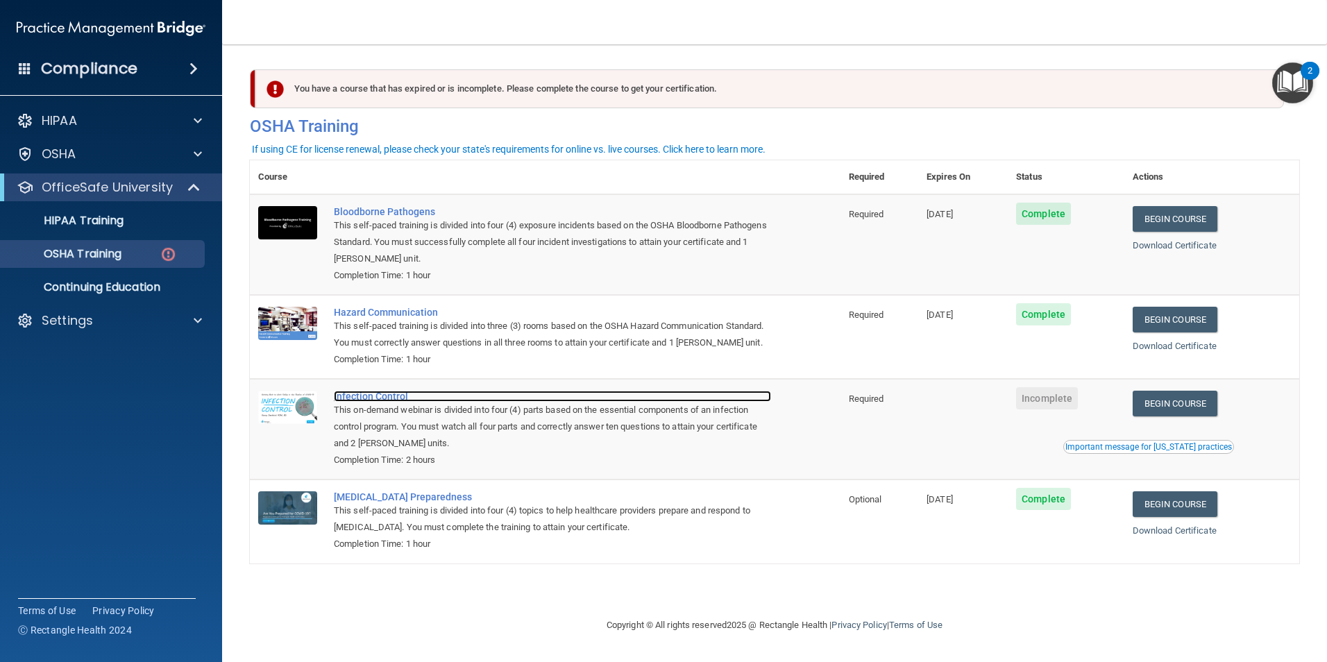
click at [344, 402] on div "Infection Control" at bounding box center [552, 396] width 437 height 11
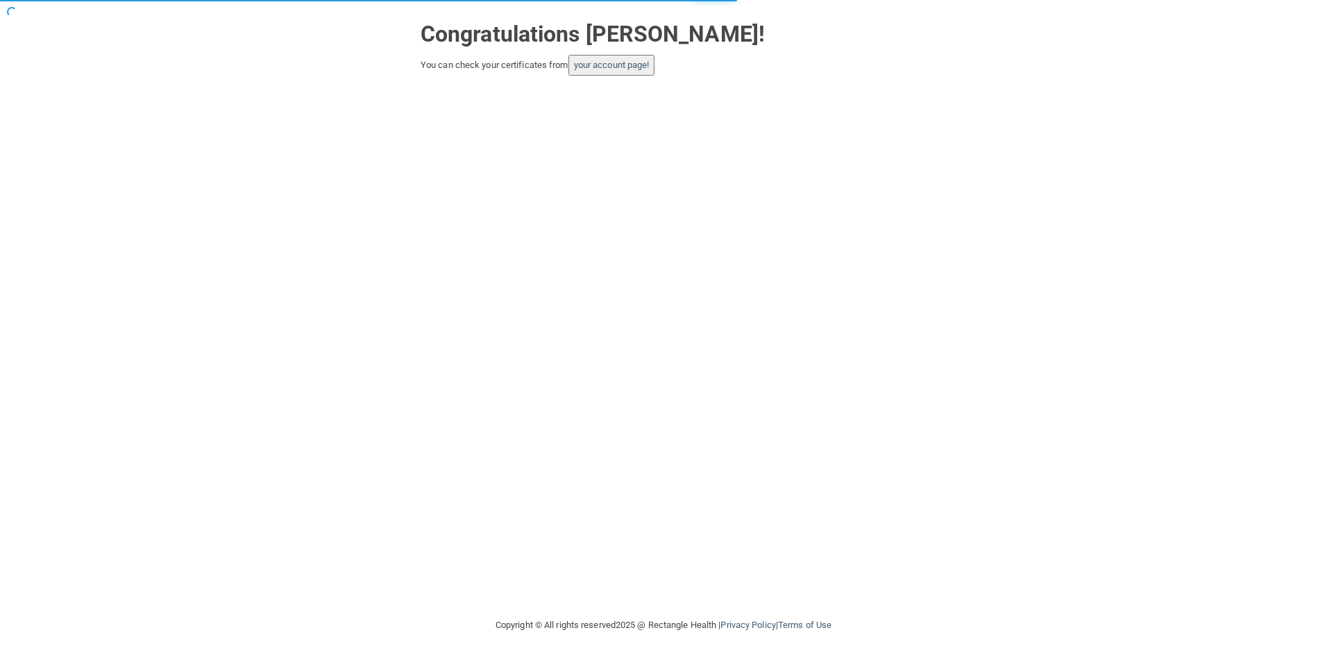
click at [616, 58] on button "your account page!" at bounding box center [611, 65] width 87 height 21
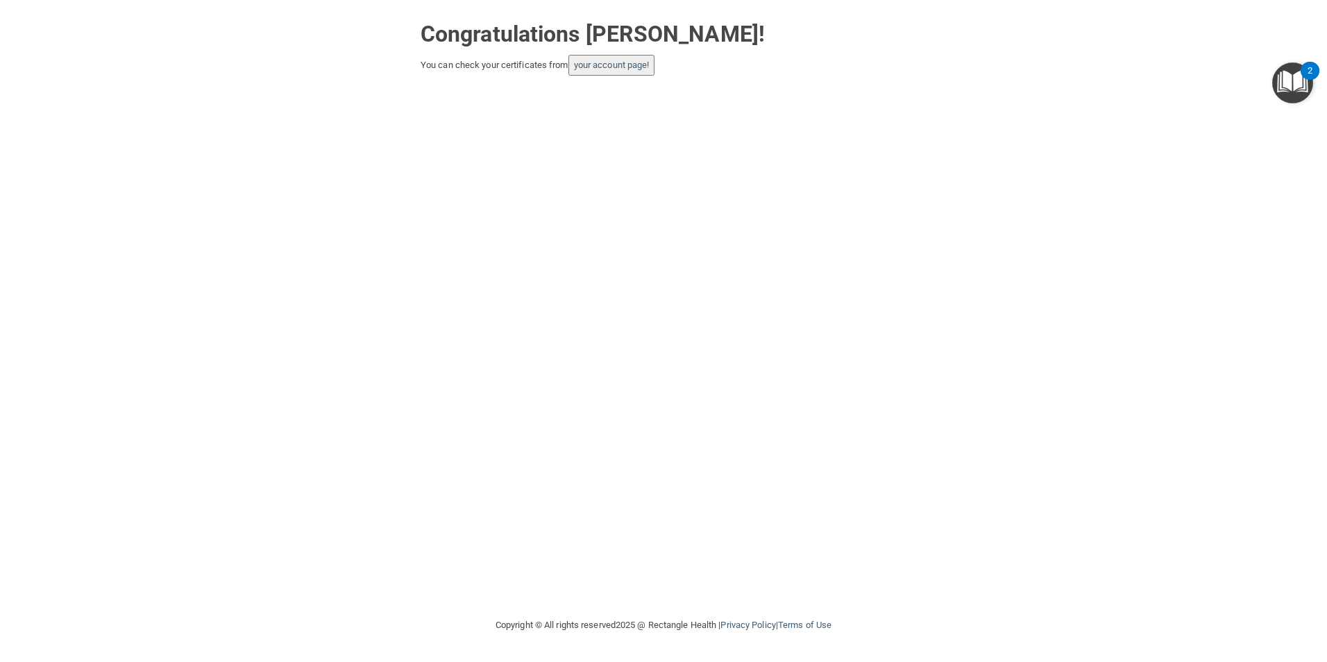
click at [621, 72] on button "your account page!" at bounding box center [611, 65] width 87 height 21
click at [583, 65] on link "your account page!" at bounding box center [612, 65] width 76 height 10
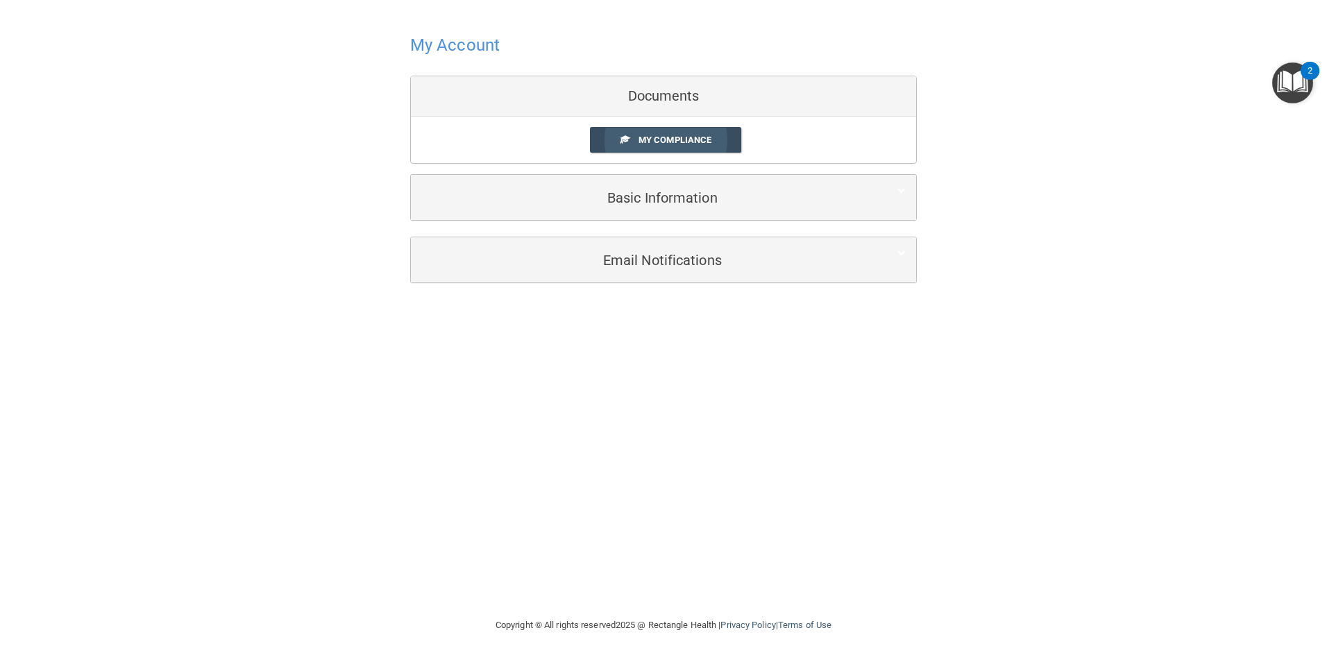
click at [598, 137] on link "My Compliance" at bounding box center [666, 140] width 152 height 26
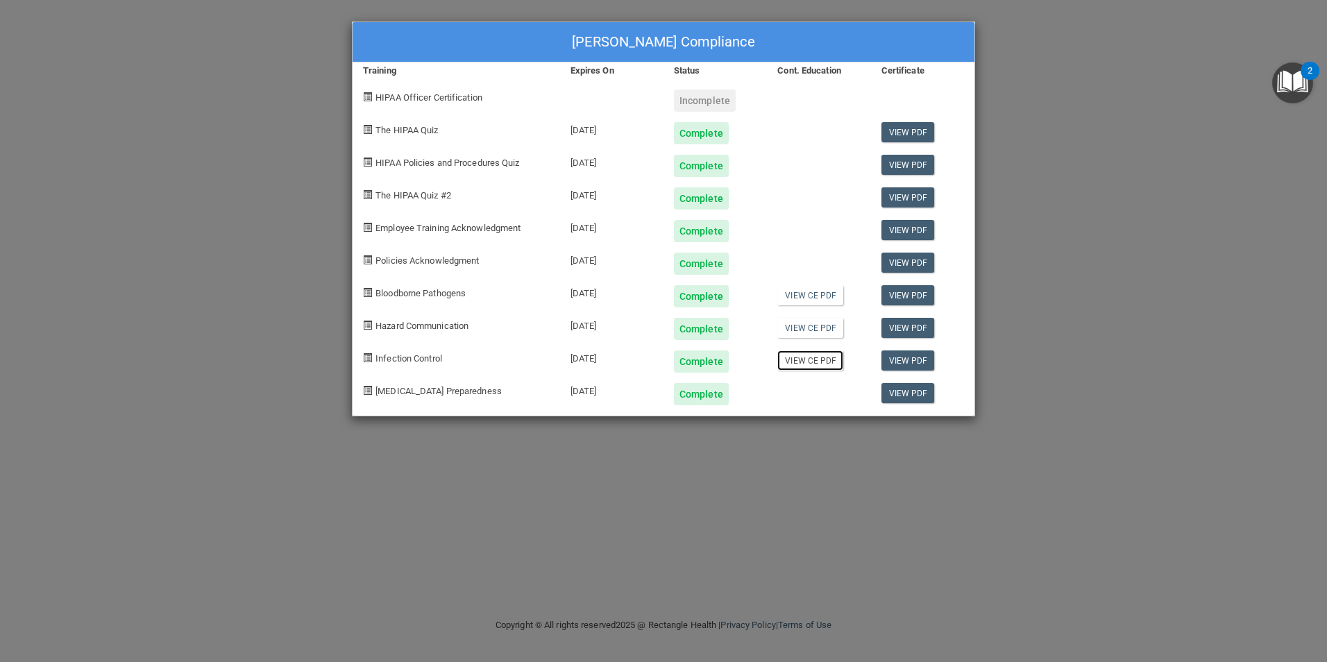
click at [814, 358] on link "View CE PDF" at bounding box center [810, 360] width 66 height 20
click at [1016, 58] on div "[PERSON_NAME] Compliance Training Expires On Status Cont. Education Certificate…" at bounding box center [663, 331] width 1327 height 662
